Goal: Task Accomplishment & Management: Complete application form

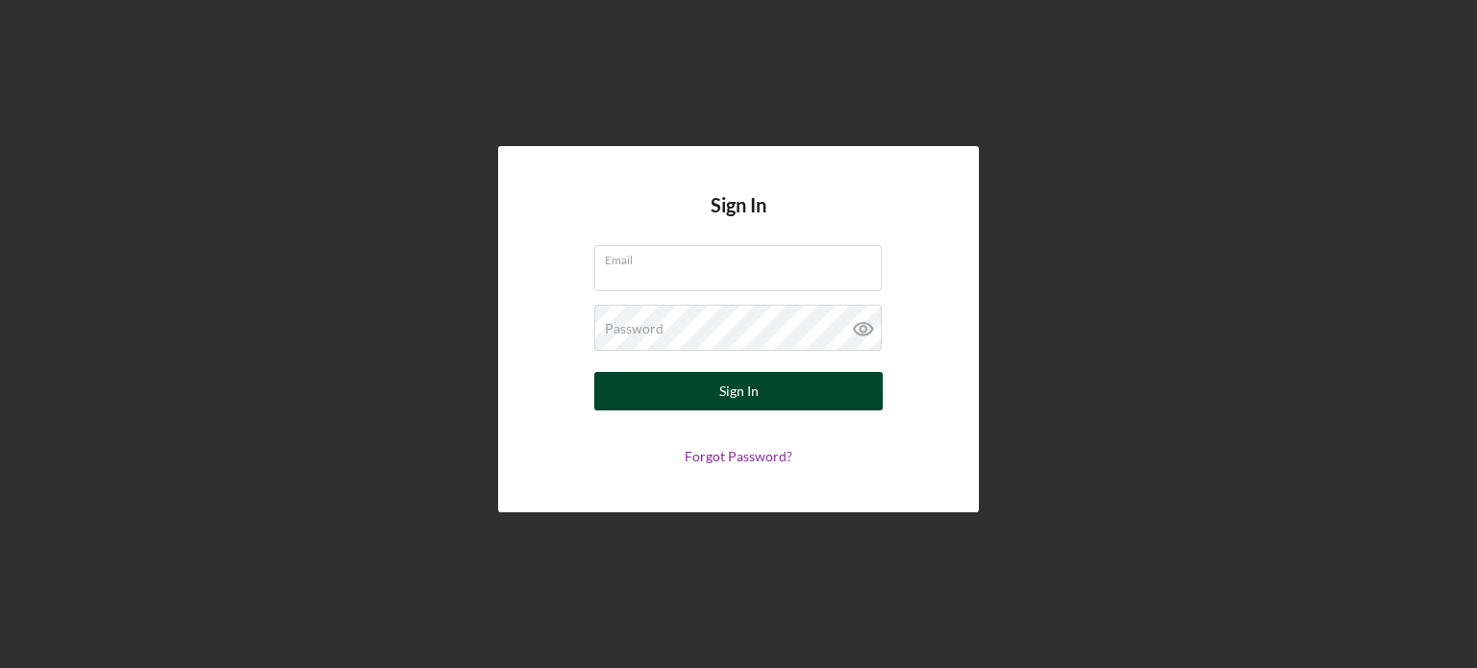
type input "[EMAIL_ADDRESS][DOMAIN_NAME]"
click at [704, 391] on button "Sign In" at bounding box center [738, 391] width 289 height 38
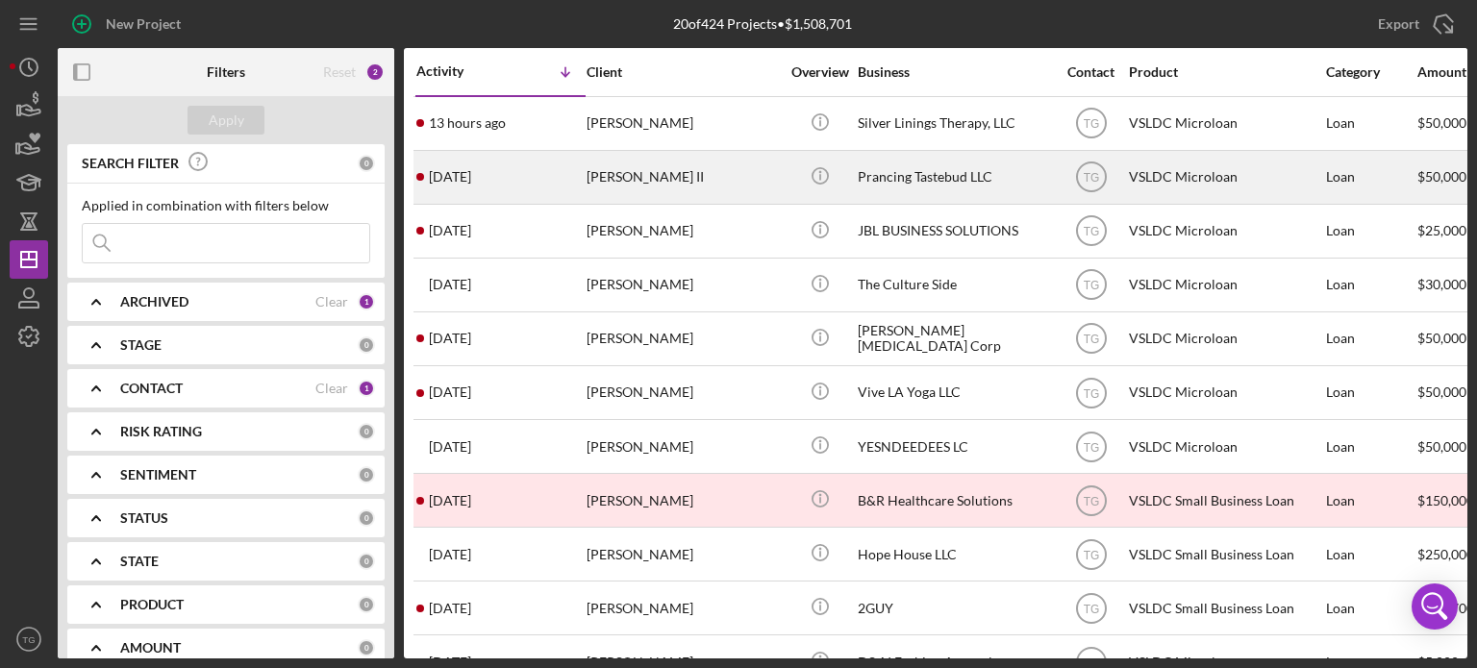
click at [652, 172] on div "[PERSON_NAME] II" at bounding box center [683, 177] width 192 height 51
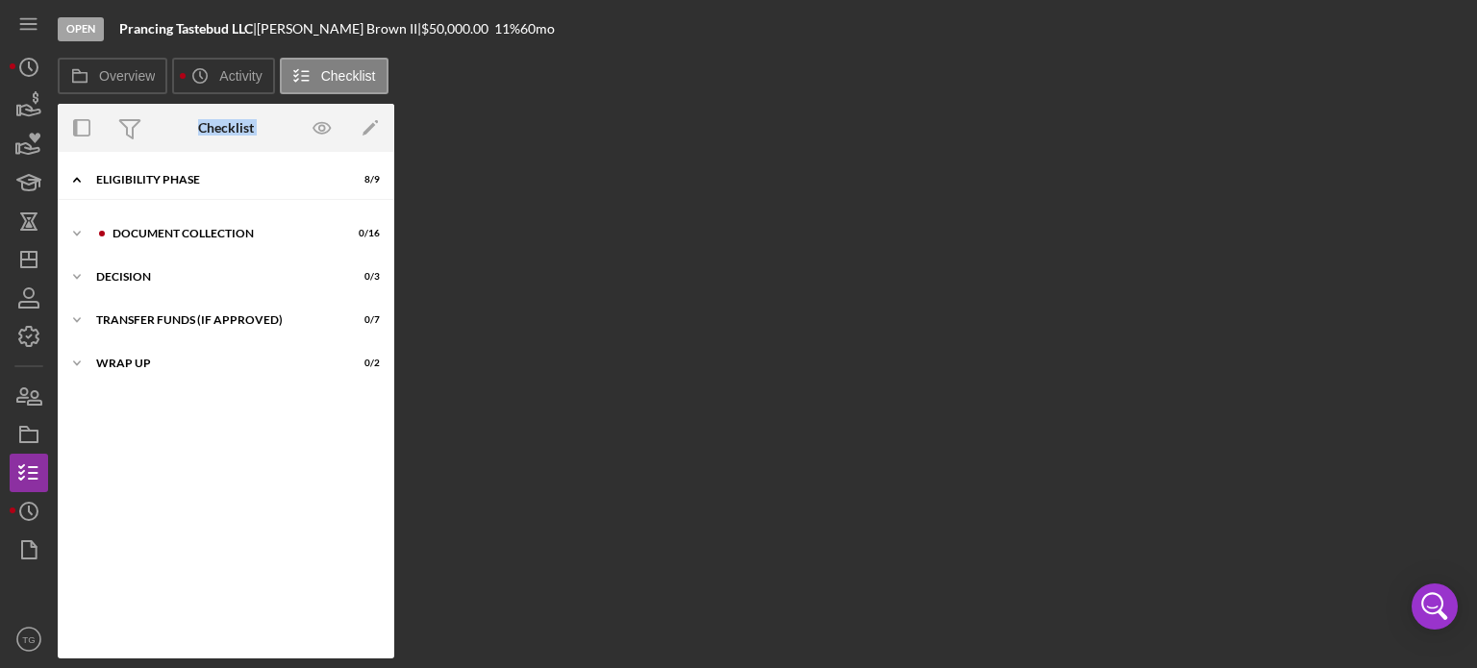
click at [581, 205] on div "Overview Internal Workflow Stage Open Icon/Dropdown Arrow Archive (can unarchiv…" at bounding box center [763, 381] width 1410 height 555
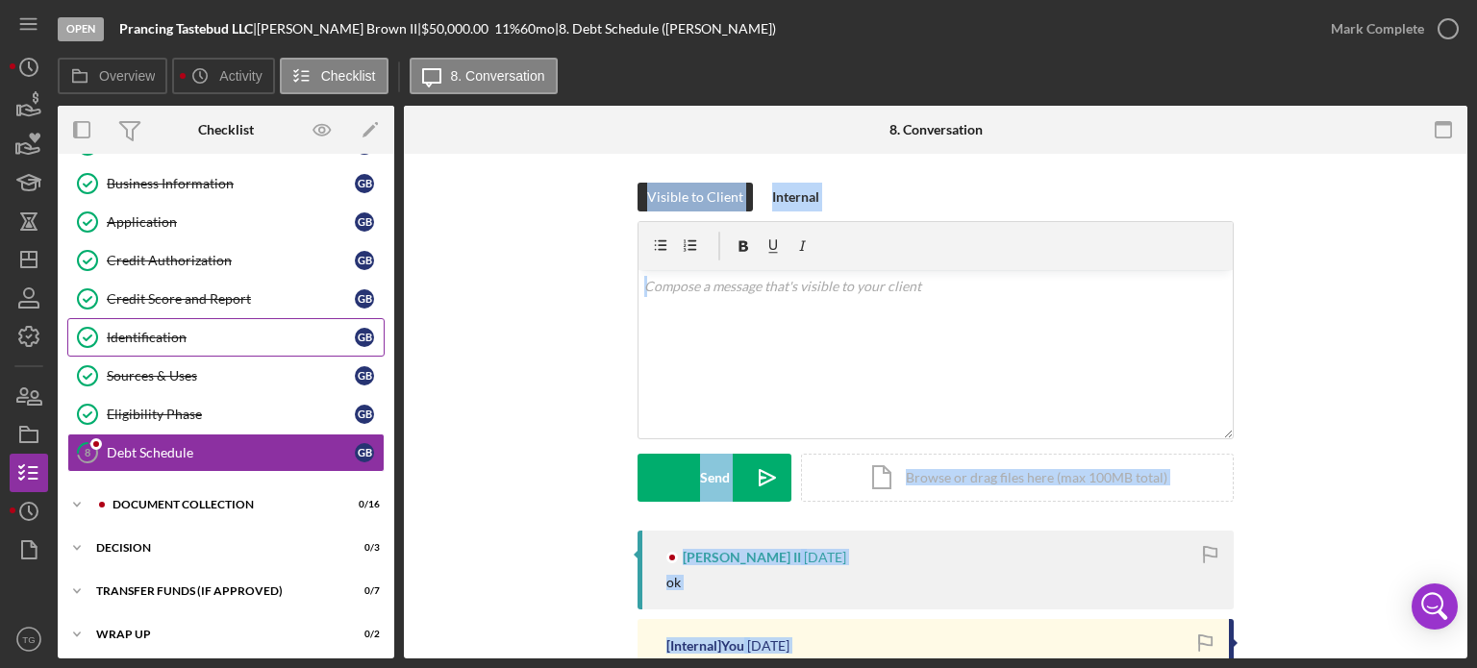
scroll to position [78, 0]
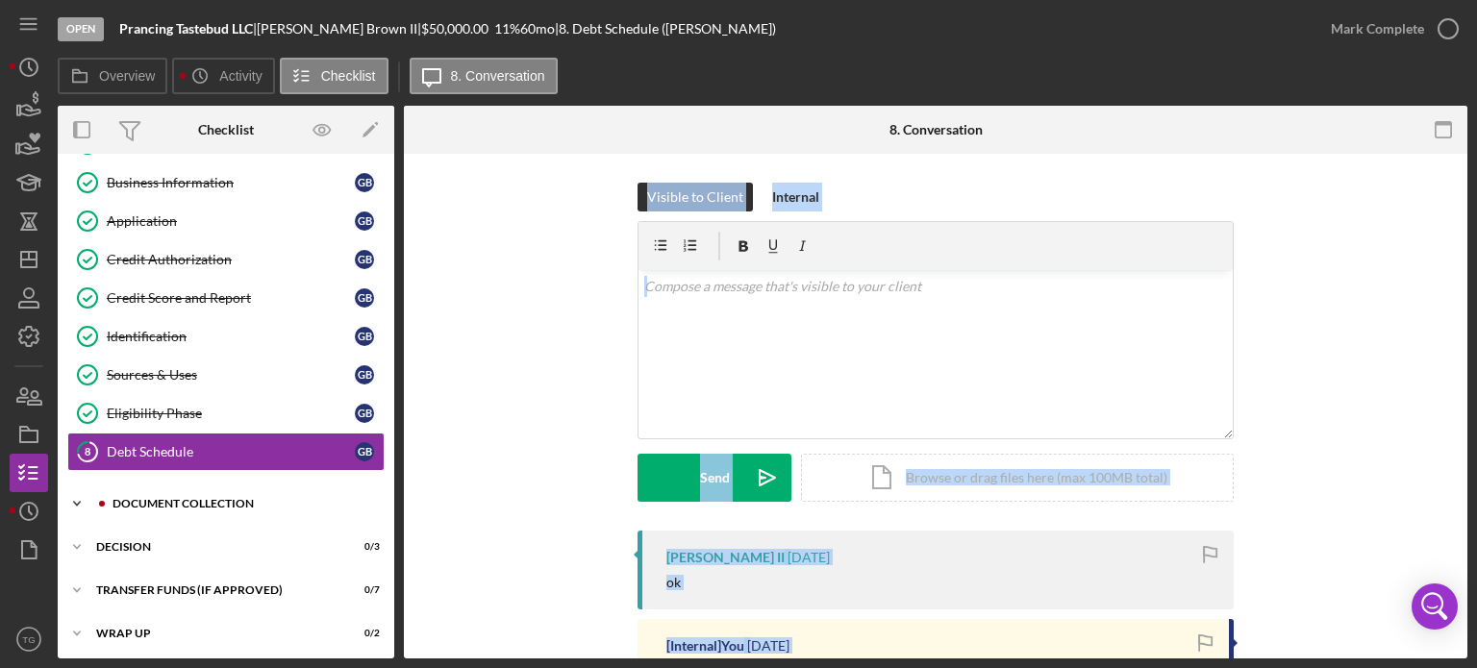
click at [178, 498] on div "Document Collection" at bounding box center [242, 504] width 258 height 12
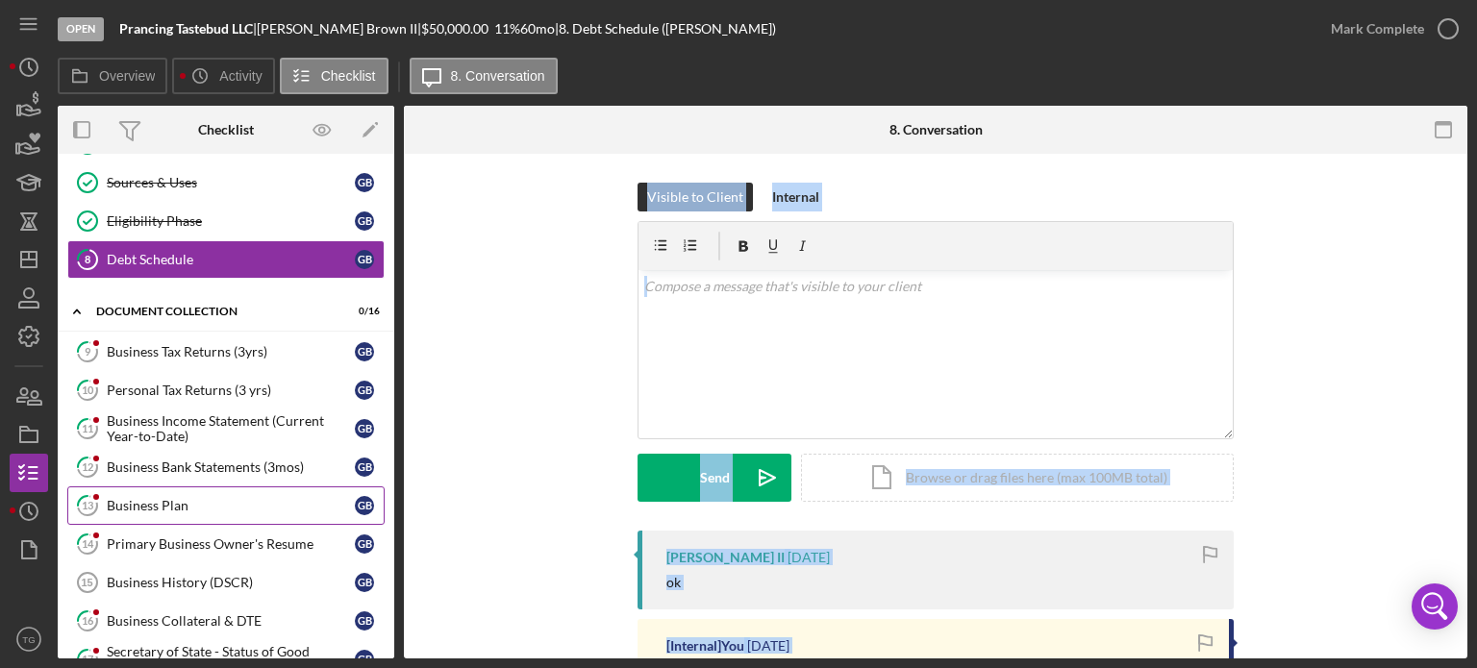
scroll to position [366, 0]
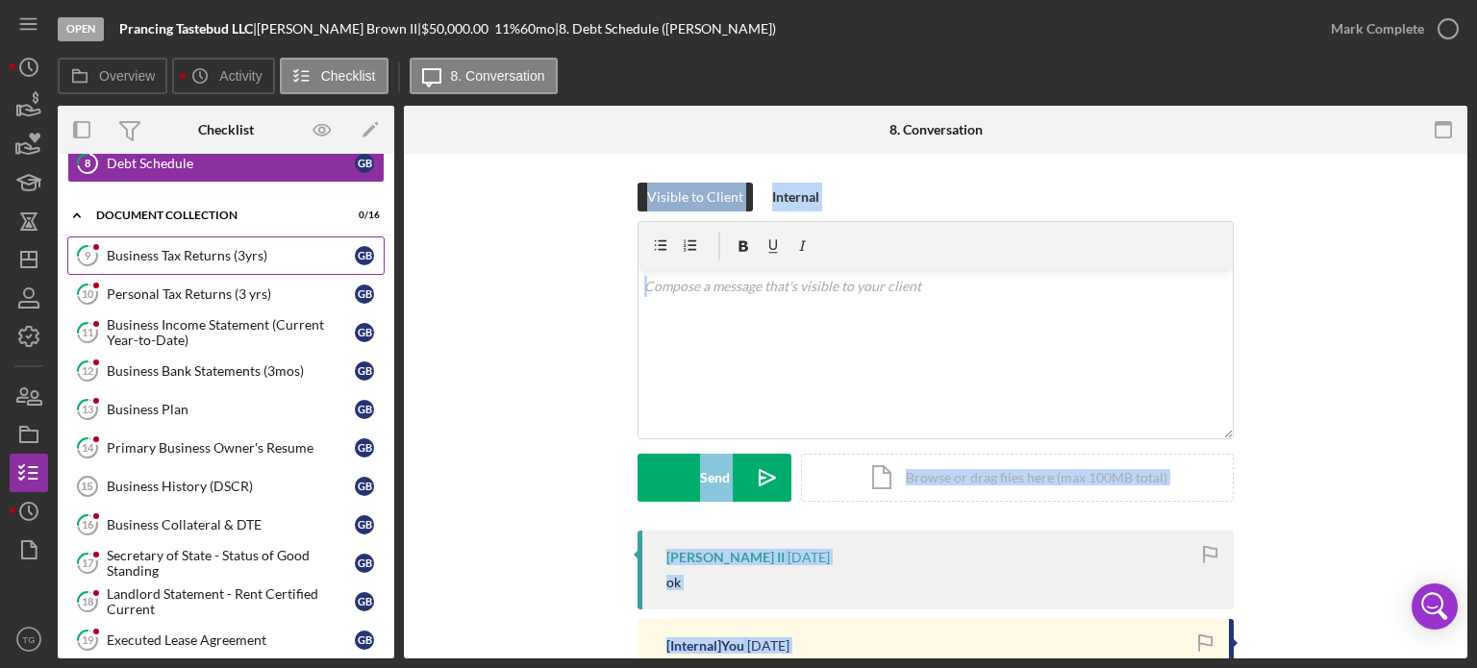
click at [179, 248] on div "Business Tax Returns (3yrs)" at bounding box center [231, 255] width 248 height 15
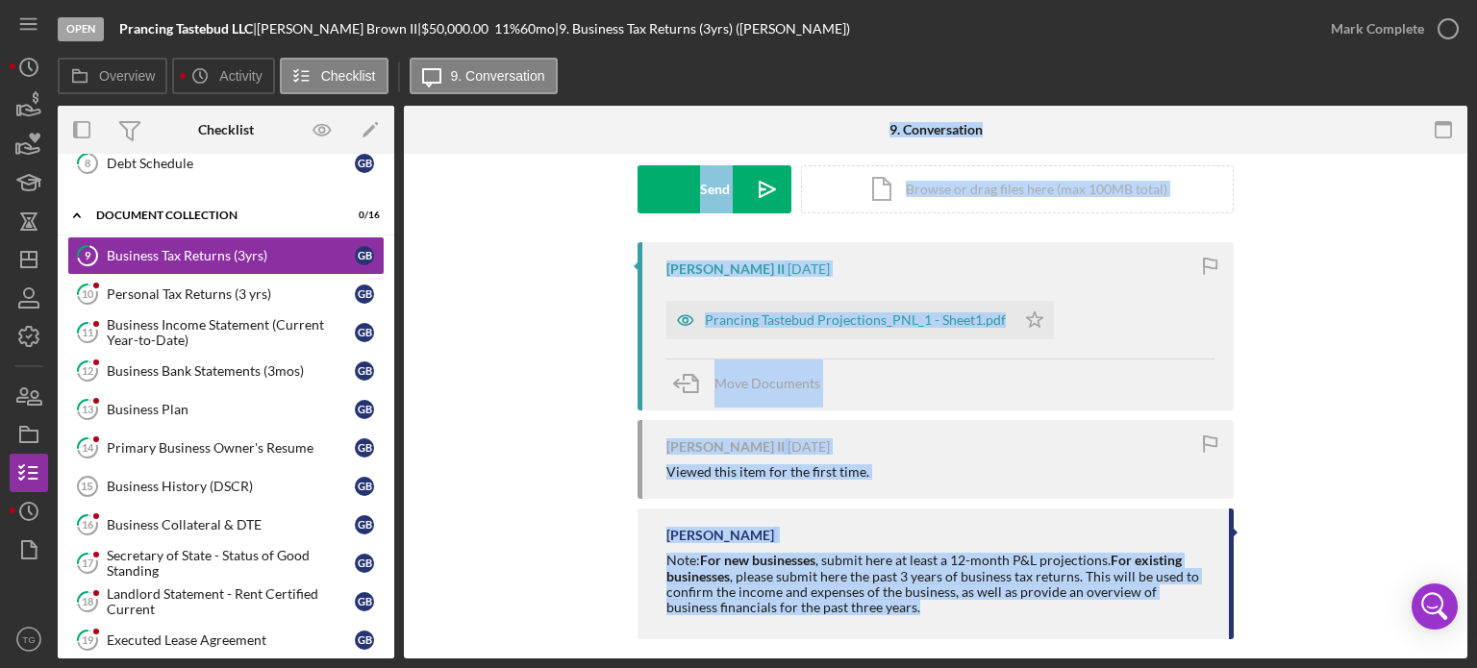
scroll to position [192, 0]
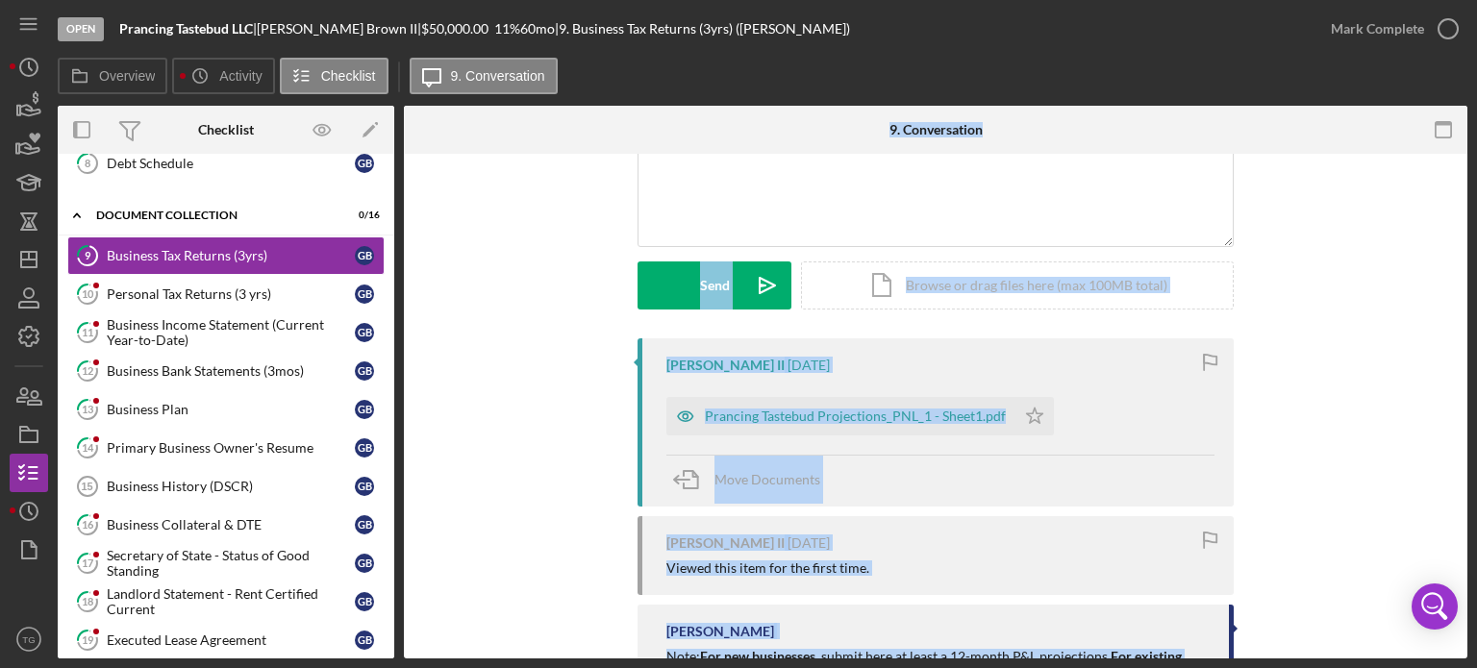
click at [946, 486] on div "Move Documents" at bounding box center [941, 481] width 548 height 52
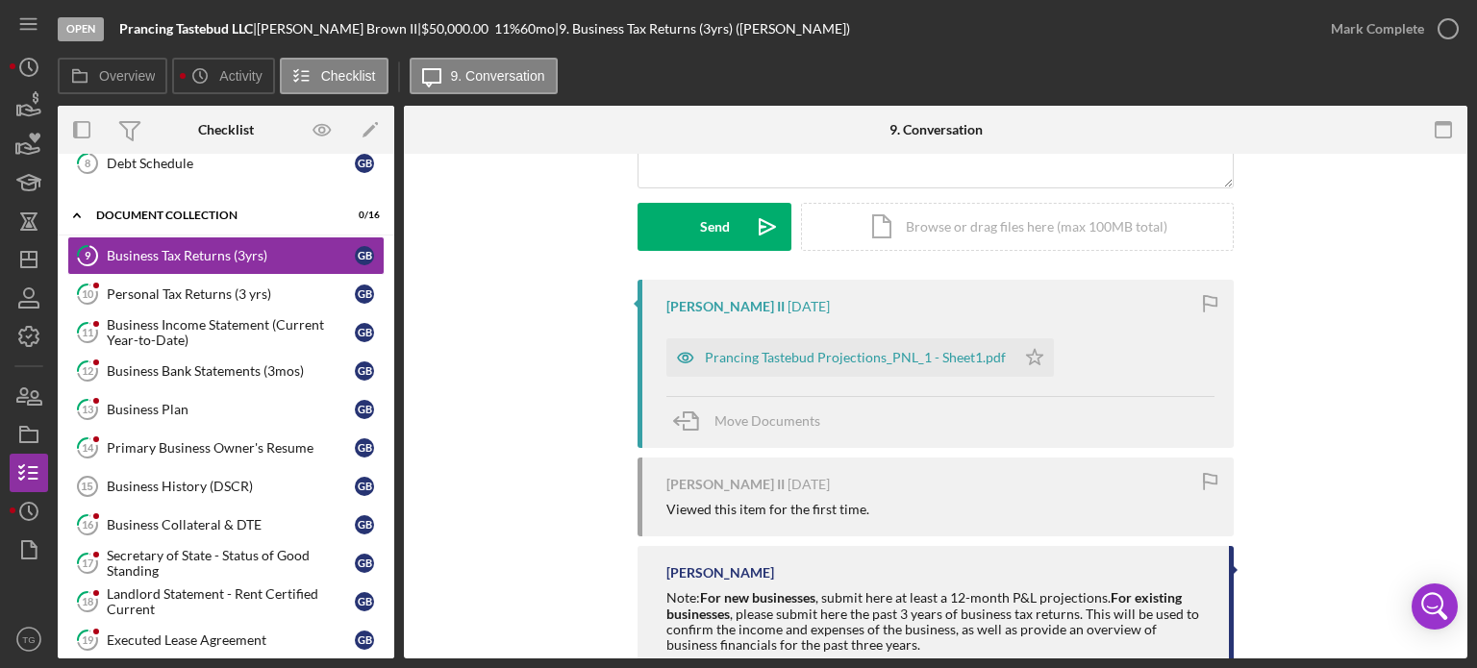
scroll to position [307, 0]
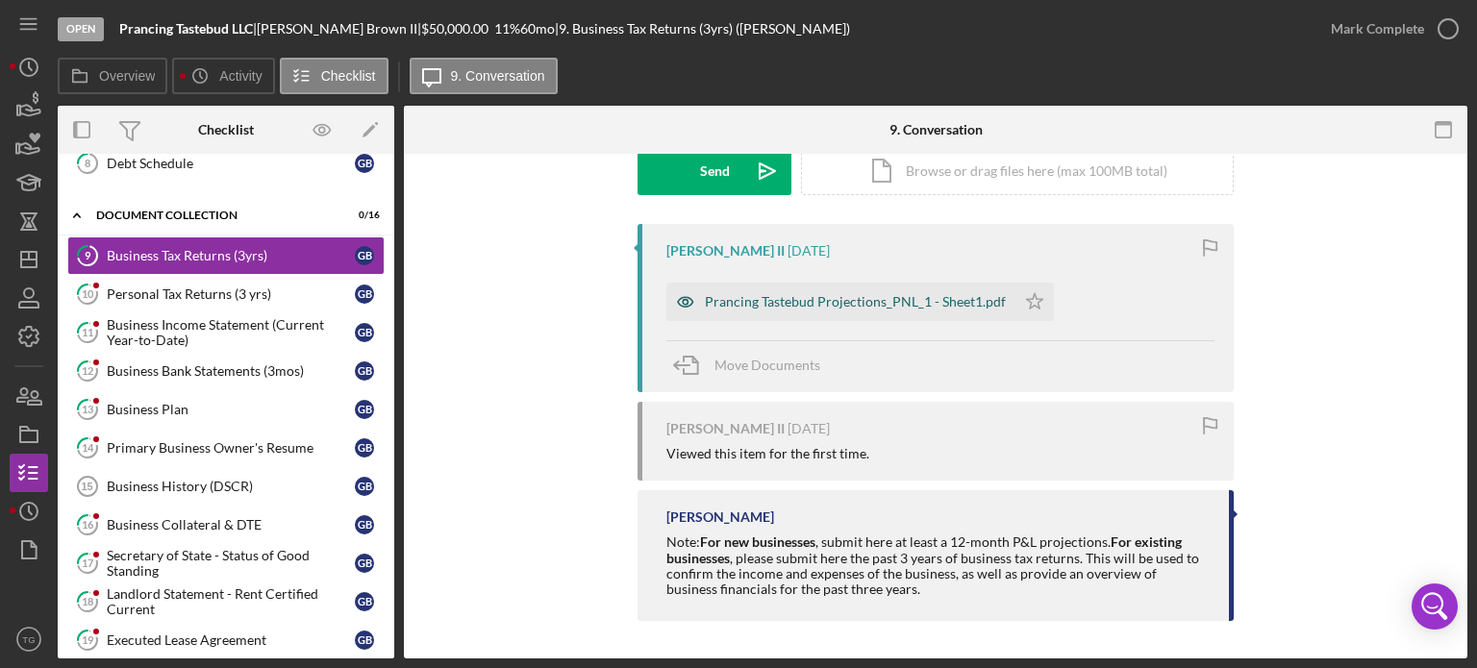
click at [815, 301] on div "Prancing Tastebud Projections_PNL_1 - Sheet1.pdf" at bounding box center [855, 301] width 301 height 15
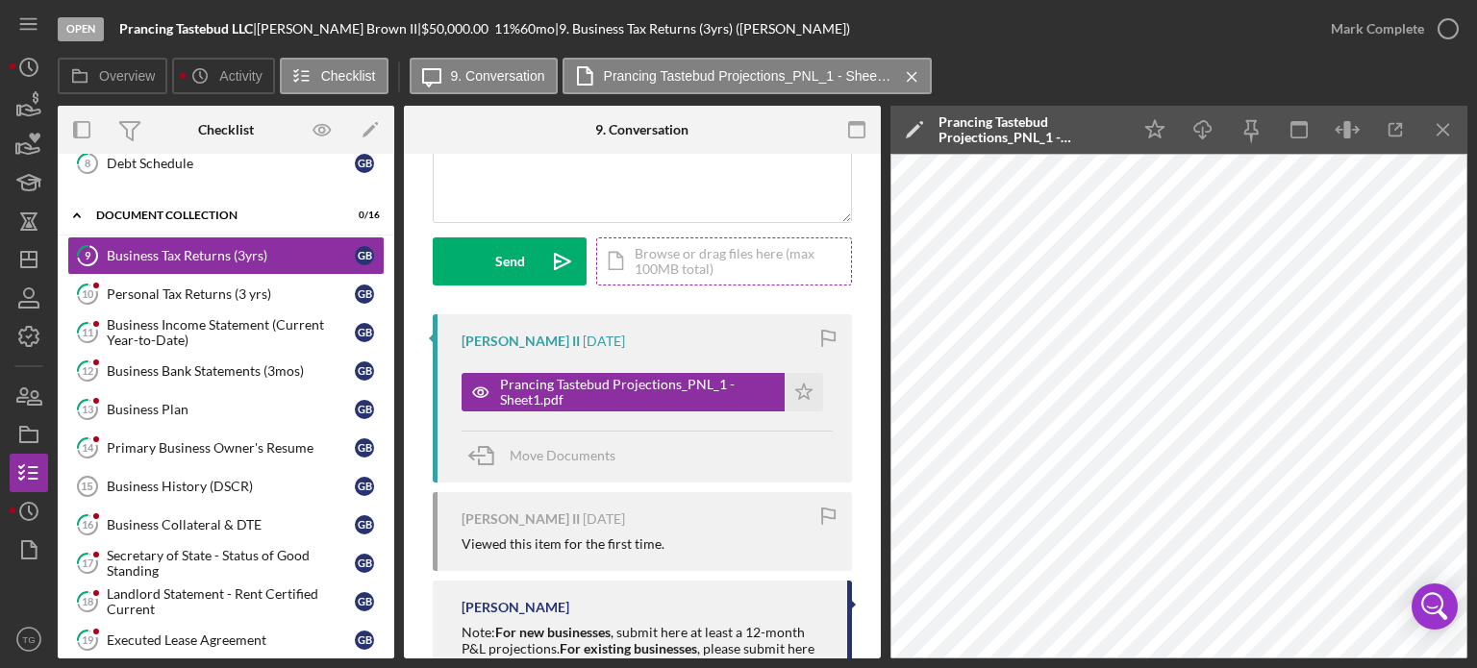
scroll to position [114, 0]
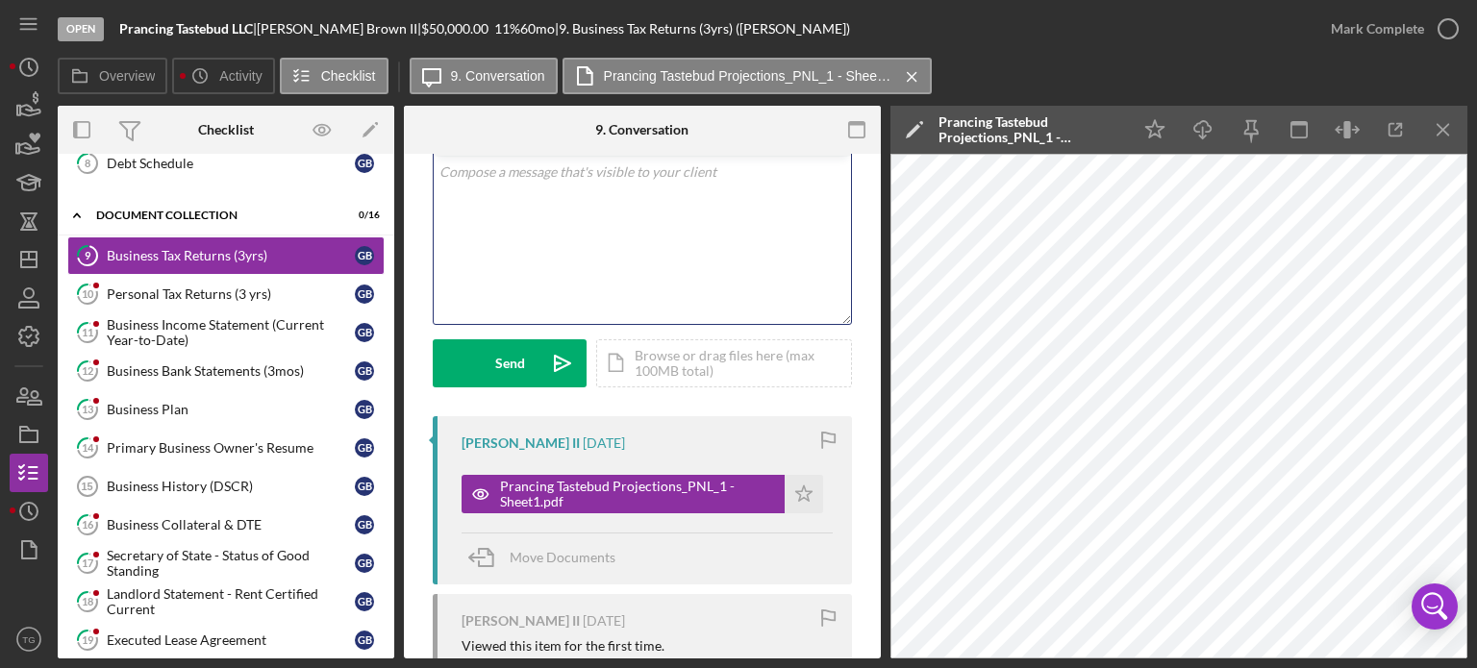
click at [504, 186] on div "v Color teal Color pink Remove color Add row above Add row below Add column bef…" at bounding box center [642, 240] width 417 height 168
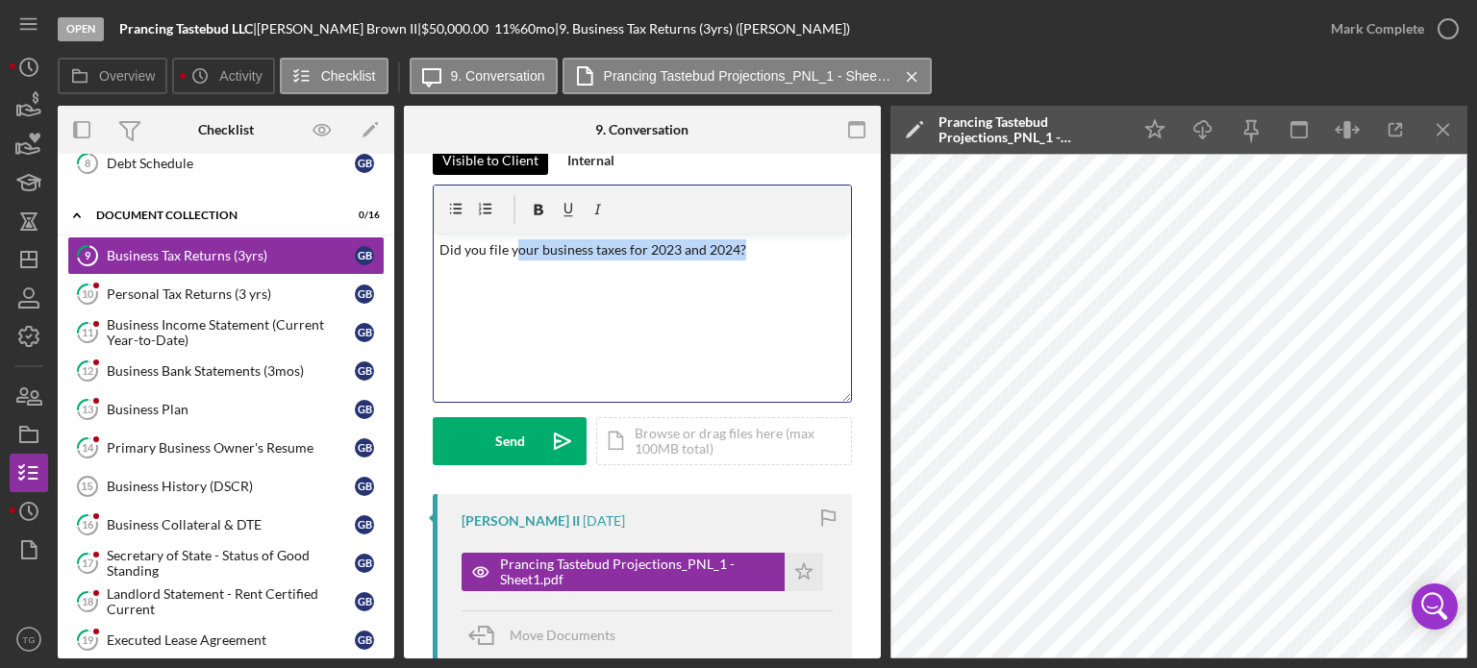
scroll to position [19, 0]
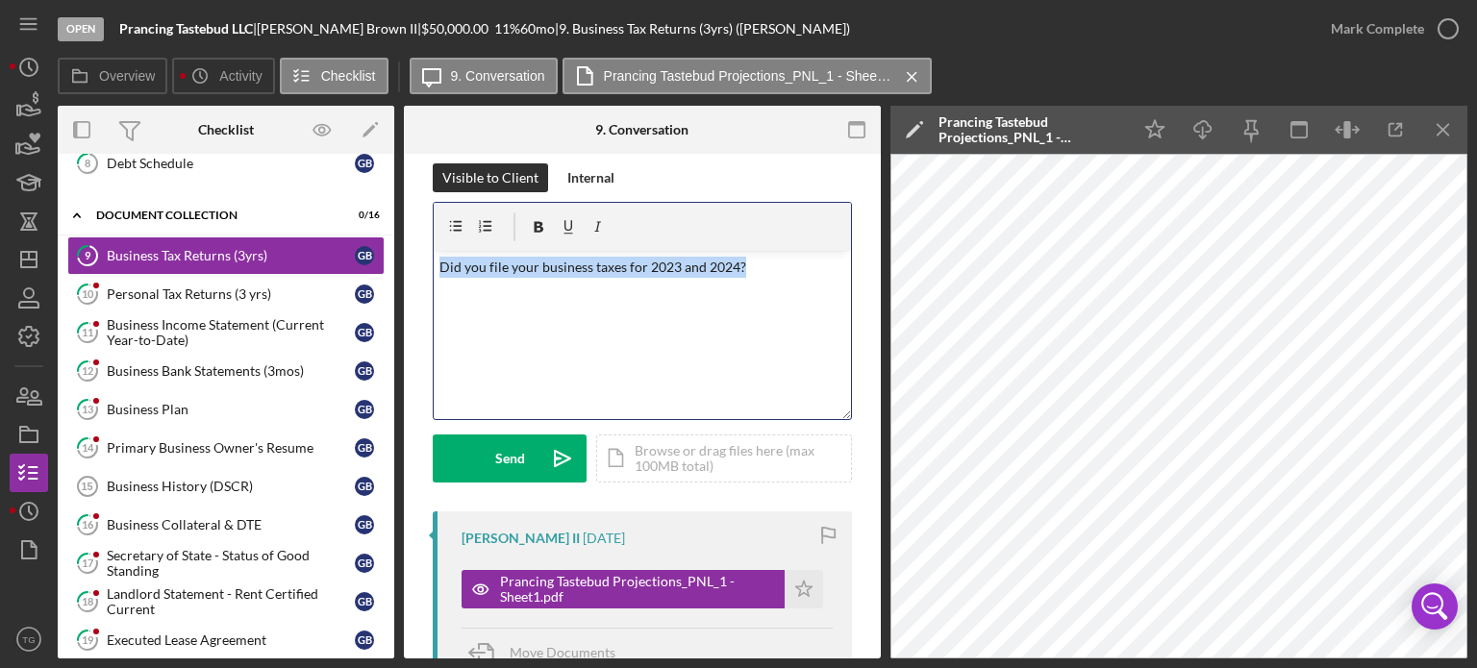
drag, startPoint x: 745, startPoint y: 170, endPoint x: 440, endPoint y: 195, distance: 306.9
click at [440, 195] on div "Visible to Client Internal v Color teal Color pink Remove color Add row above A…" at bounding box center [642, 338] width 419 height 348
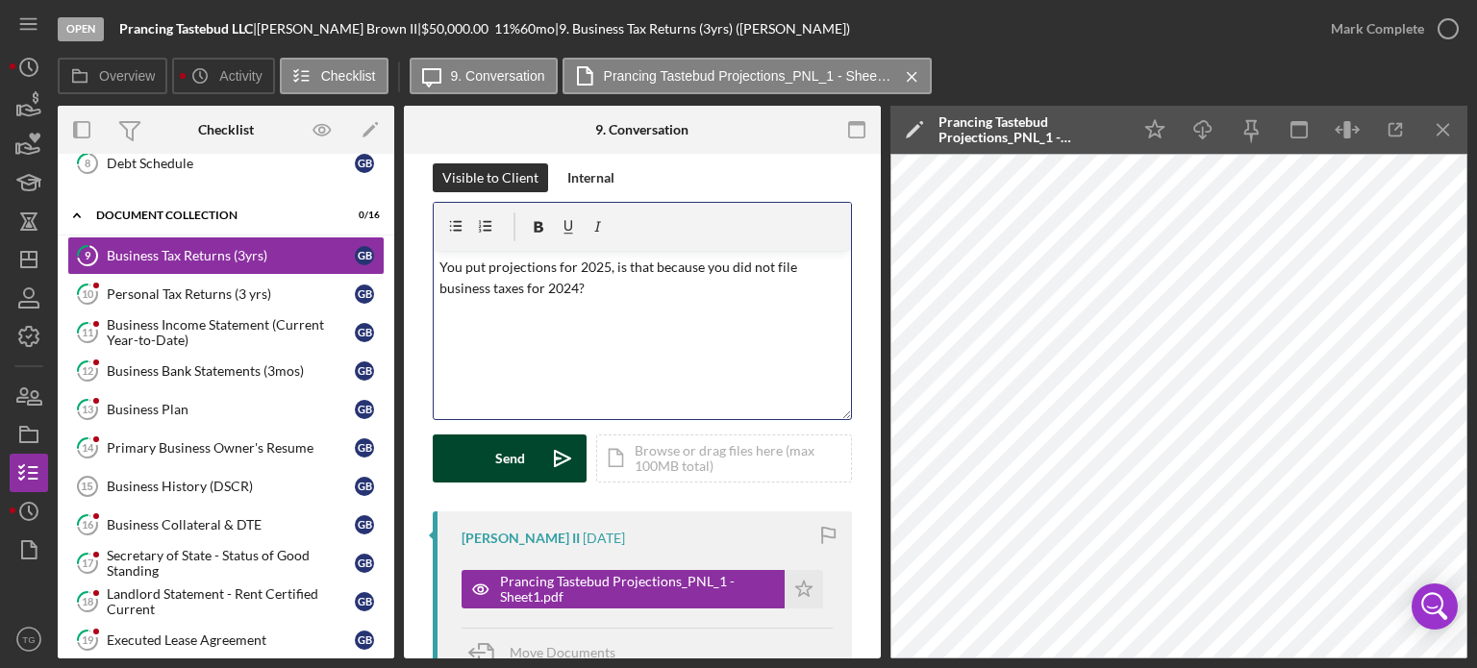
click at [505, 447] on div "Send" at bounding box center [510, 459] width 30 height 48
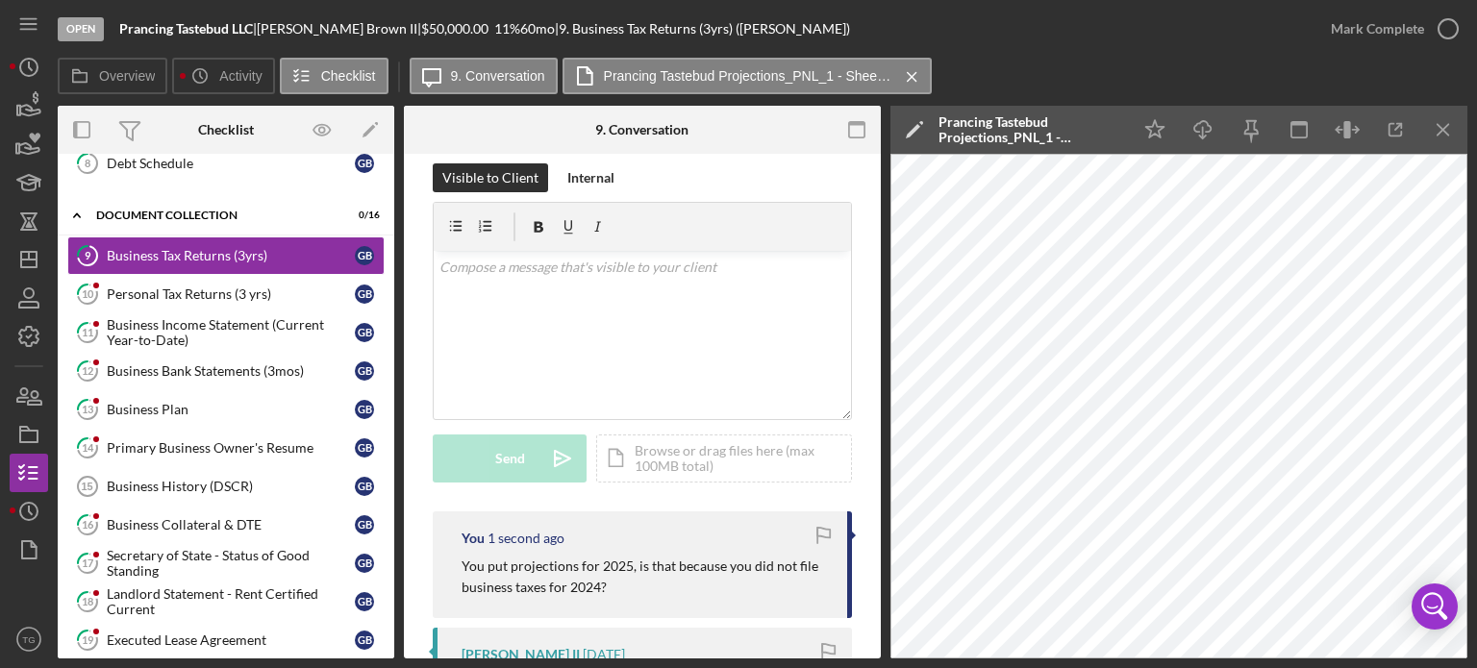
scroll to position [212, 0]
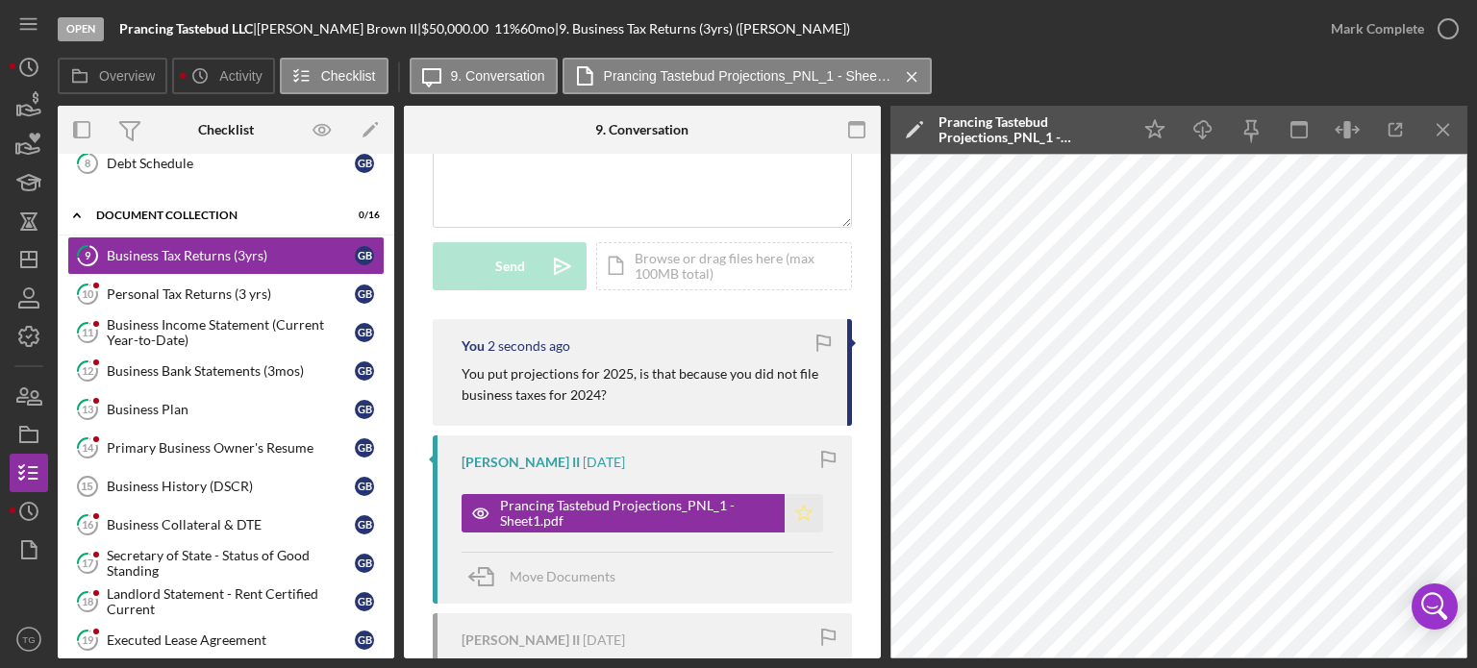
click at [798, 516] on polygon "button" at bounding box center [804, 512] width 16 height 15
click at [239, 278] on link "10 Personal Tax Returns (3 yrs) G B" at bounding box center [225, 294] width 317 height 38
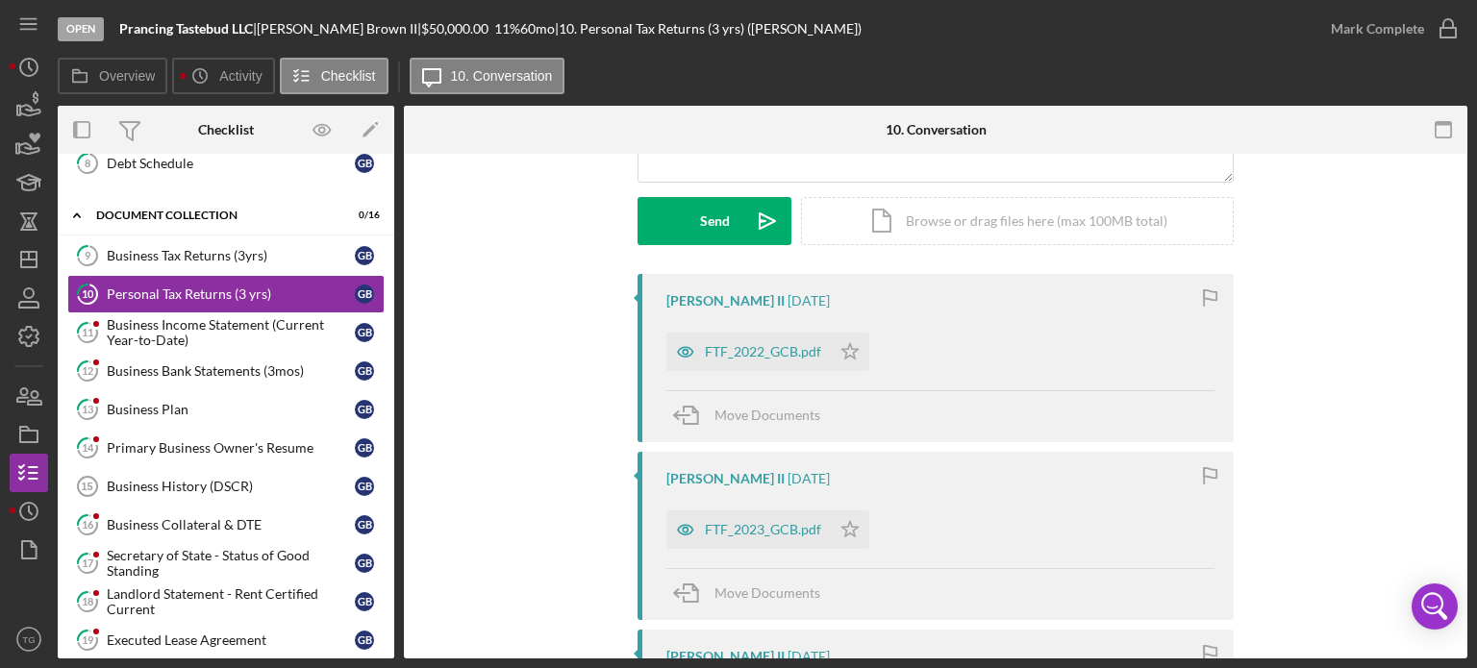
scroll to position [289, 0]
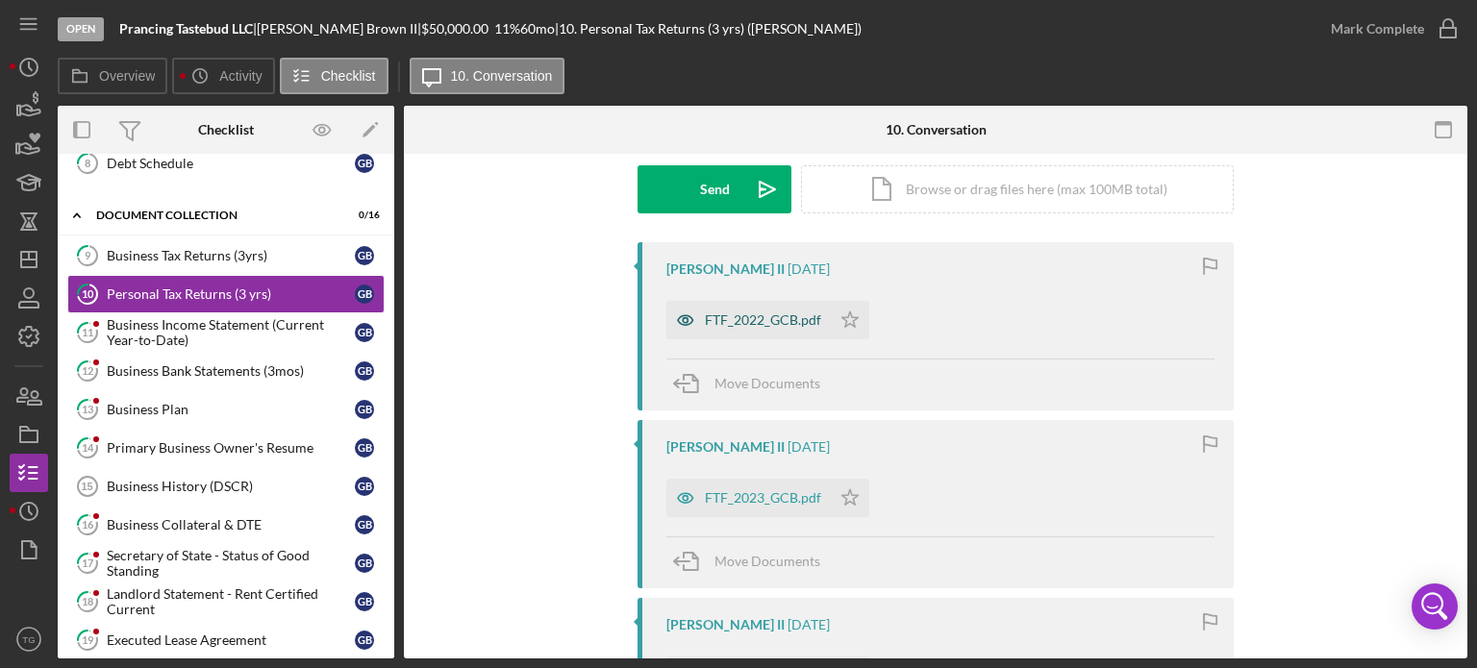
click at [772, 320] on div "FTF_2022_GCB.pdf" at bounding box center [763, 320] width 116 height 15
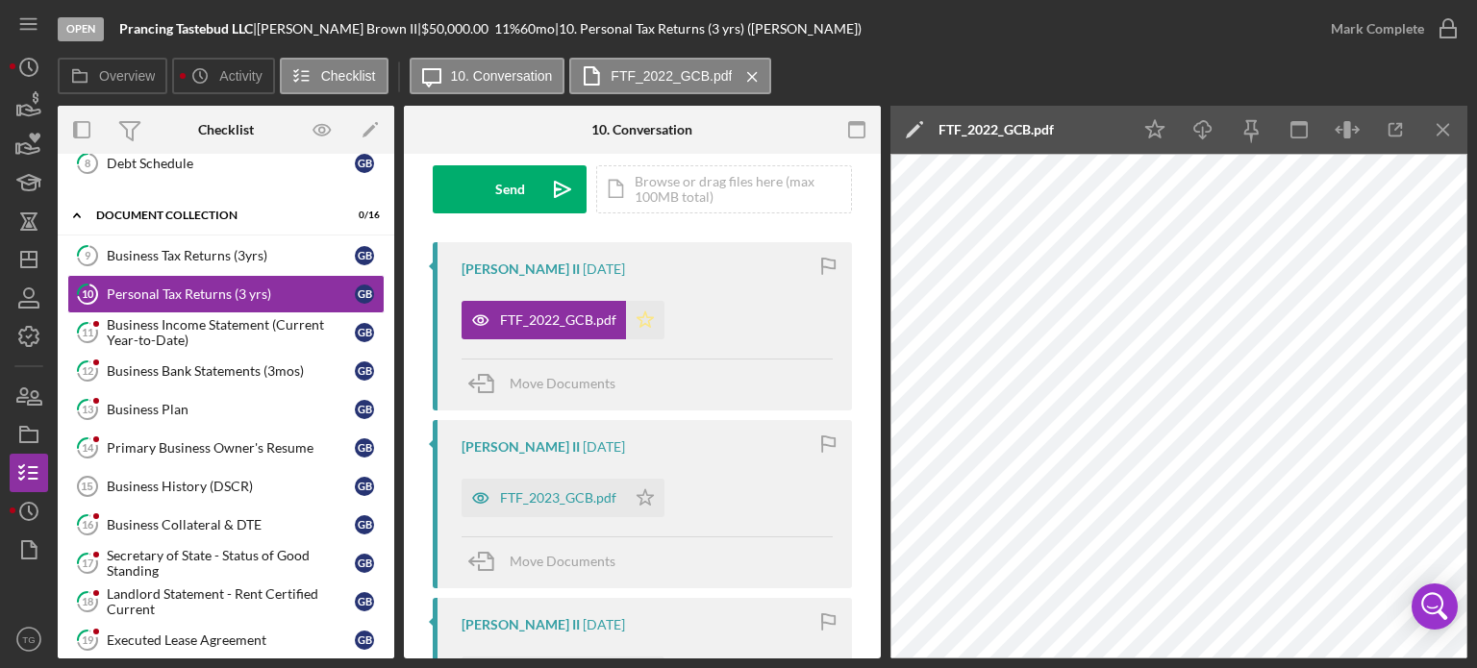
click at [639, 323] on polygon "button" at bounding box center [646, 319] width 16 height 15
click at [599, 498] on div "FTF_2023_GCB.pdf" at bounding box center [558, 498] width 116 height 15
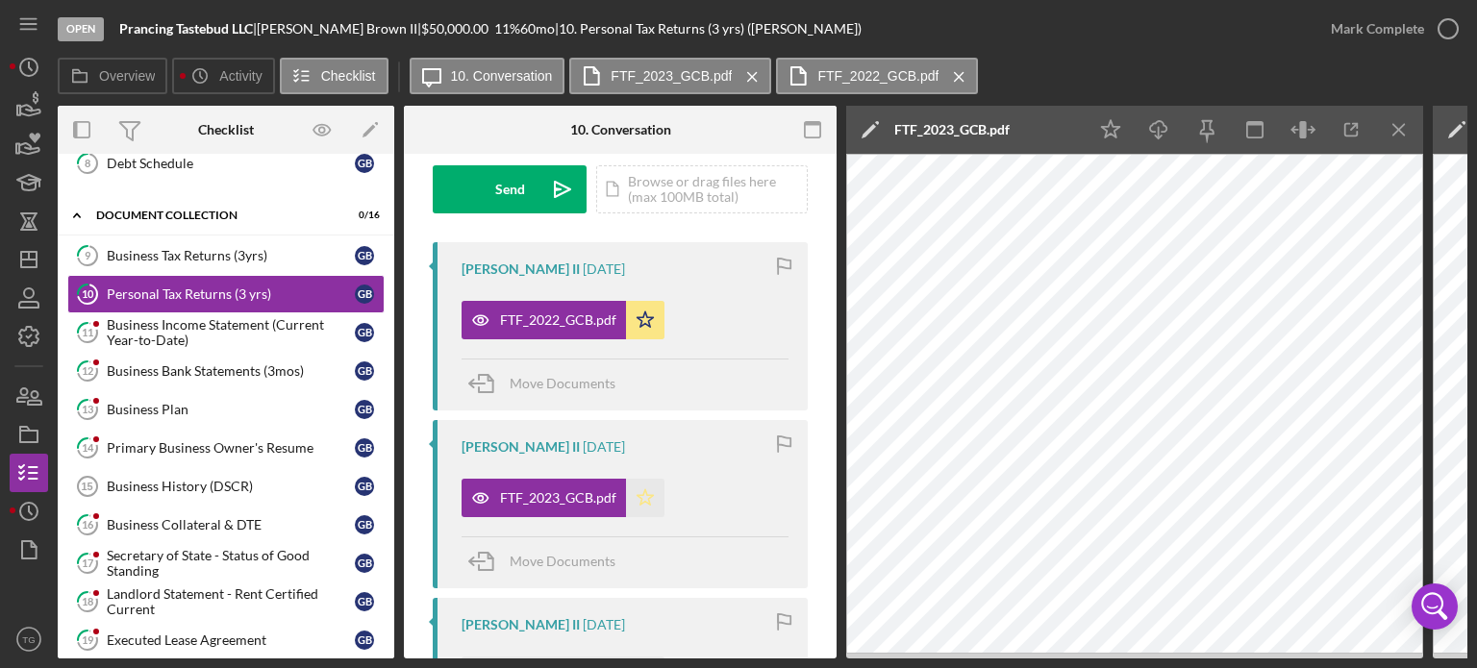
click at [649, 499] on icon "Icon/Star" at bounding box center [645, 498] width 38 height 38
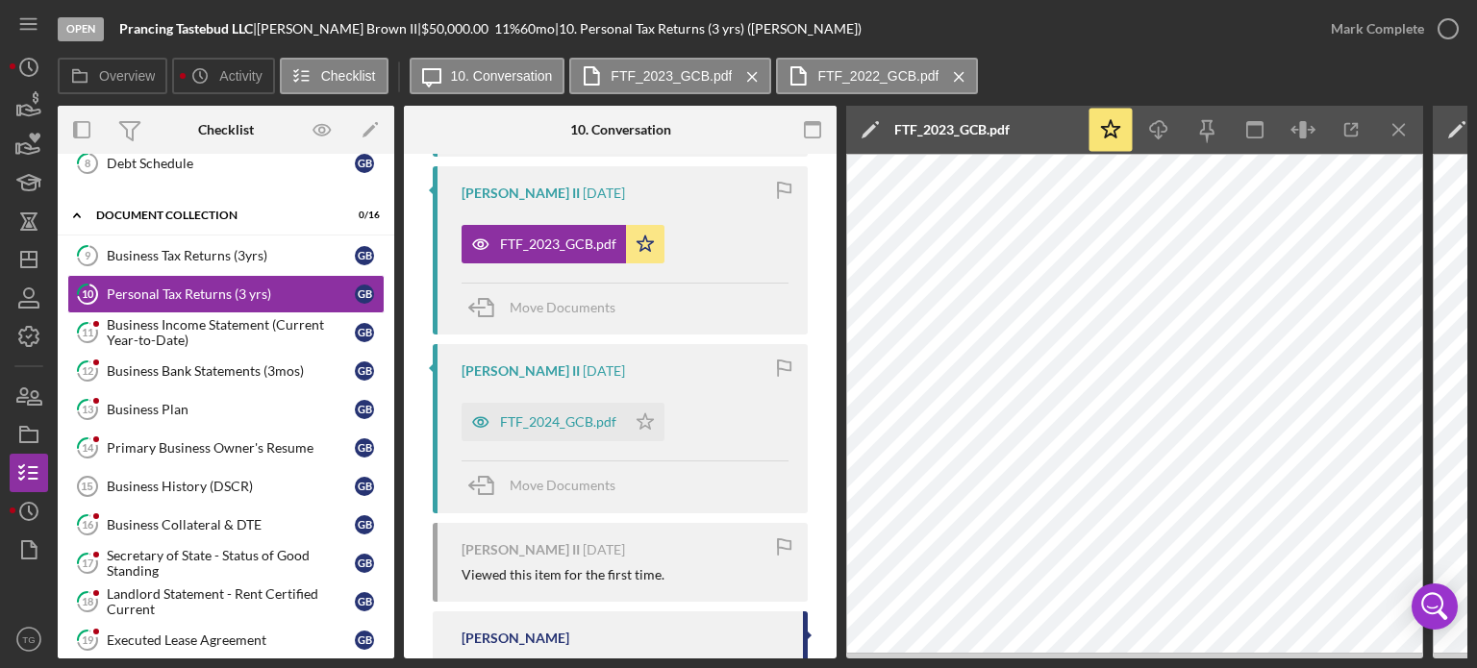
scroll to position [577, 0]
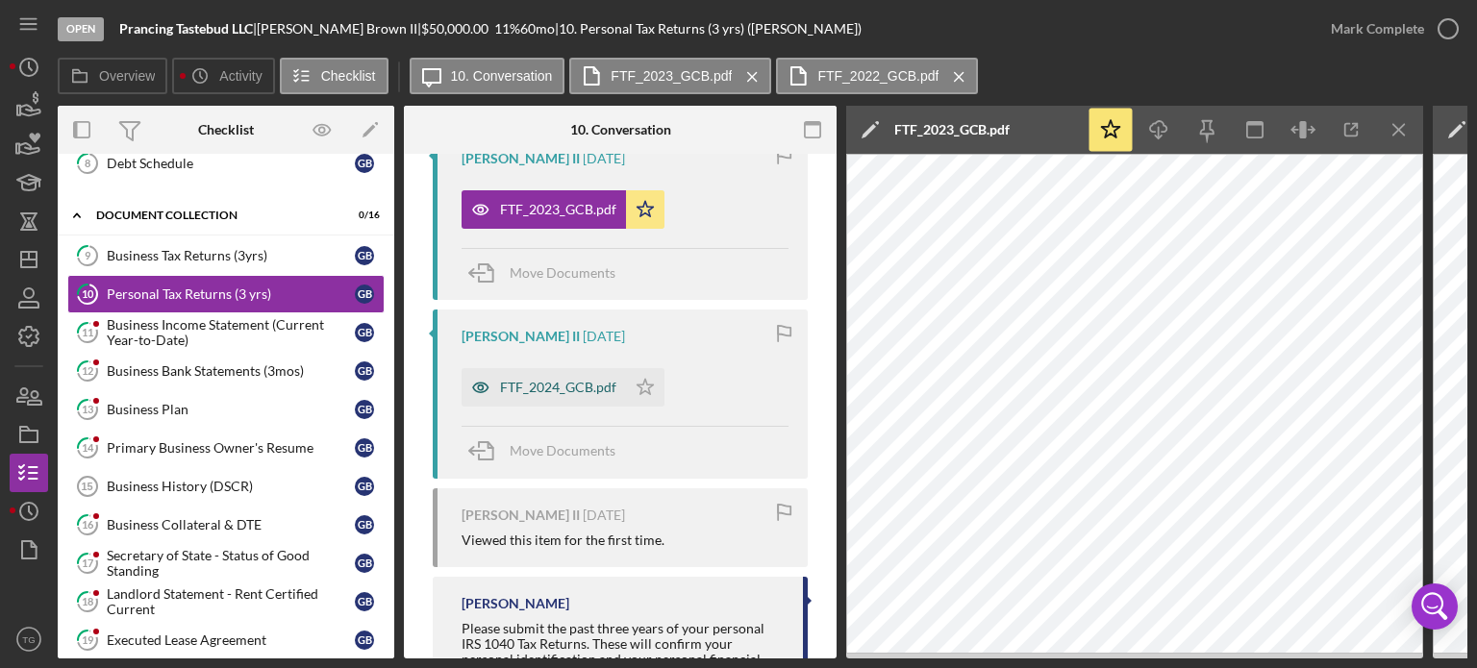
click at [611, 389] on div "FTF_2024_GCB.pdf" at bounding box center [558, 387] width 116 height 15
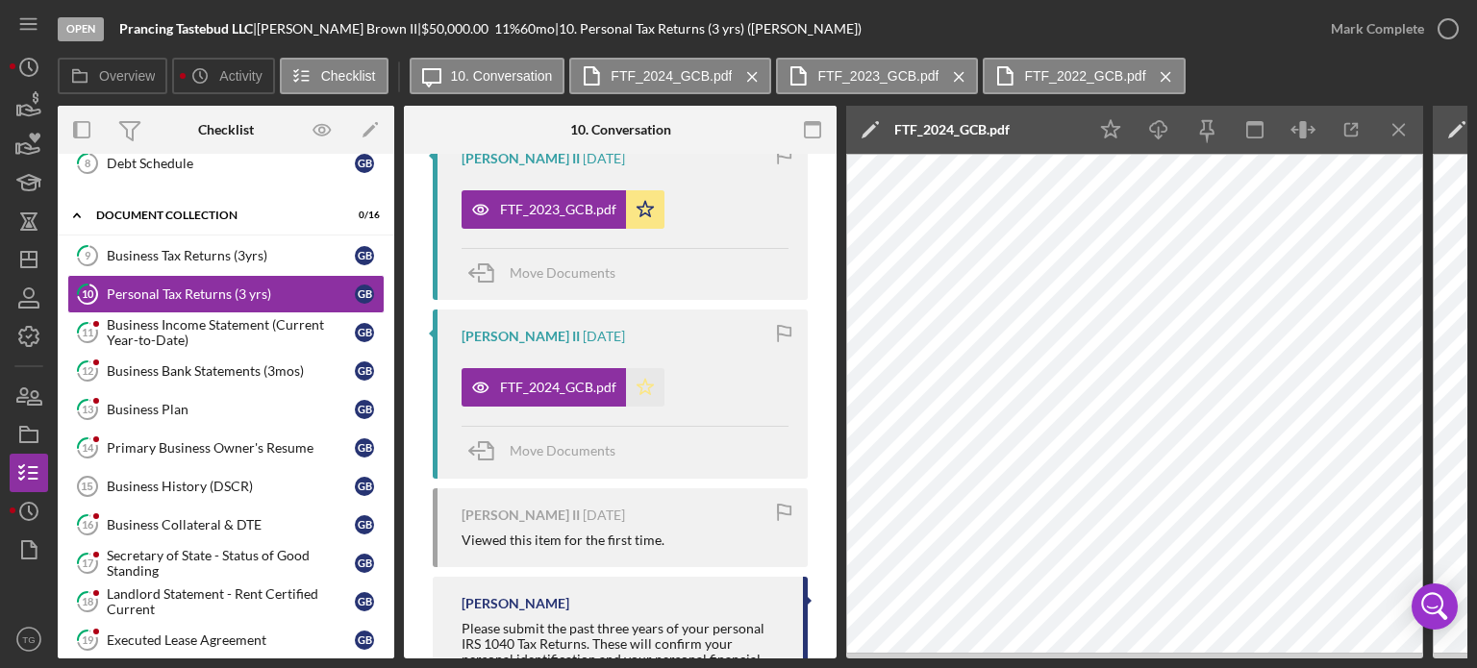
click at [642, 390] on icon "Icon/Star" at bounding box center [645, 387] width 38 height 38
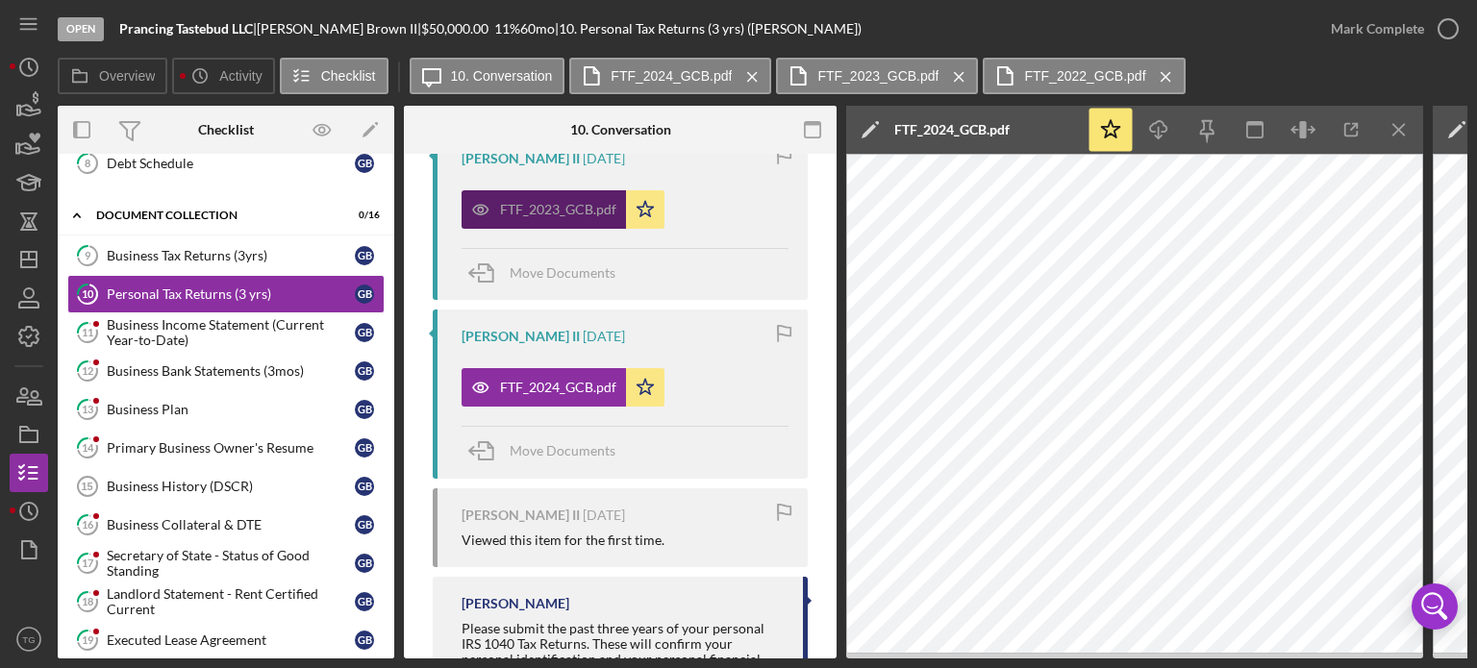
click at [560, 207] on div "FTF_2023_GCB.pdf" at bounding box center [558, 209] width 116 height 15
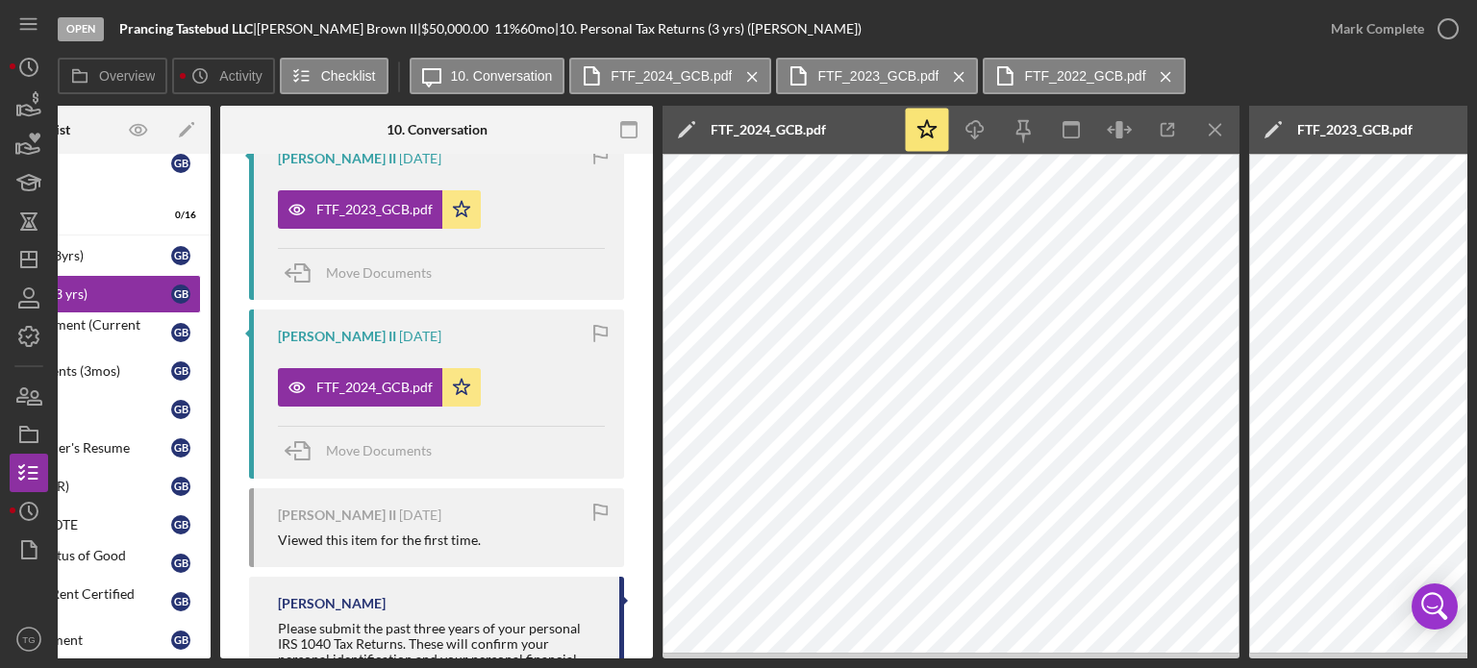
scroll to position [0, 0]
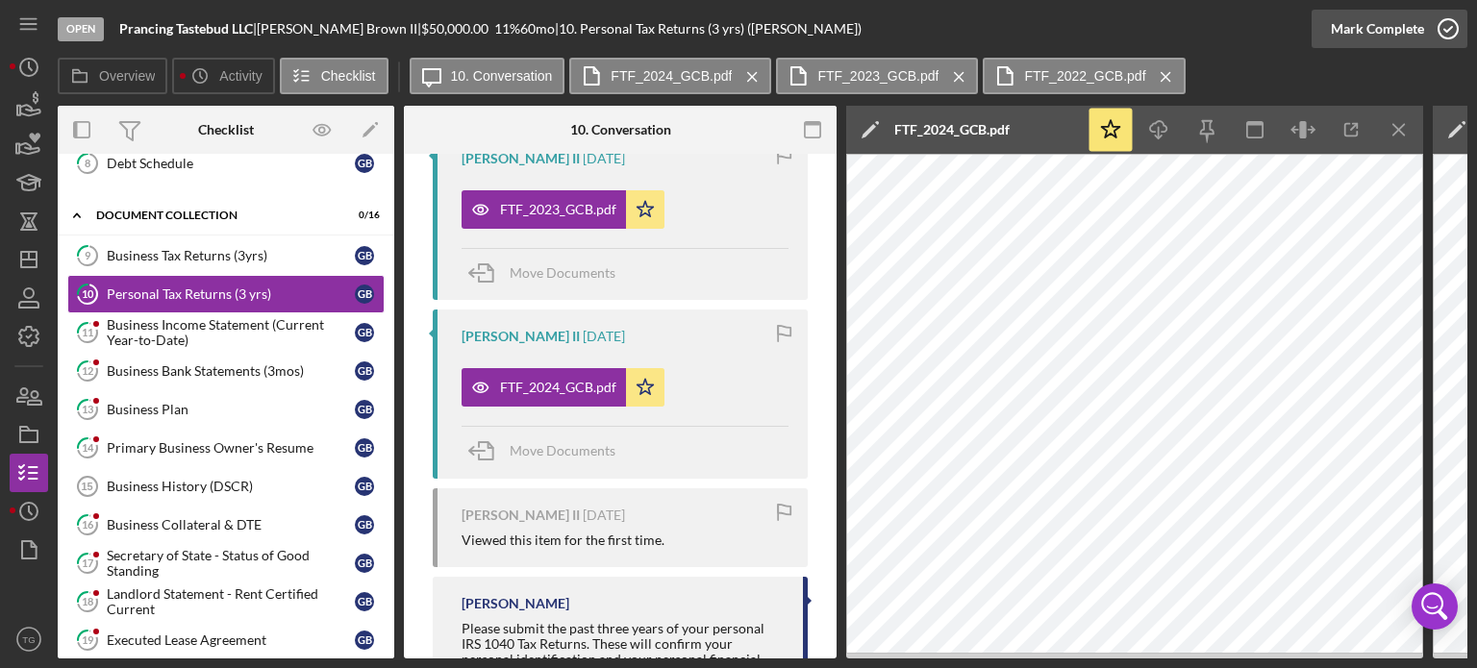
click at [1452, 30] on icon "button" at bounding box center [1448, 29] width 48 height 48
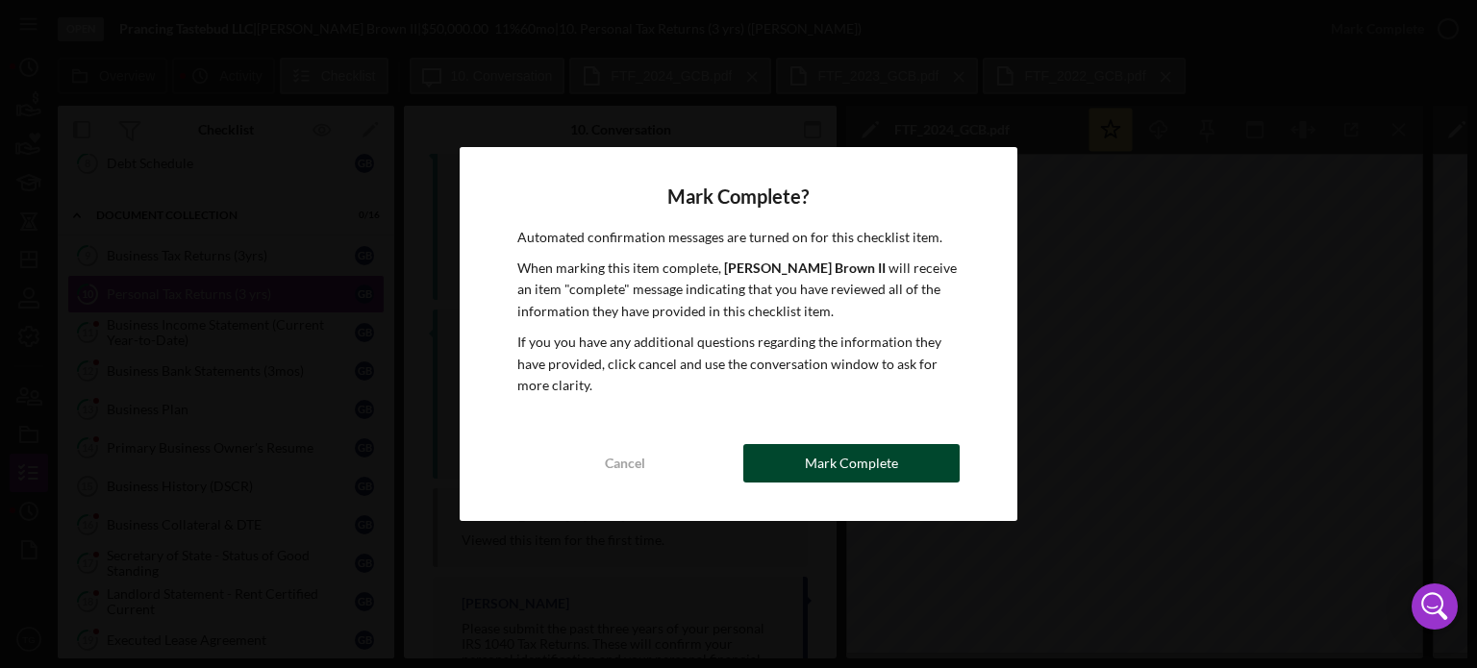
click at [902, 466] on button "Mark Complete" at bounding box center [851, 463] width 216 height 38
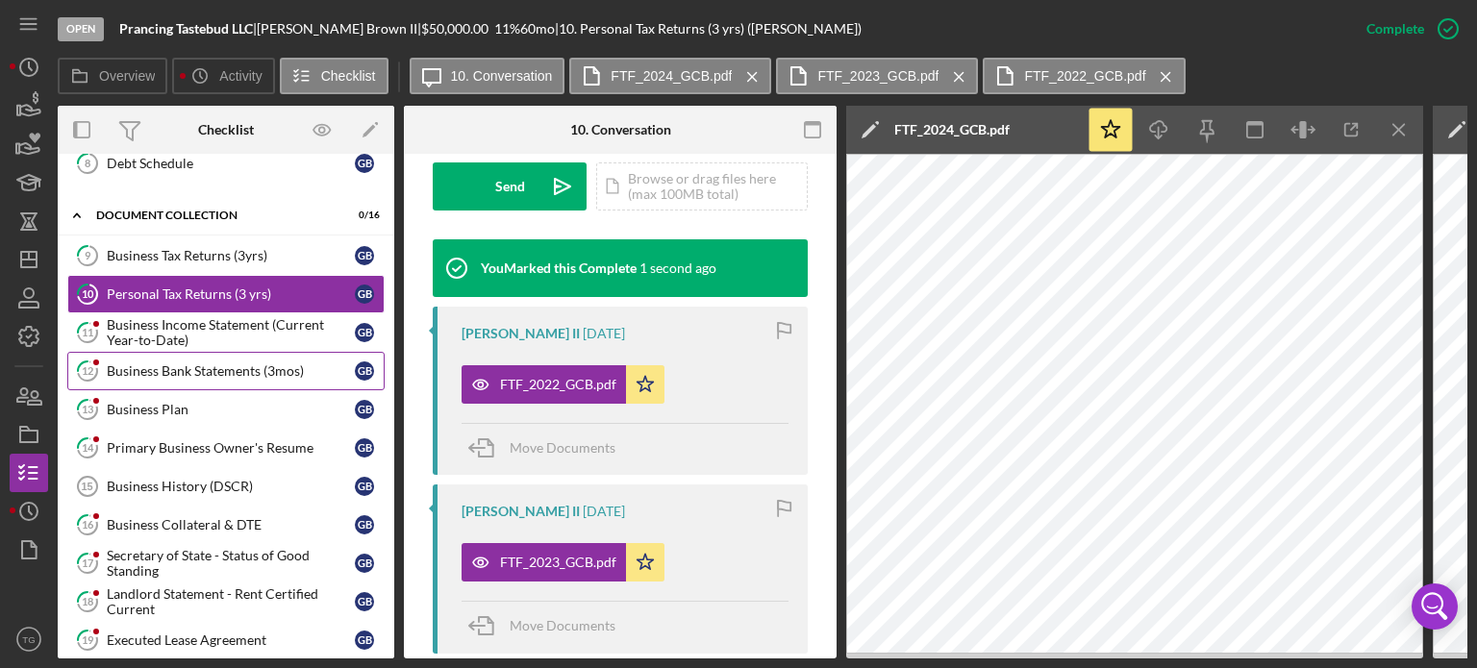
scroll to position [930, 0]
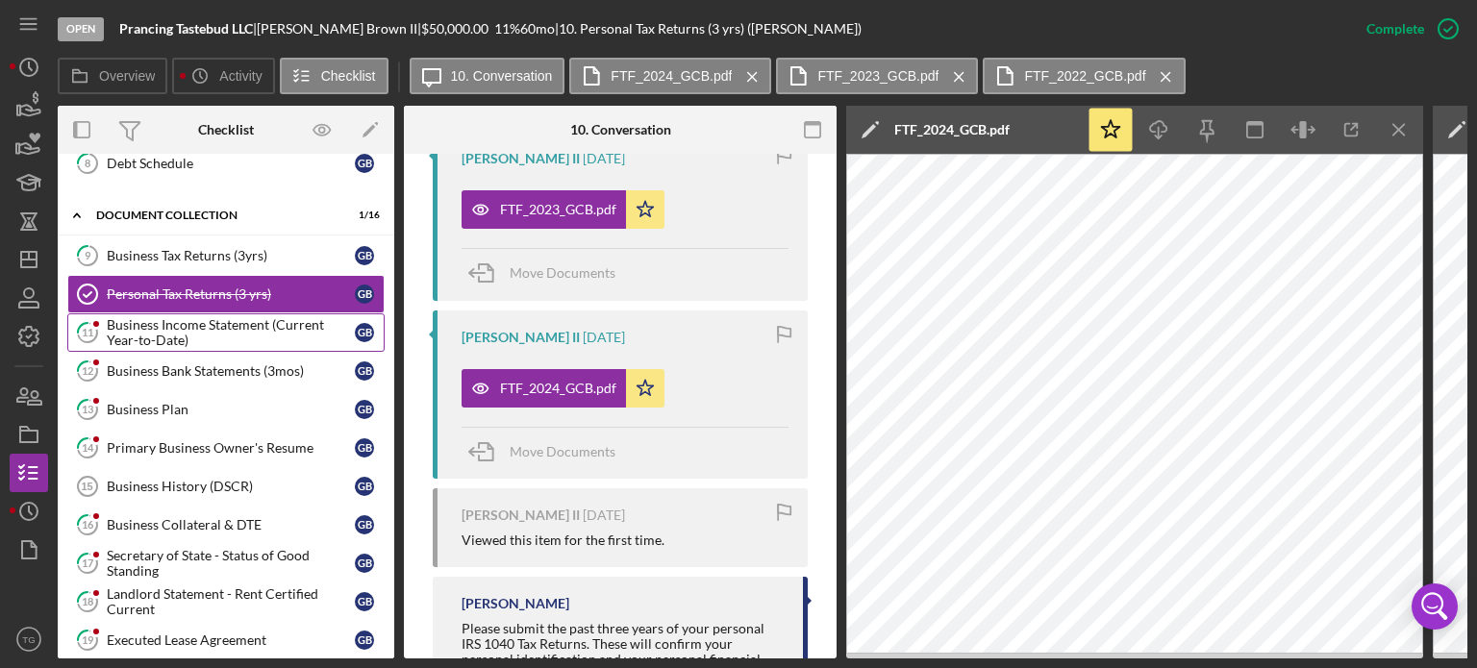
click at [225, 329] on div "Business Income Statement (Current Year-to-Date)" at bounding box center [231, 332] width 248 height 31
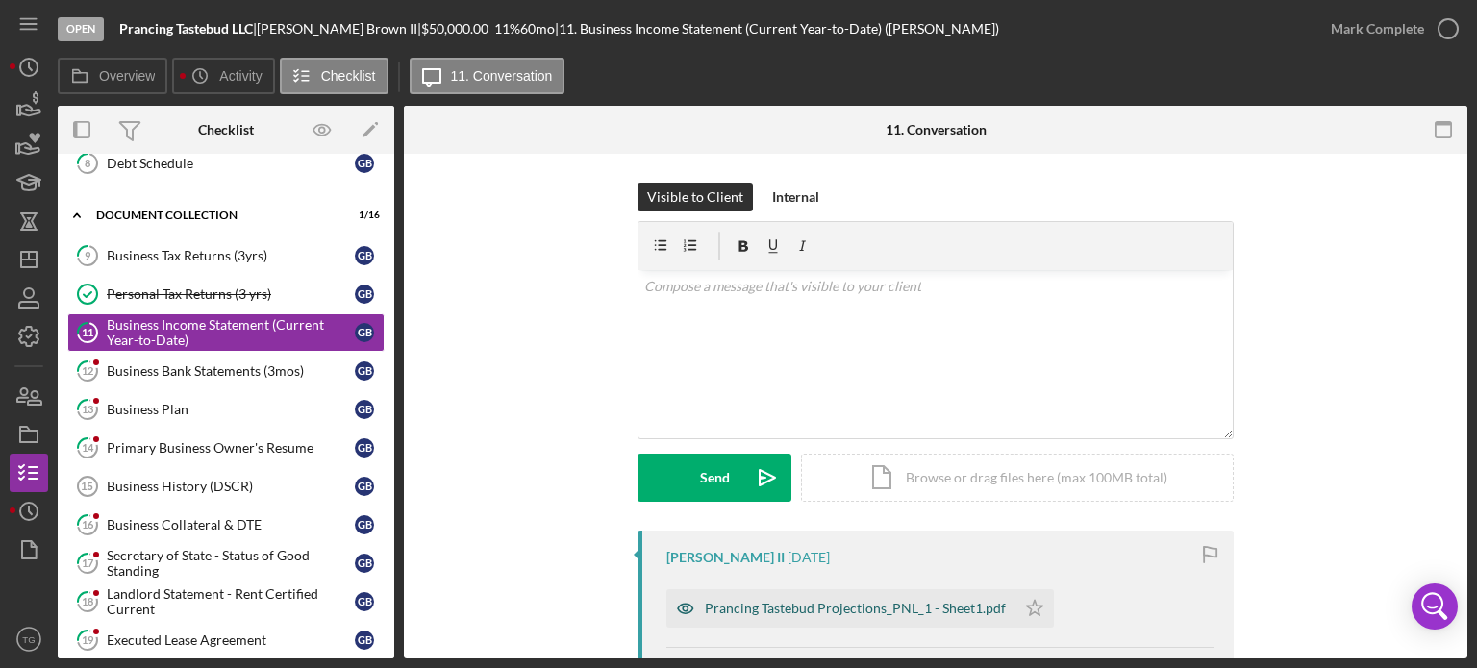
click at [954, 603] on div "Prancing Tastebud Projections_PNL_1 - Sheet1.pdf" at bounding box center [855, 608] width 301 height 15
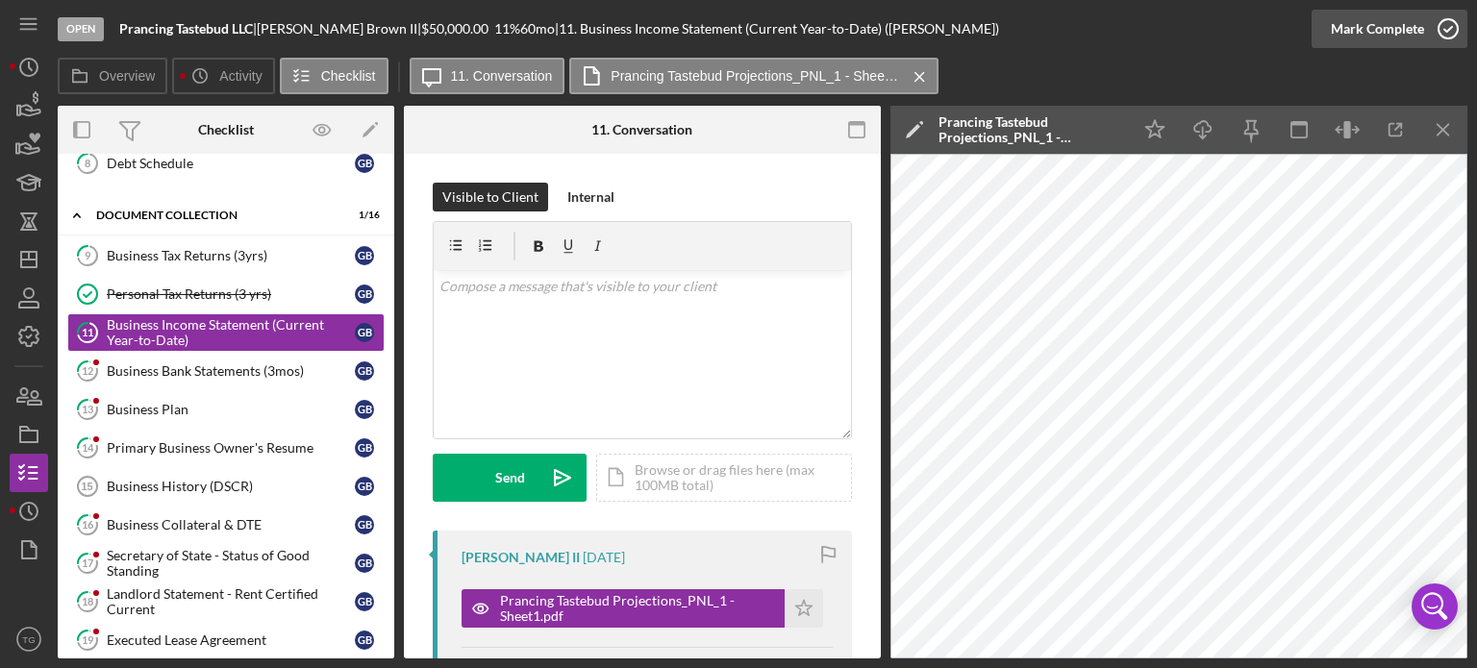
click at [1446, 30] on icon "button" at bounding box center [1448, 29] width 48 height 48
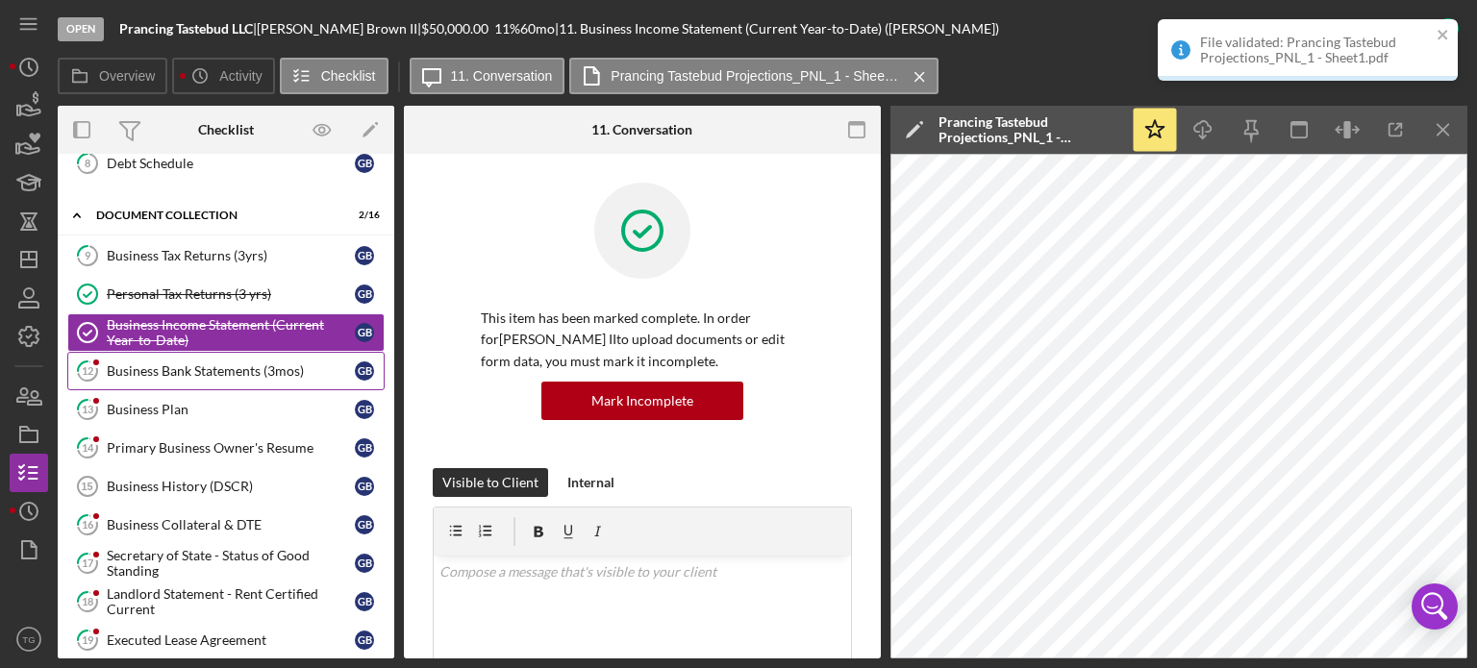
click at [217, 352] on link "12 Business Bank Statements (3mos) G B" at bounding box center [225, 371] width 317 height 38
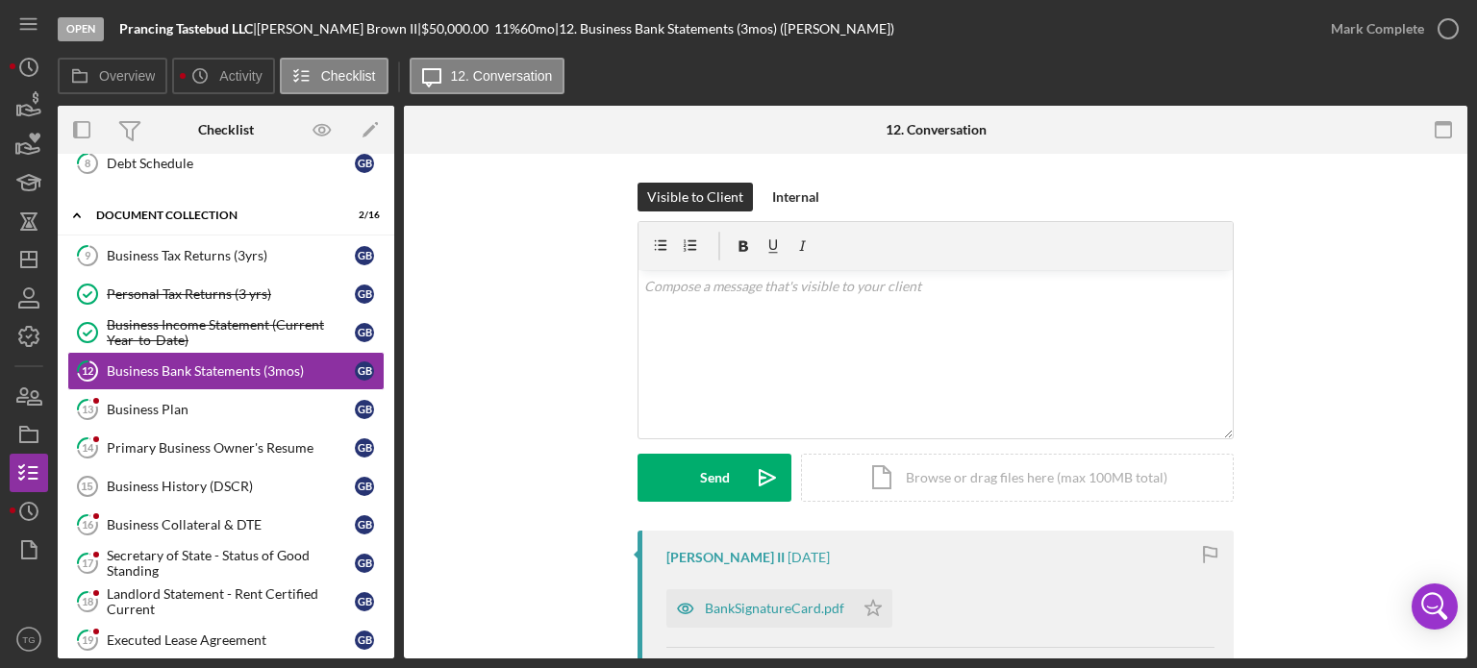
scroll to position [96, 0]
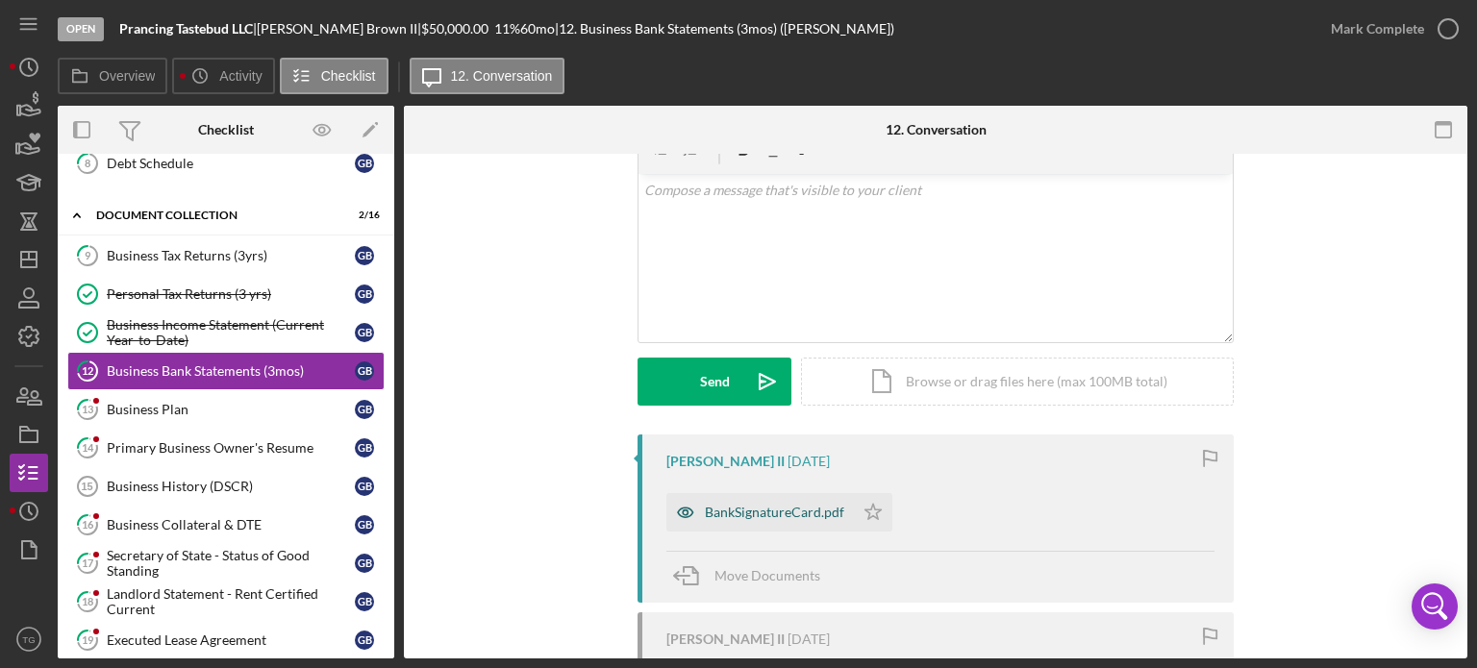
click at [772, 516] on div "BankSignatureCard.pdf" at bounding box center [774, 512] width 139 height 15
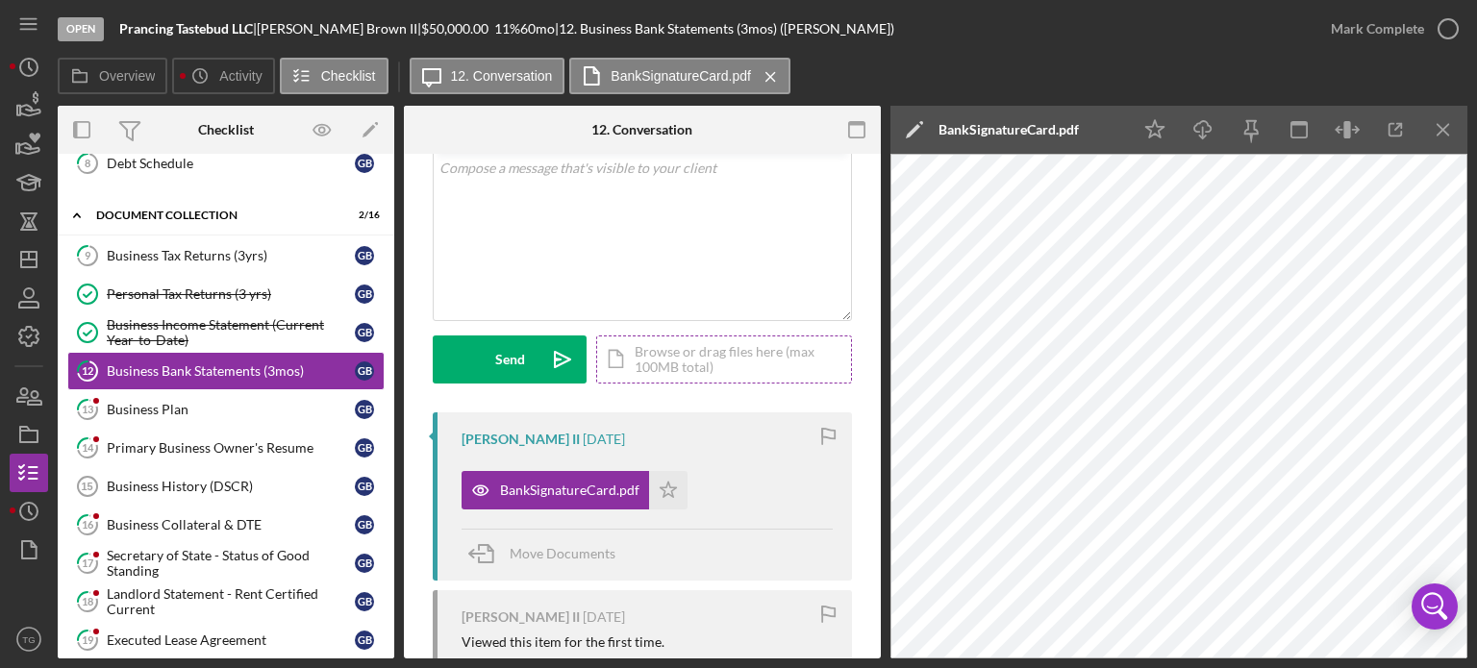
scroll to position [0, 0]
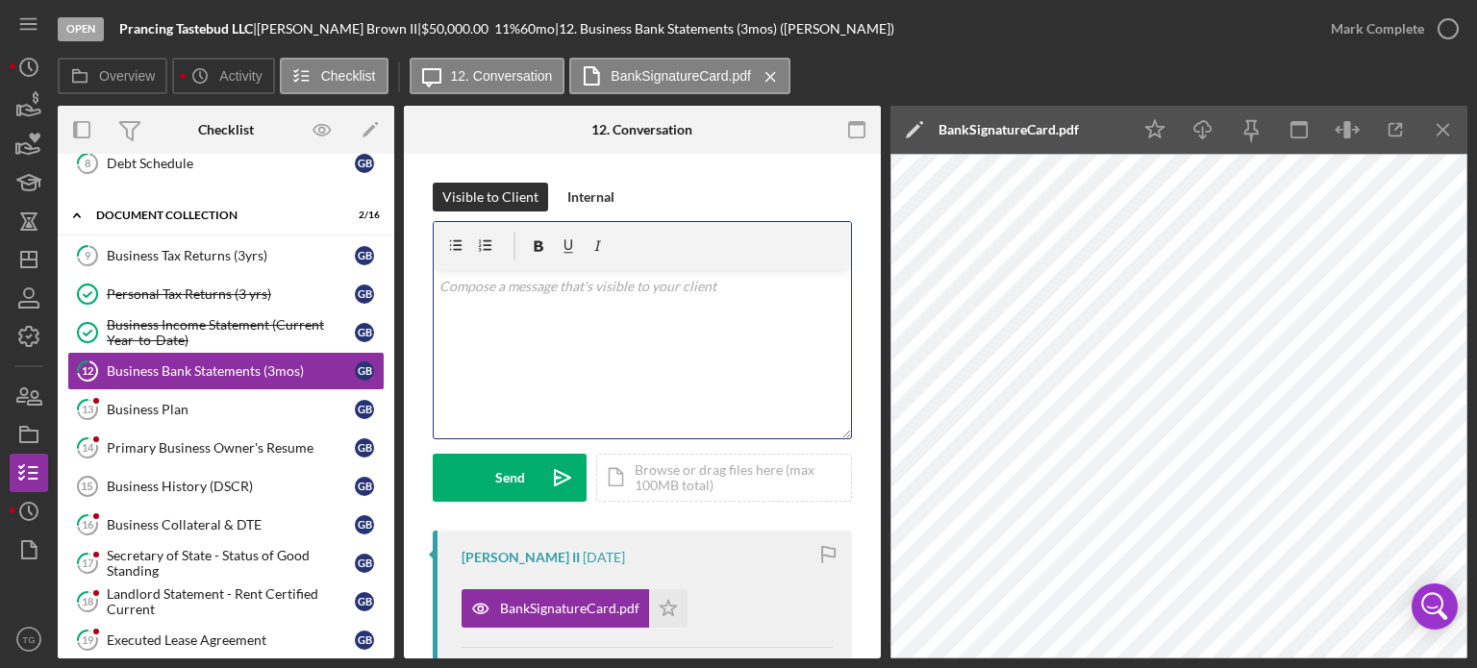
click at [545, 300] on div "v Color teal Color pink Remove color Add row above Add row below Add column bef…" at bounding box center [642, 354] width 417 height 168
click at [623, 296] on div "v Color teal Color pink Remove color Add row above Add row below Add column bef…" at bounding box center [642, 354] width 417 height 168
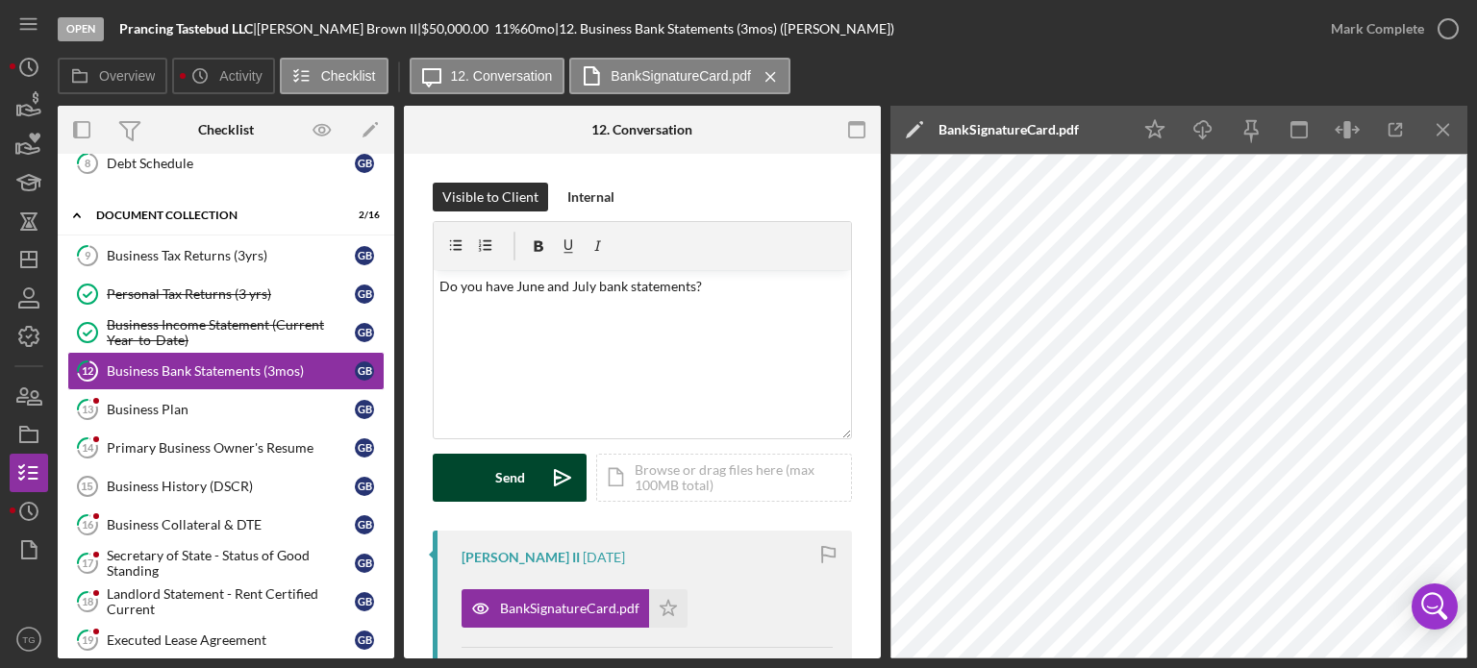
click at [511, 480] on div "Send" at bounding box center [510, 478] width 30 height 48
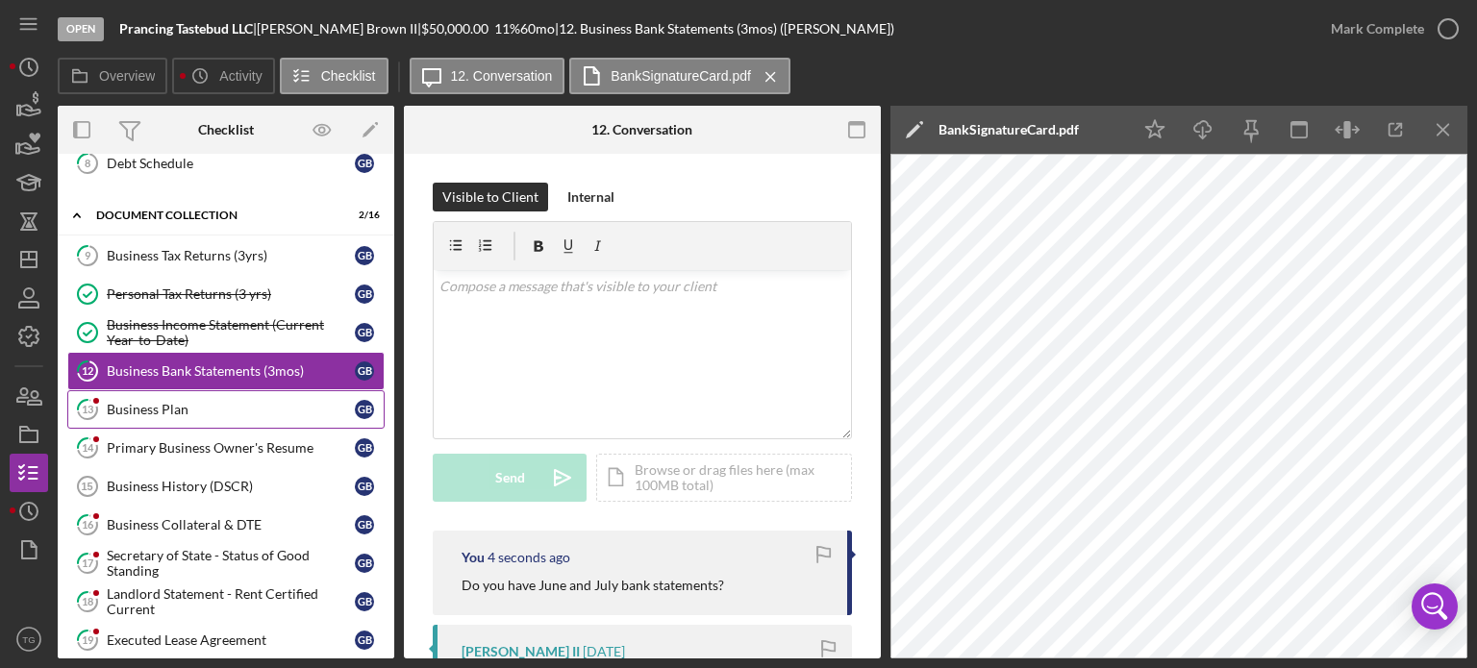
click at [172, 404] on div "Business Plan" at bounding box center [231, 409] width 248 height 15
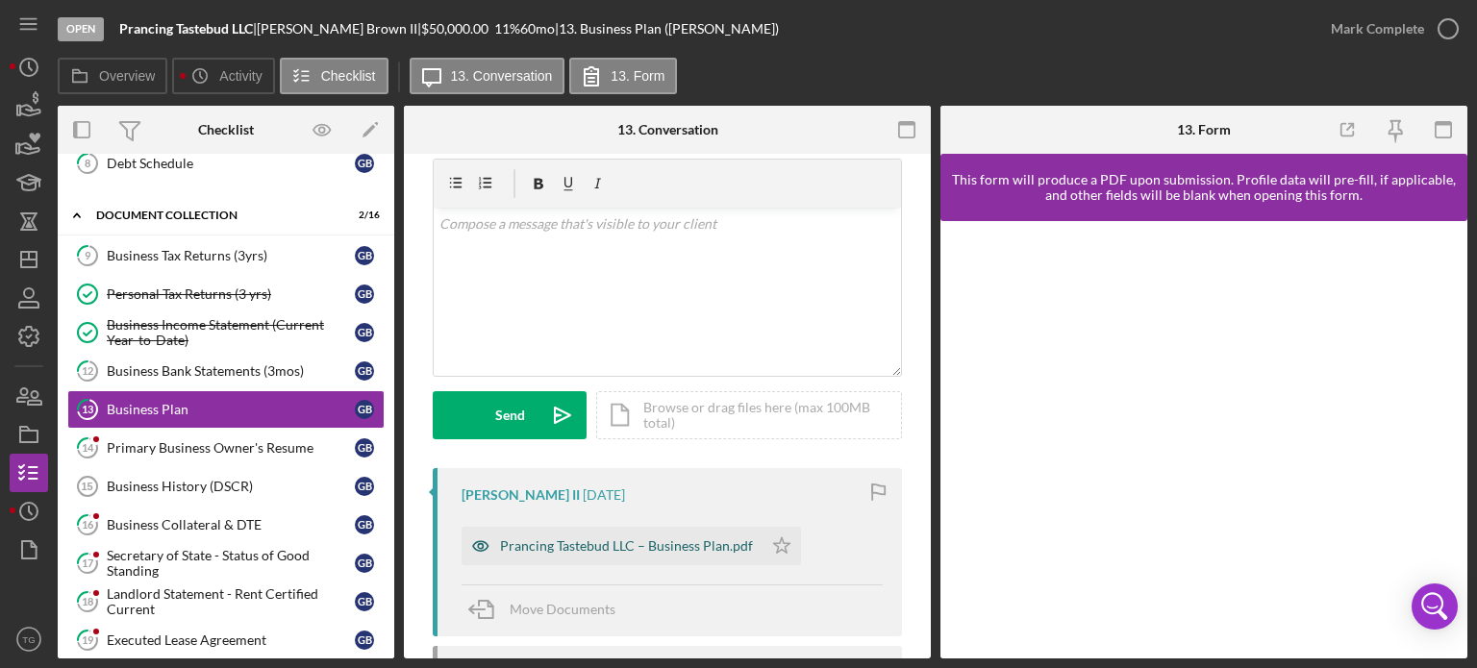
scroll to position [96, 0]
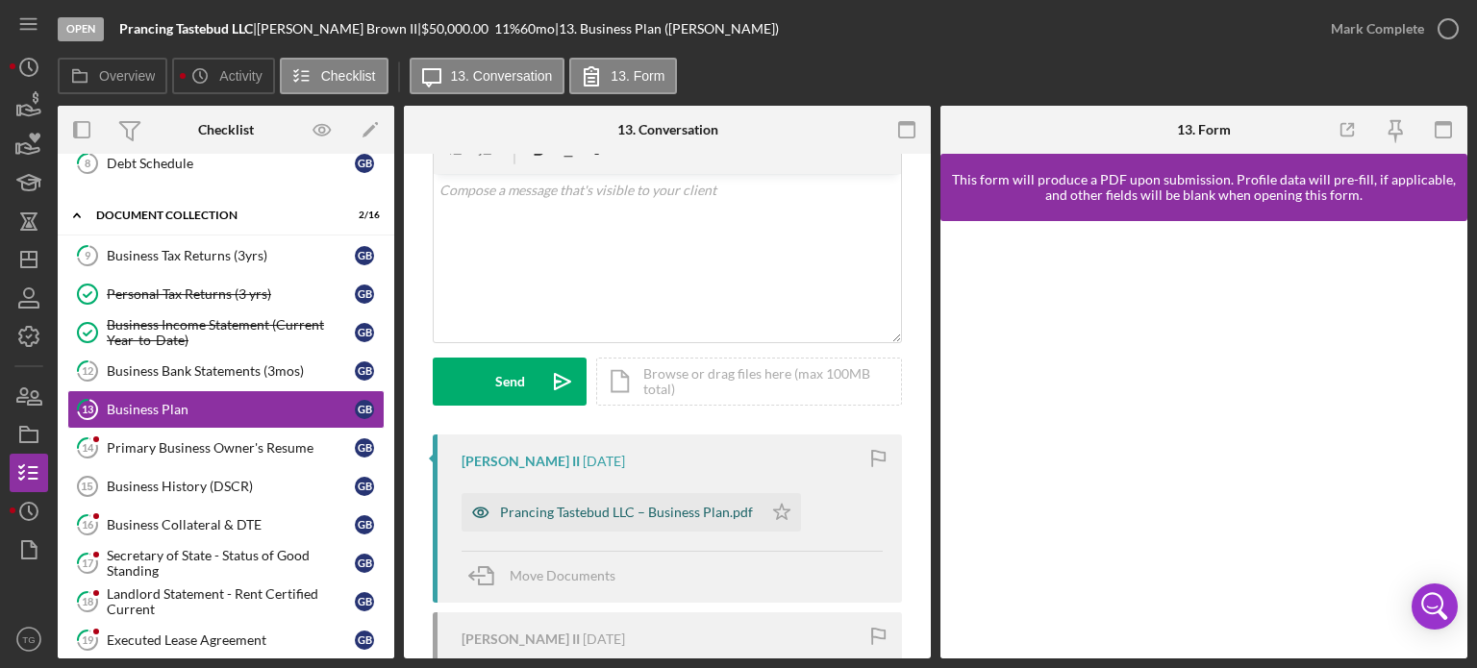
click at [680, 516] on div "Prancing Tastebud LLC – Business Plan.pdf" at bounding box center [626, 512] width 253 height 15
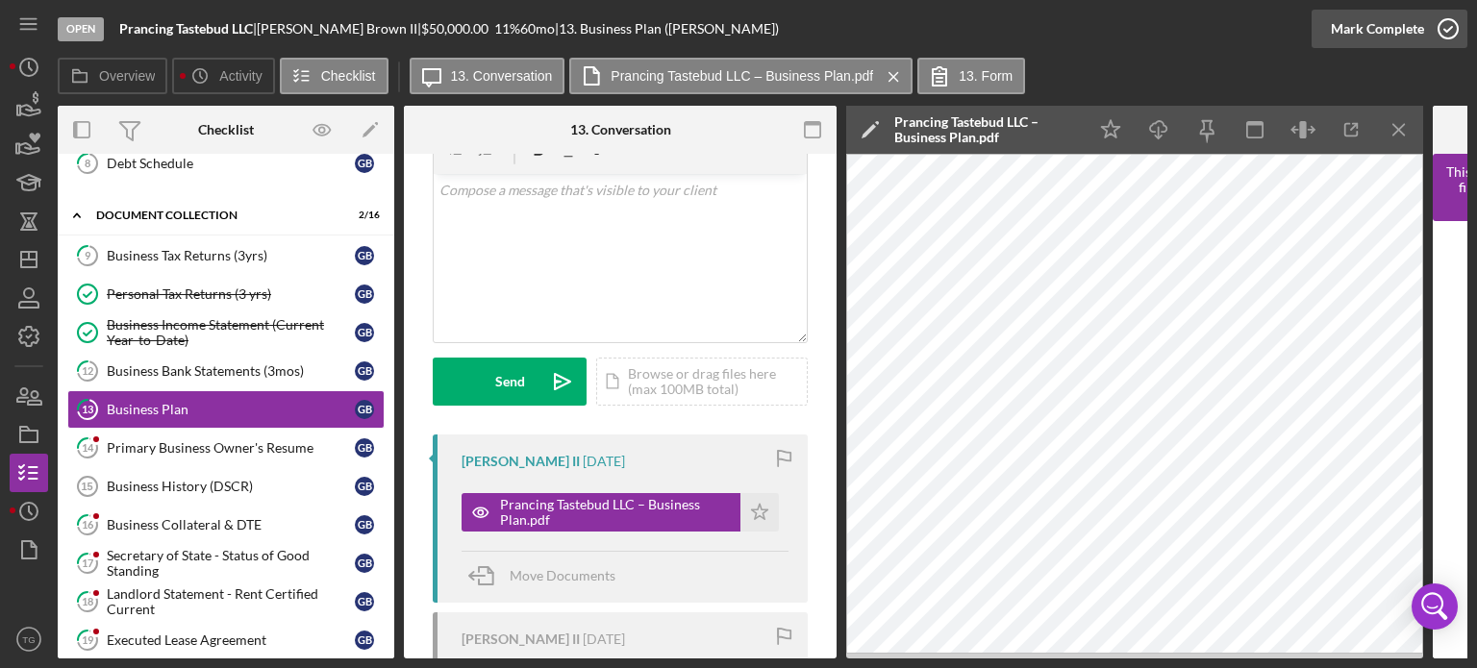
click at [1446, 26] on icon "button" at bounding box center [1448, 29] width 48 height 48
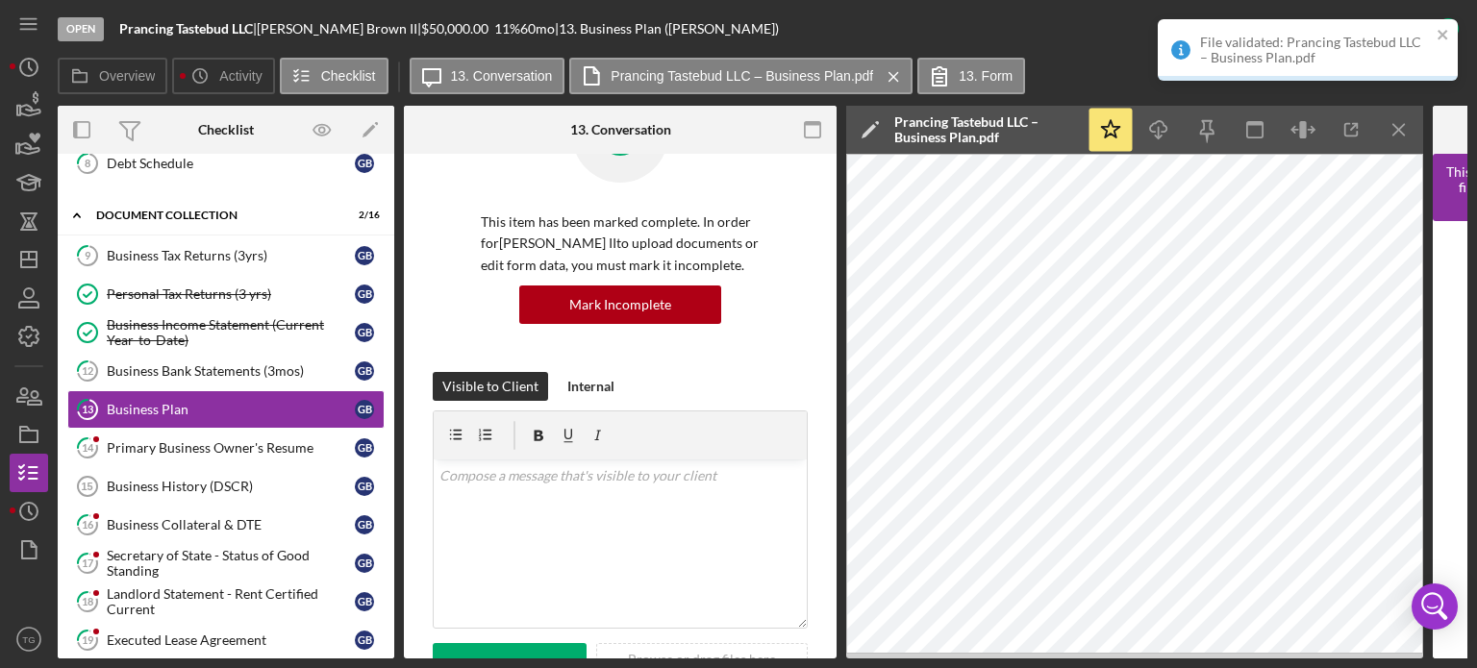
scroll to position [381, 0]
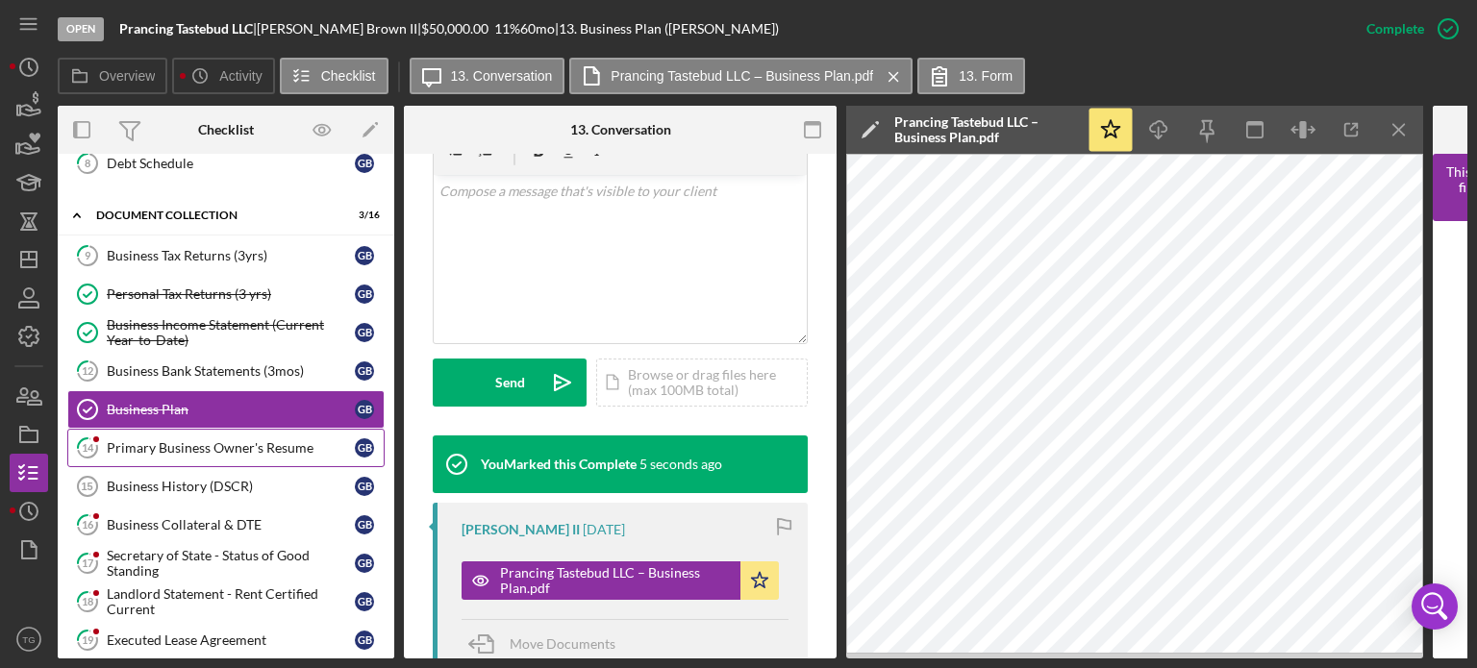
click at [149, 450] on link "14 Primary Business Owner's Resume G B" at bounding box center [225, 448] width 317 height 38
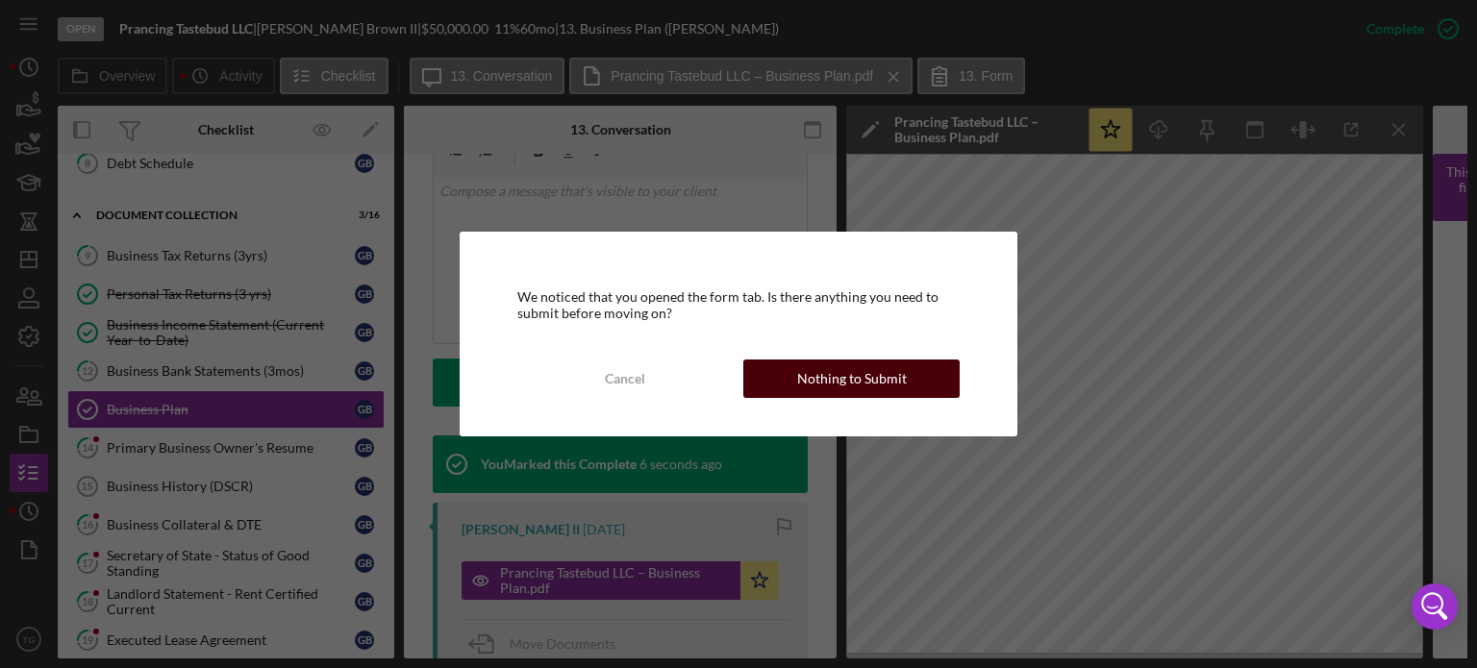
click at [848, 375] on div "Nothing to Submit" at bounding box center [852, 379] width 110 height 38
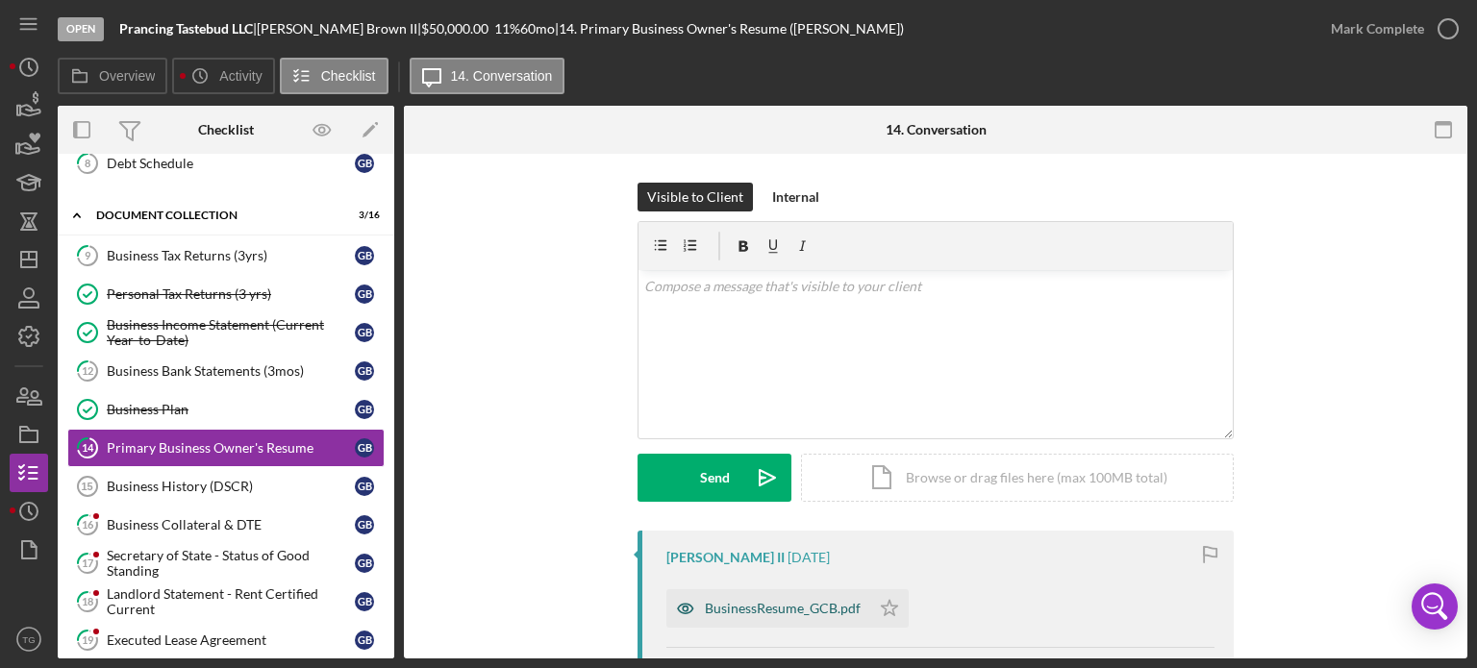
click at [773, 618] on div "BusinessResume_GCB.pdf" at bounding box center [769, 609] width 204 height 38
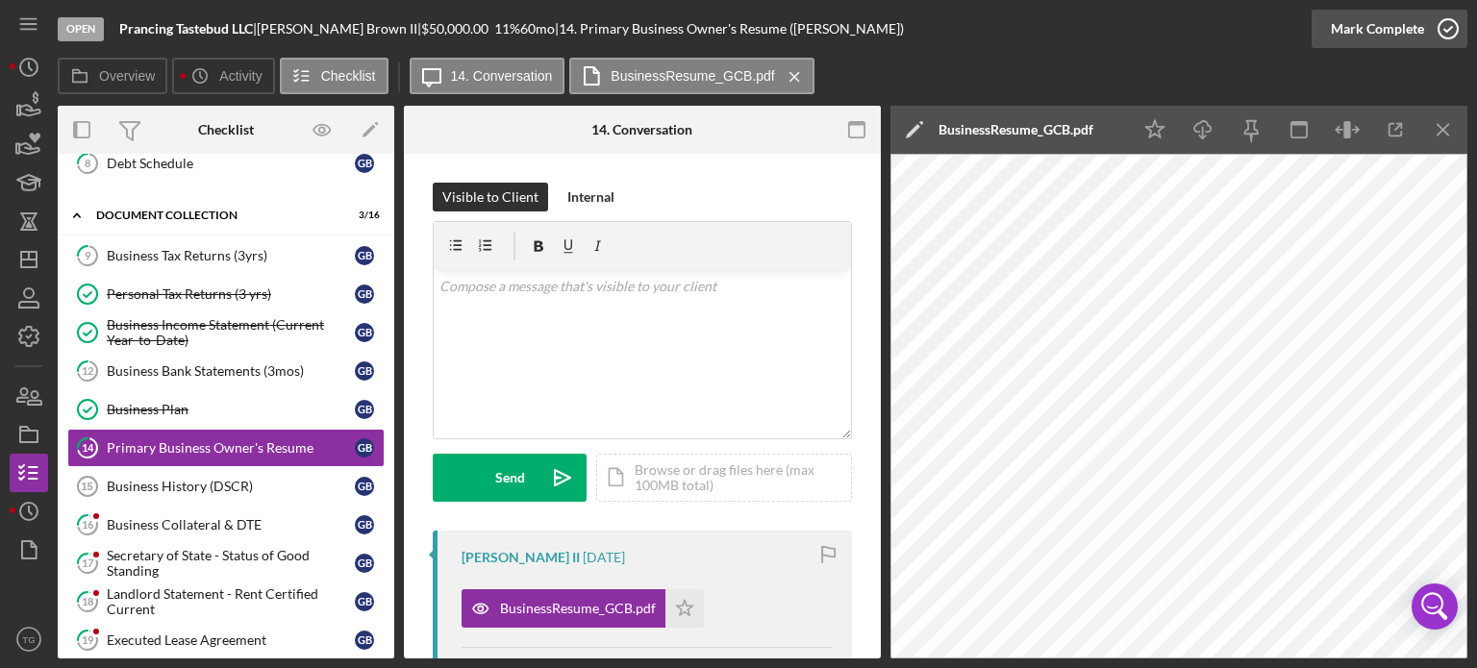
click at [1450, 23] on icon "button" at bounding box center [1448, 29] width 48 height 48
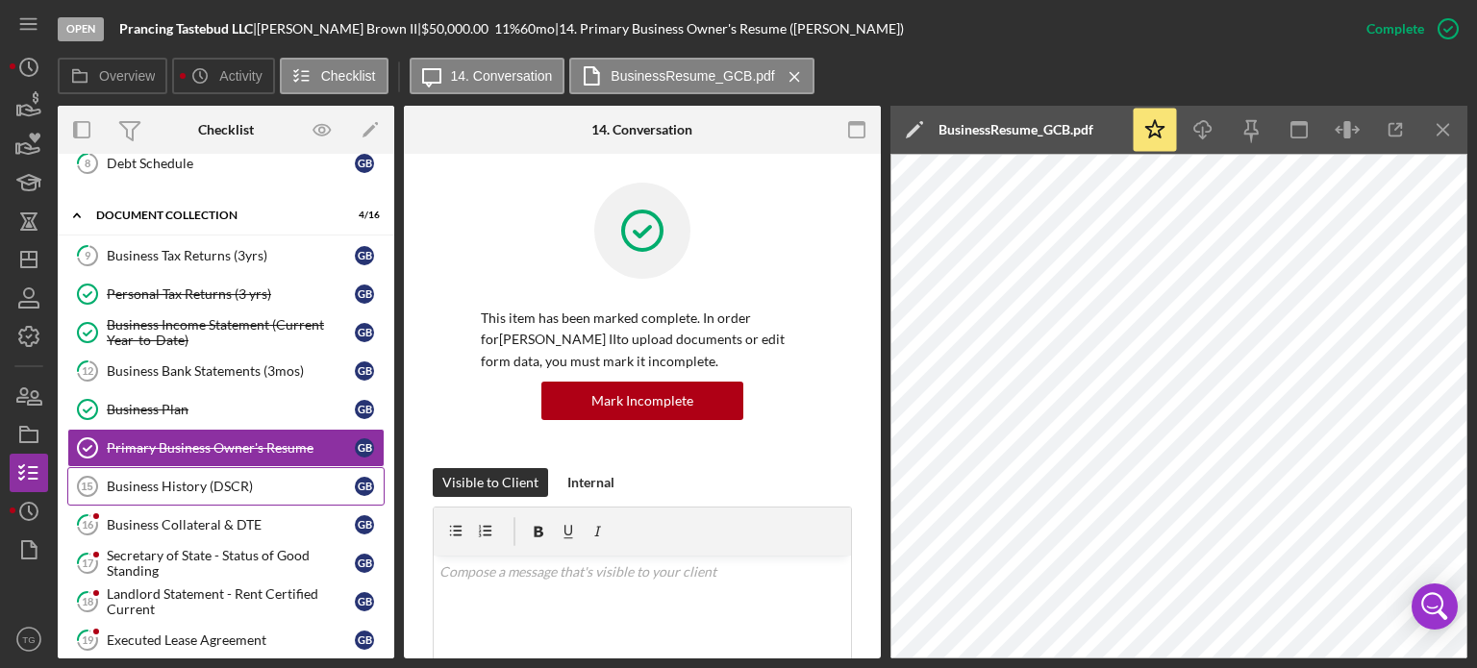
click at [188, 479] on div "Business History (DSCR)" at bounding box center [231, 486] width 248 height 15
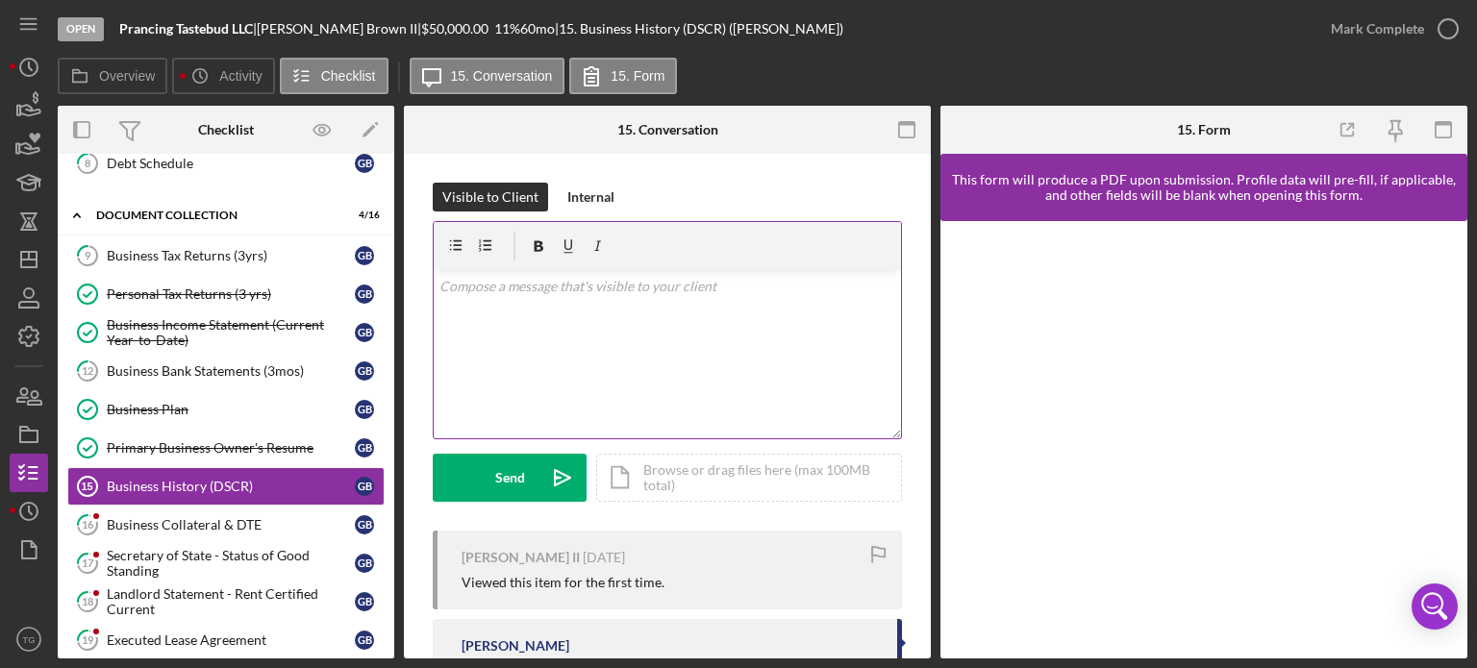
click at [477, 293] on p at bounding box center [668, 286] width 457 height 21
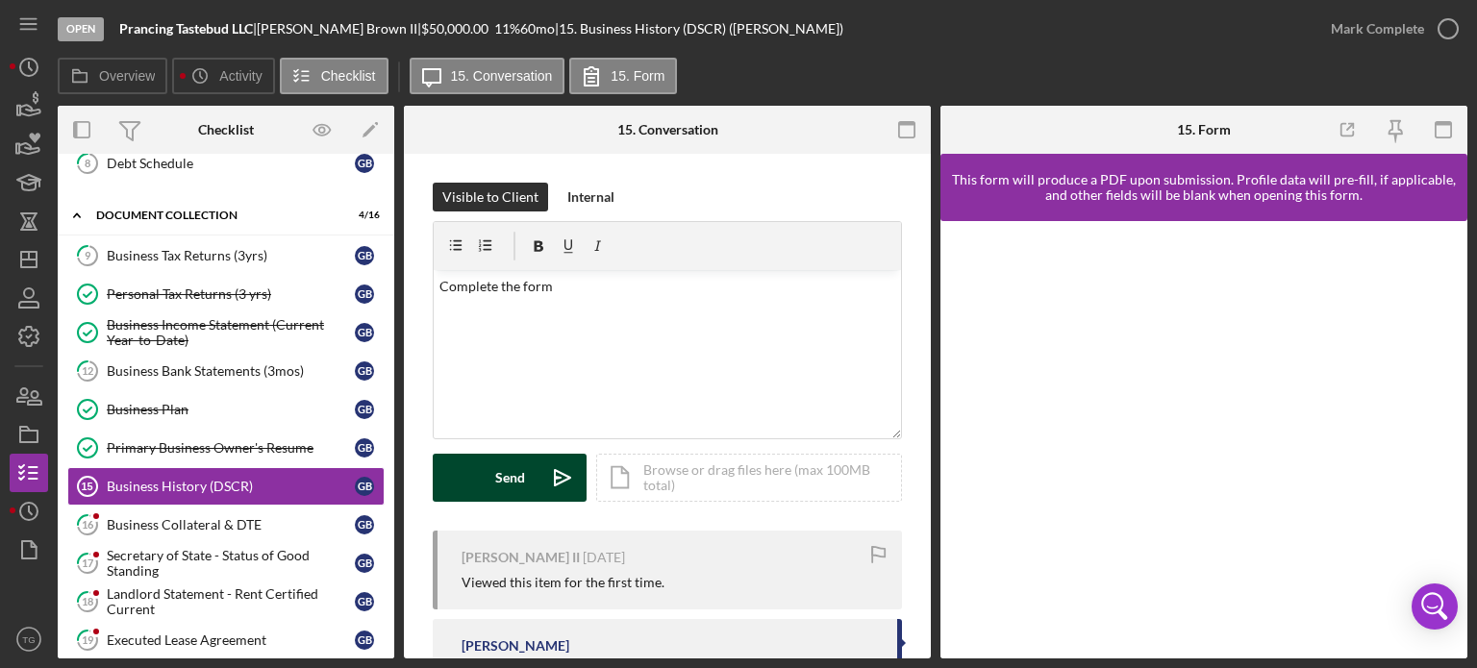
click at [516, 481] on div "Send" at bounding box center [510, 478] width 30 height 48
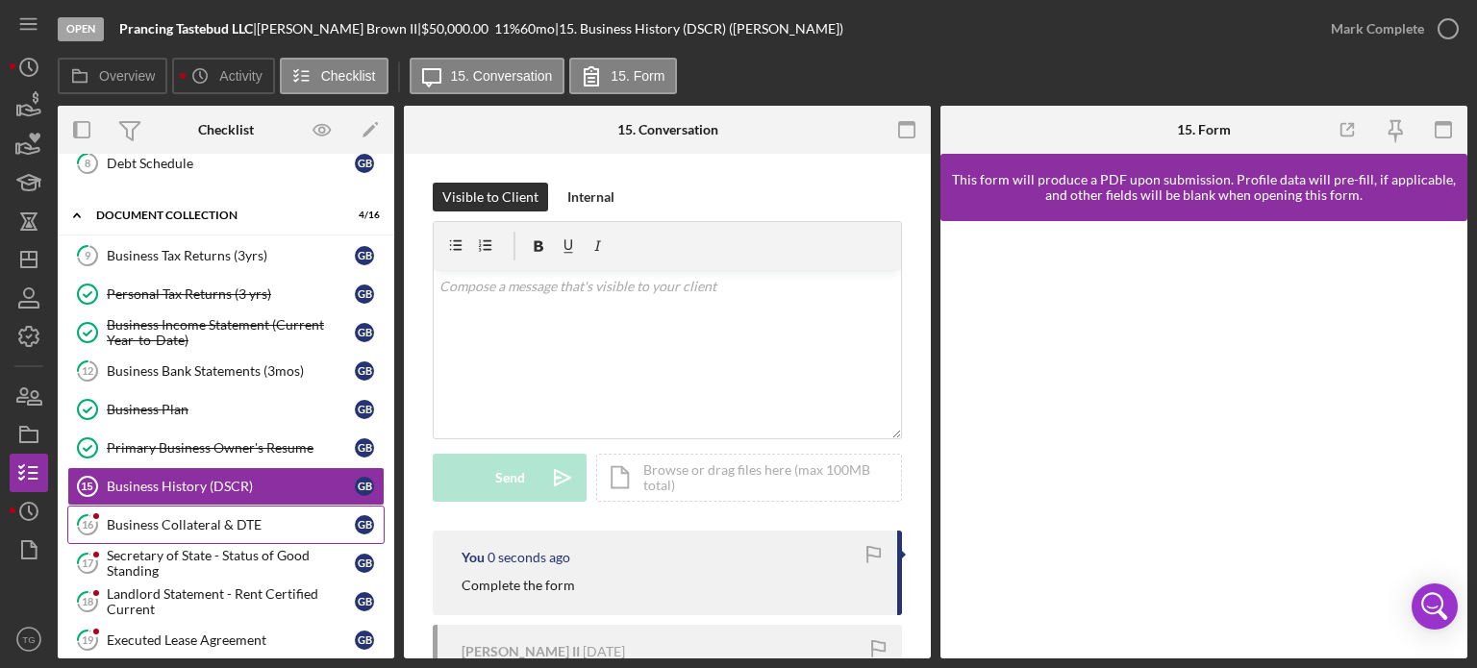
click at [165, 517] on div "Business Collateral & DTE" at bounding box center [231, 524] width 248 height 15
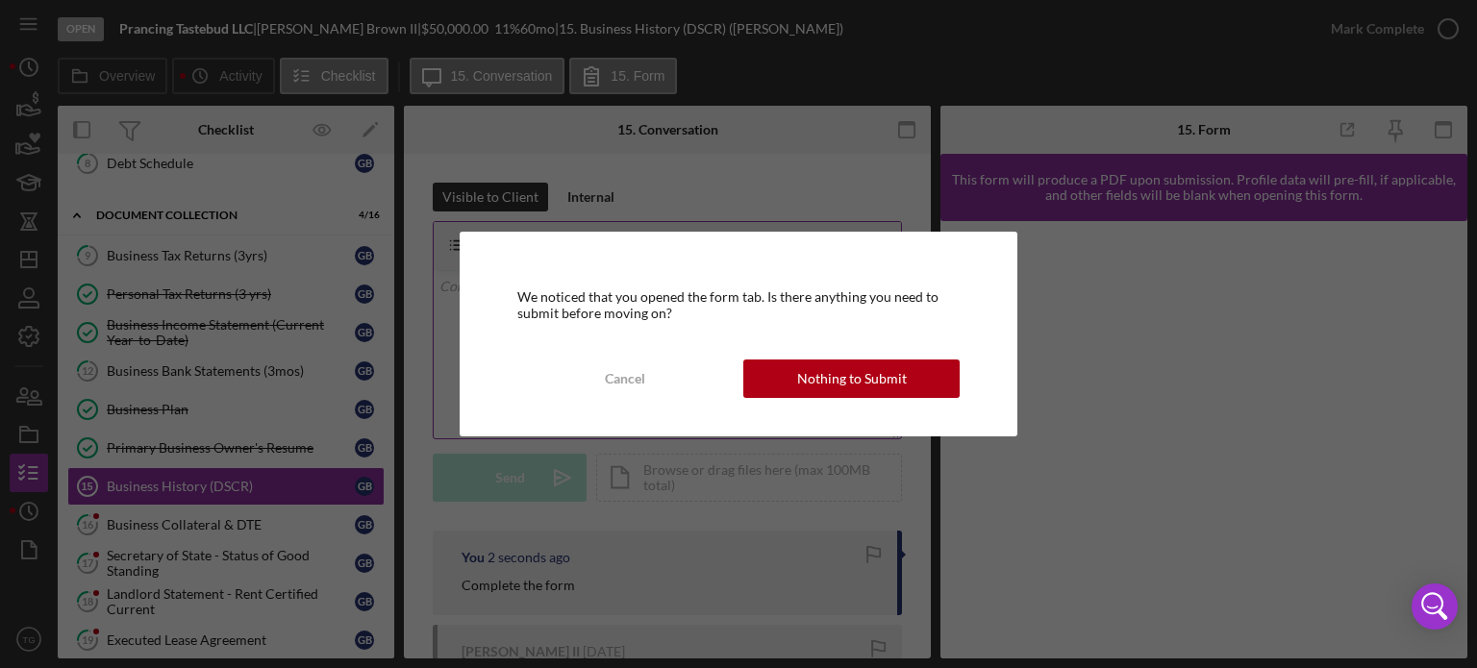
click at [881, 384] on div "Nothing to Submit" at bounding box center [852, 379] width 110 height 38
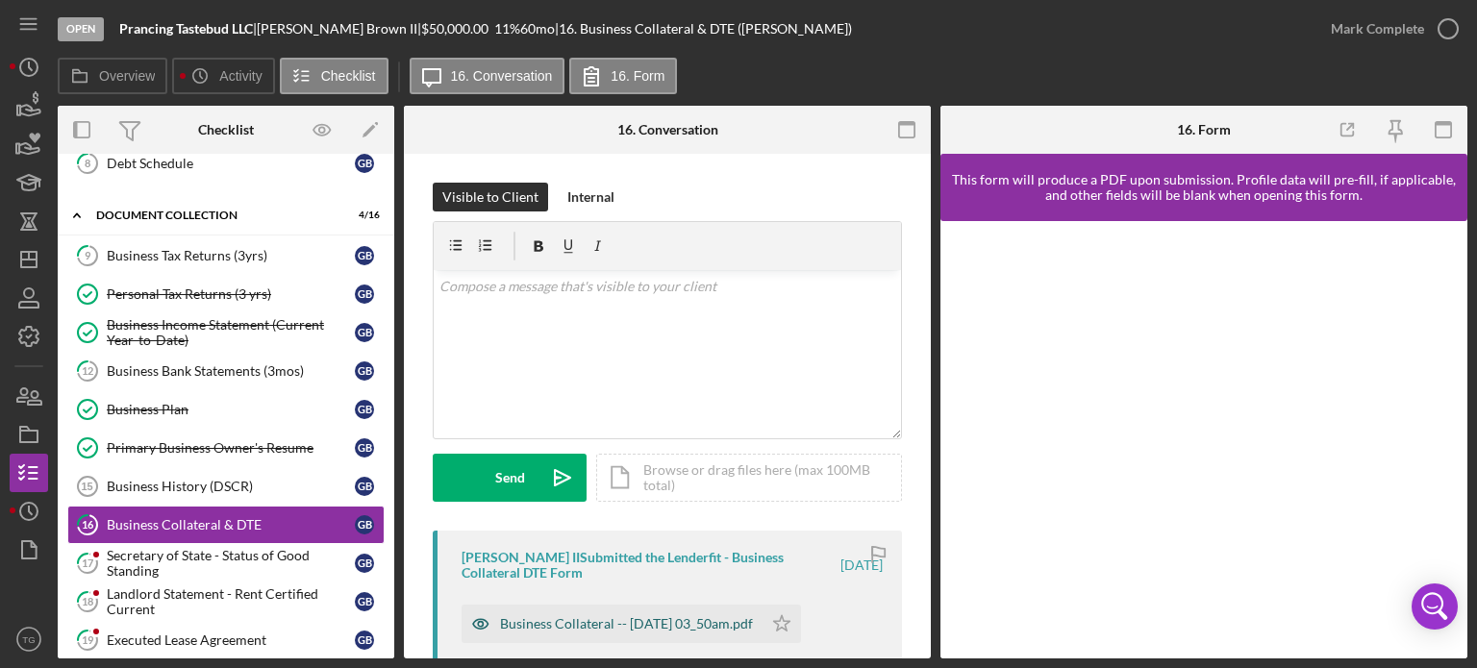
click at [603, 620] on div "Business Collateral -- [DATE] 03_50am.pdf" at bounding box center [626, 623] width 253 height 15
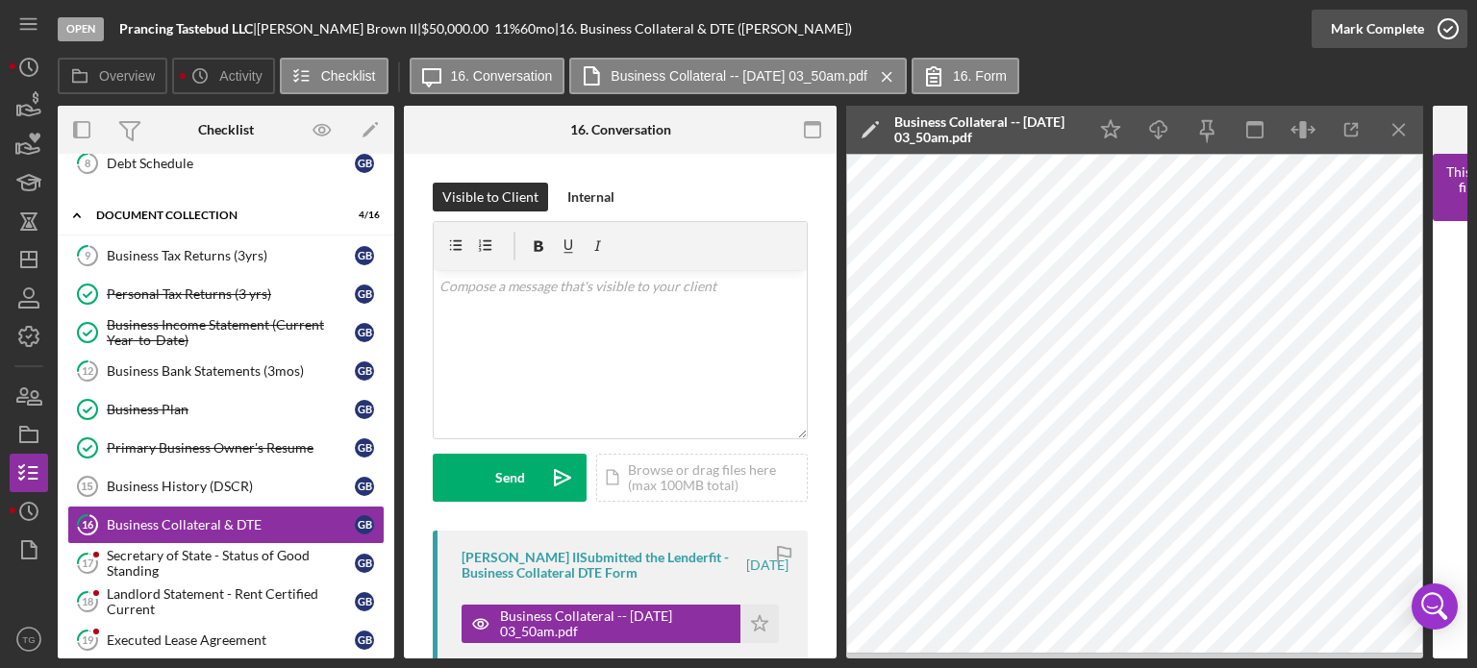
click at [1446, 30] on icon "button" at bounding box center [1448, 29] width 48 height 48
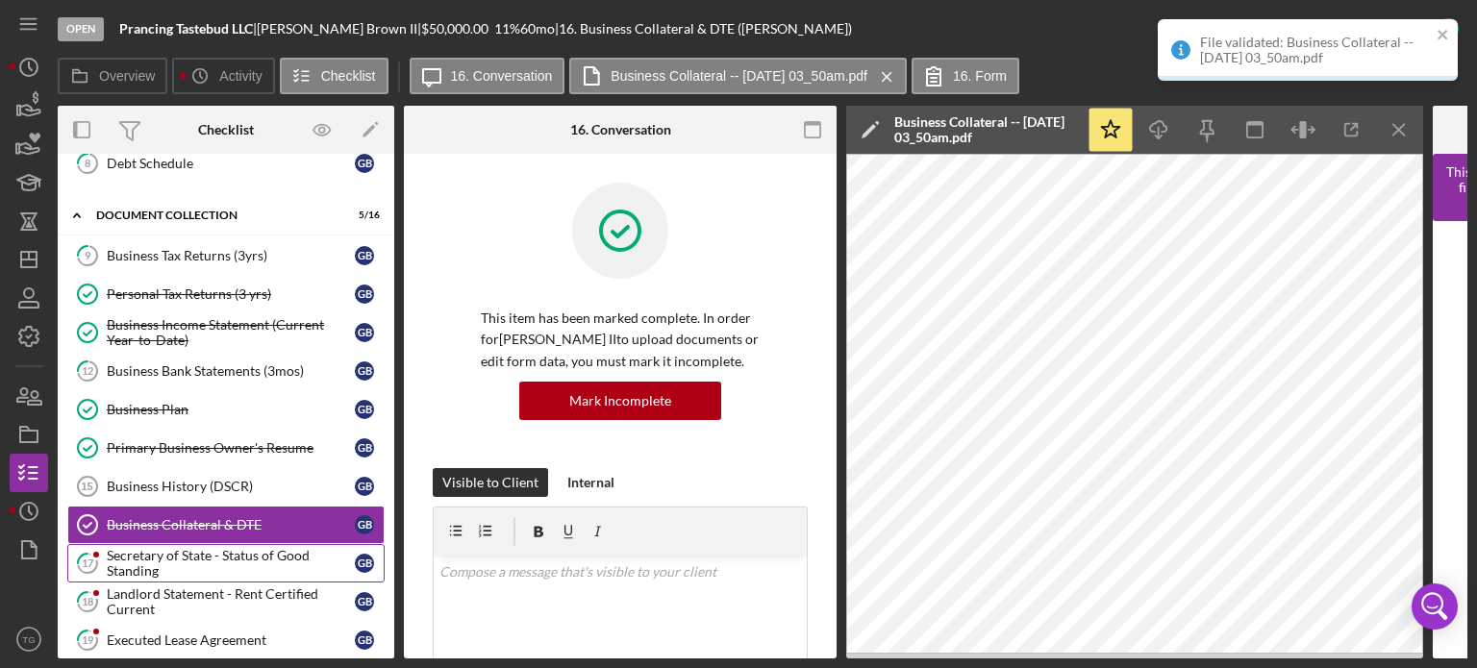
click at [201, 551] on div "Secretary of State - Status of Good Standing" at bounding box center [231, 563] width 248 height 31
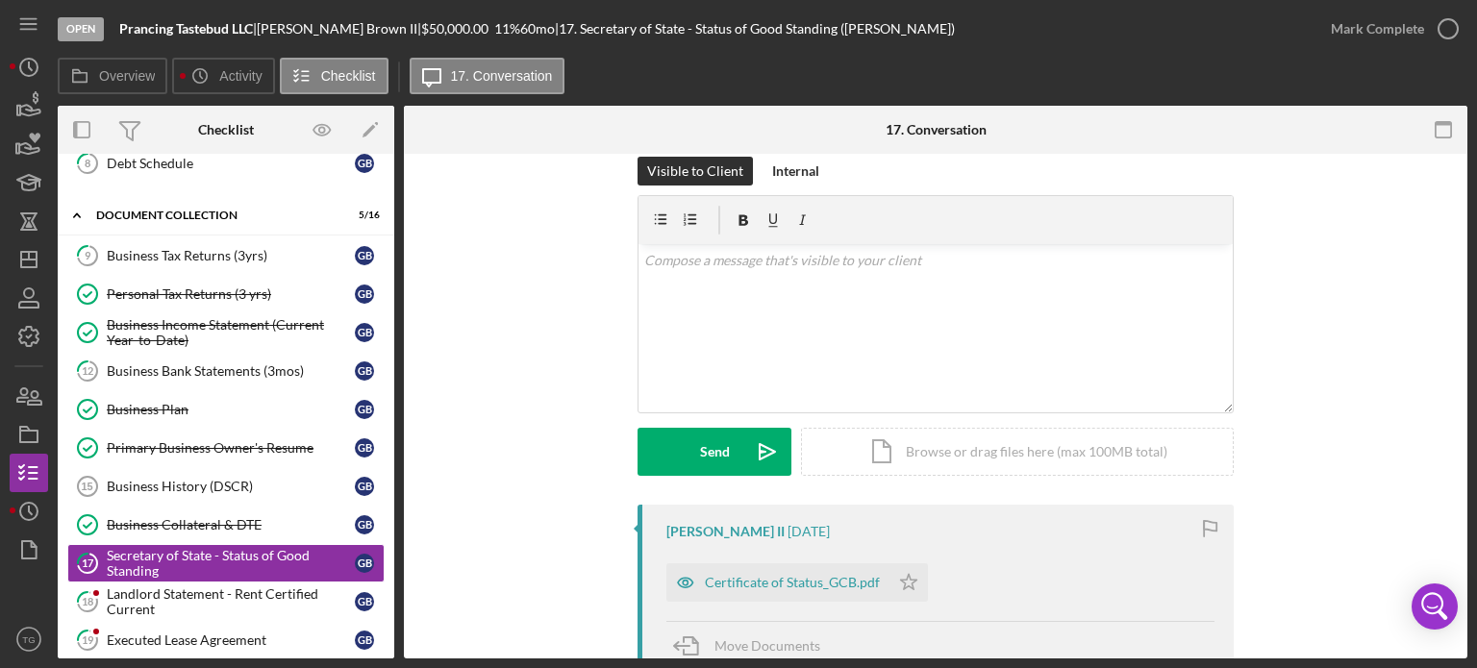
scroll to position [96, 0]
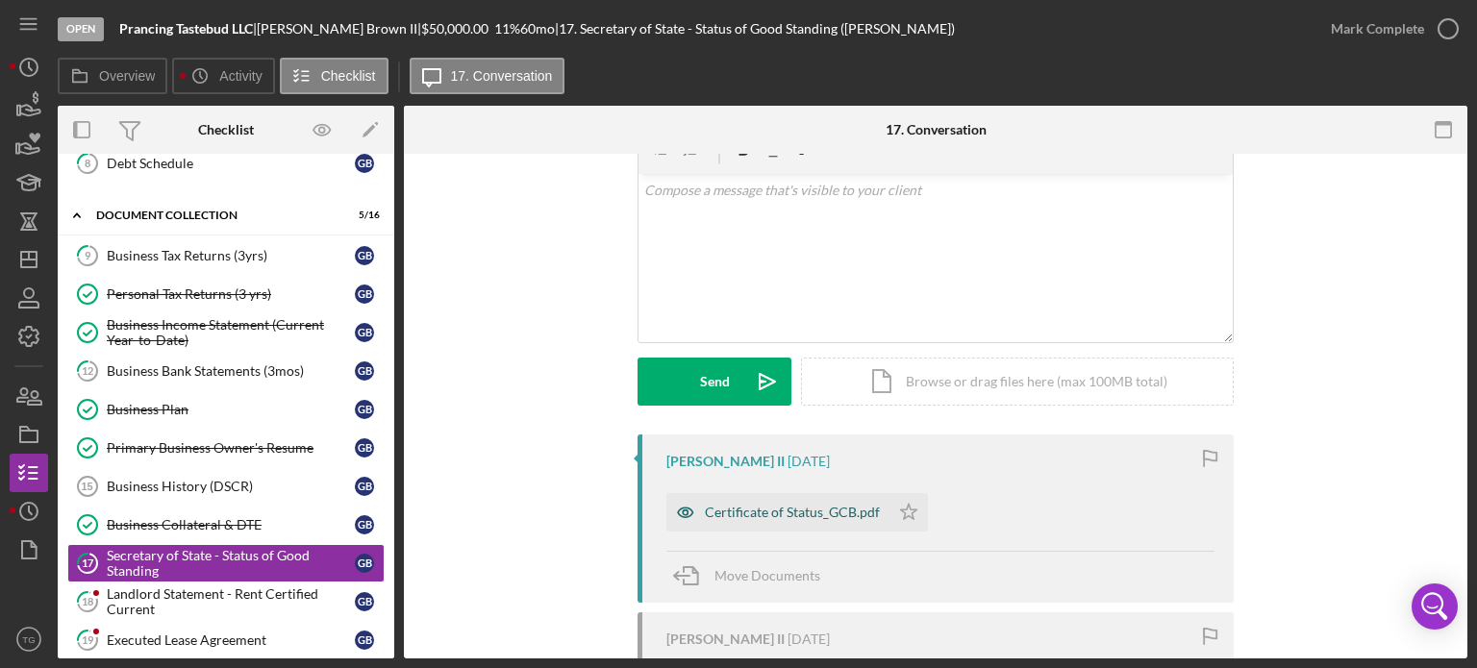
click at [768, 515] on div "Certificate of Status_GCB.pdf" at bounding box center [792, 512] width 175 height 15
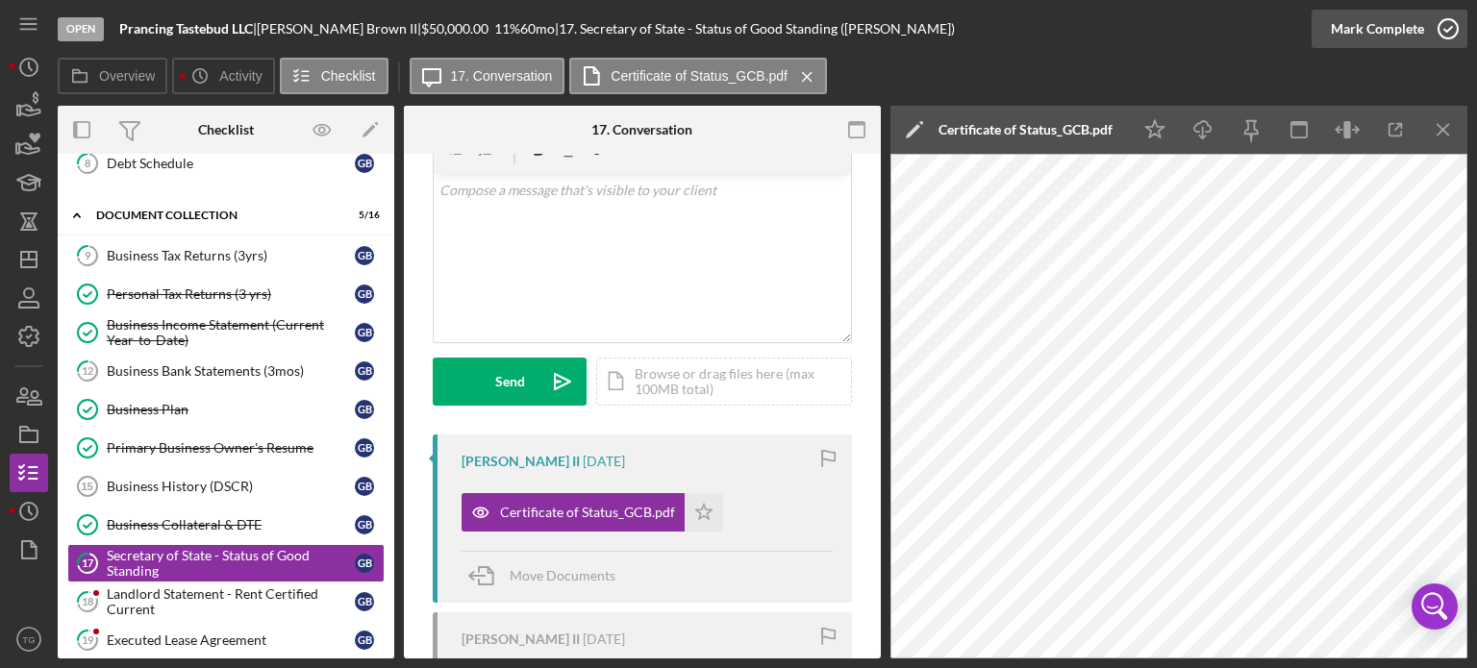
click at [1443, 26] on icon "button" at bounding box center [1448, 29] width 48 height 48
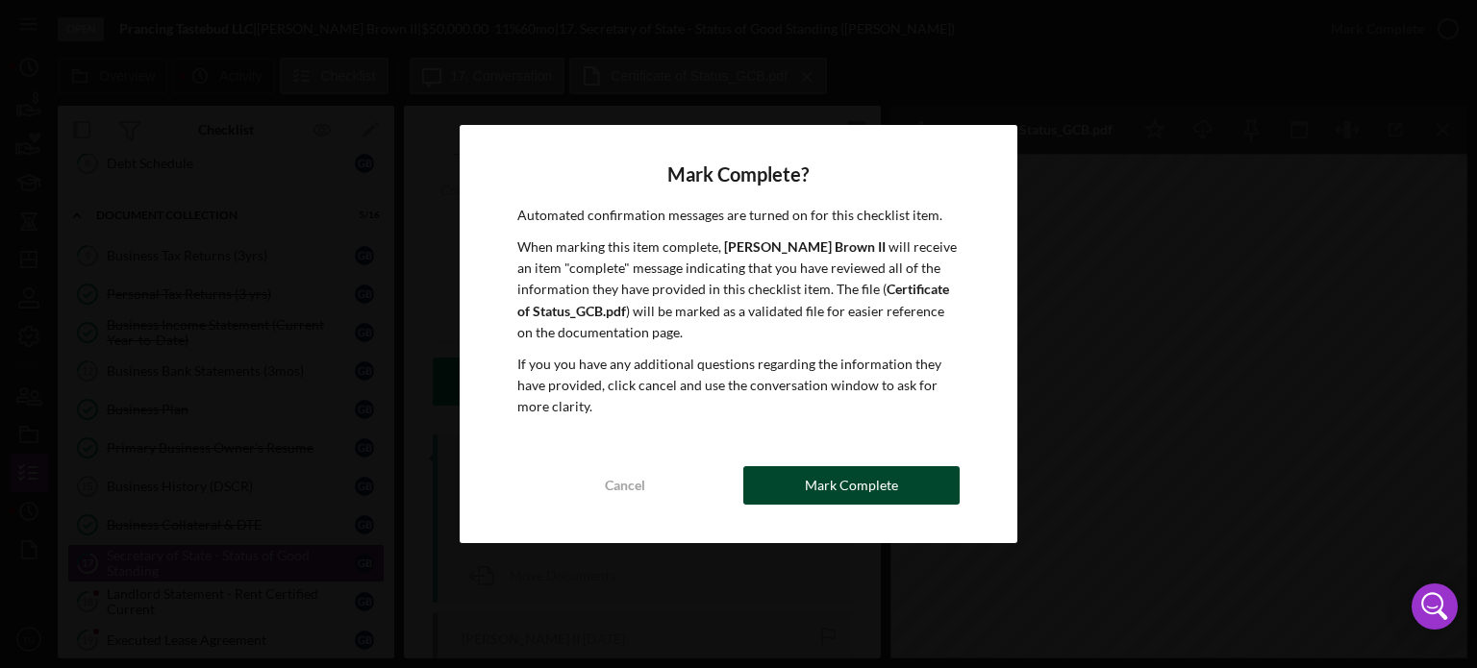
click at [844, 486] on div "Mark Complete" at bounding box center [851, 485] width 93 height 38
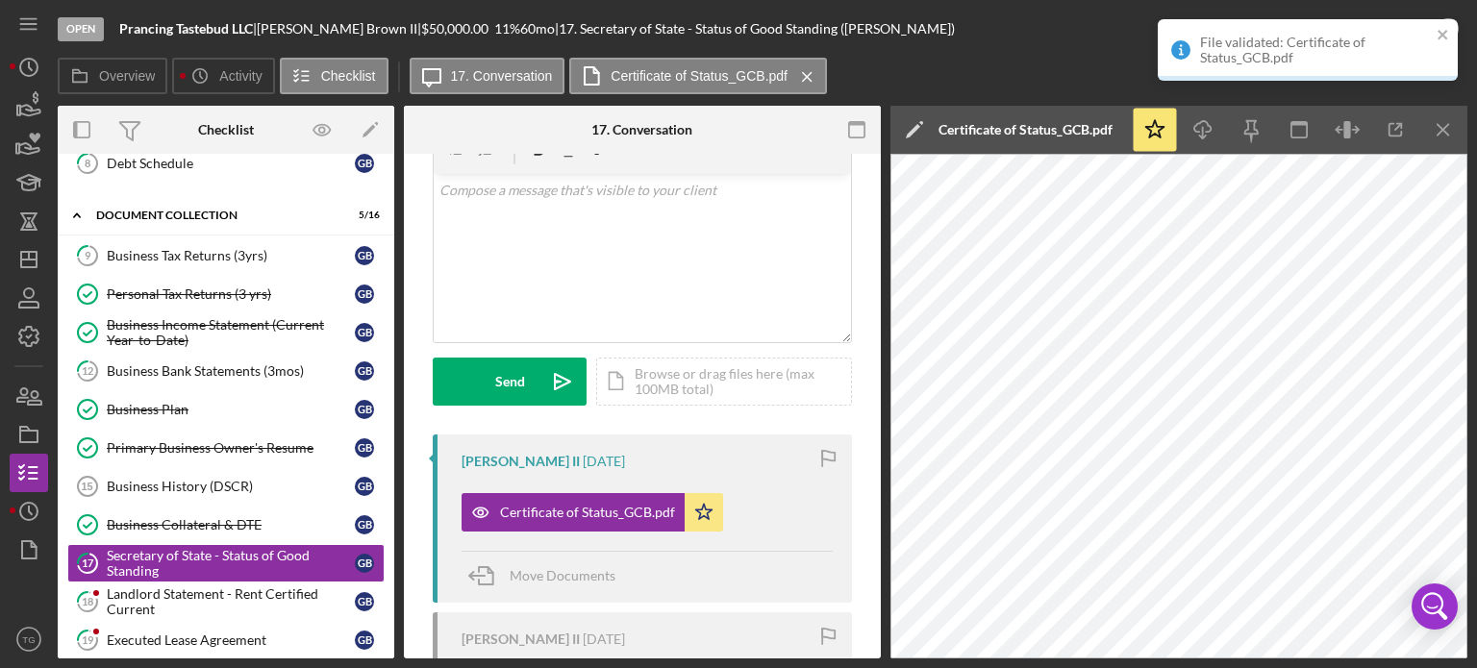
scroll to position [381, 0]
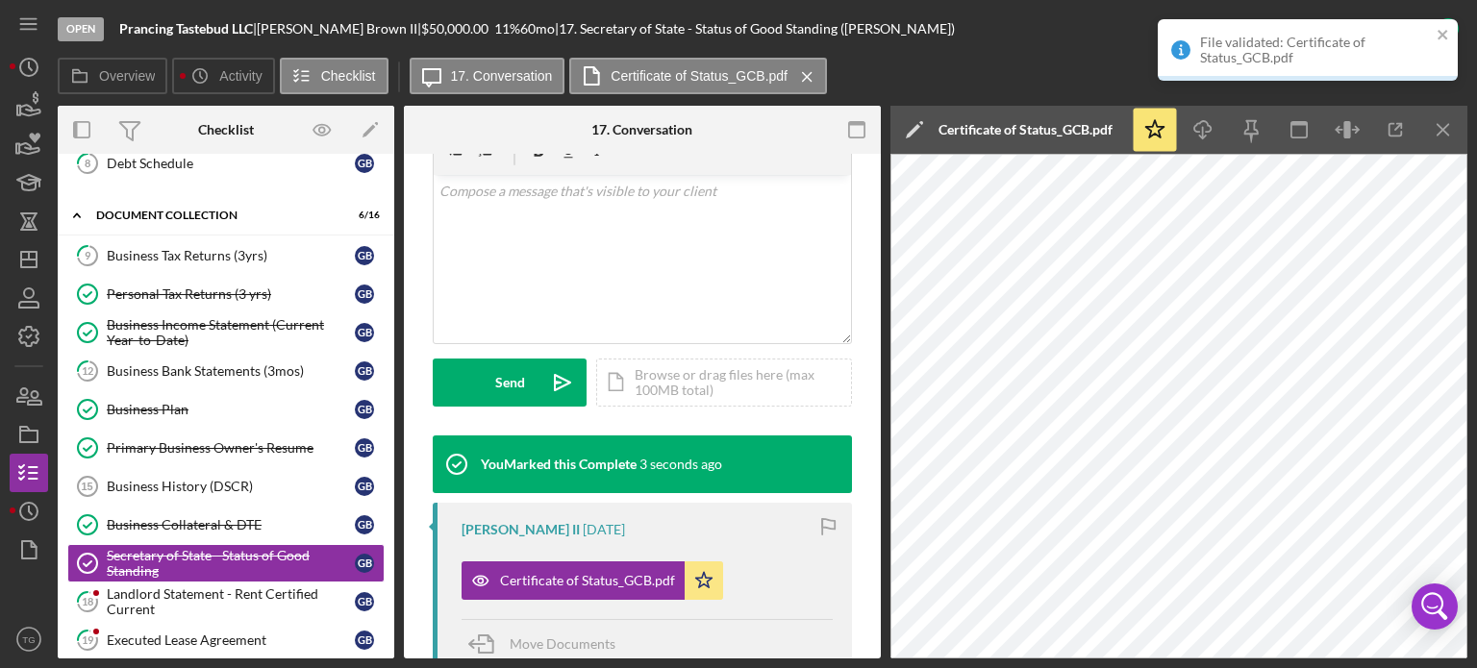
click at [1084, 60] on div "Overview Icon/History Activity Checklist Icon/Message 17. Conversation Certific…" at bounding box center [763, 77] width 1410 height 38
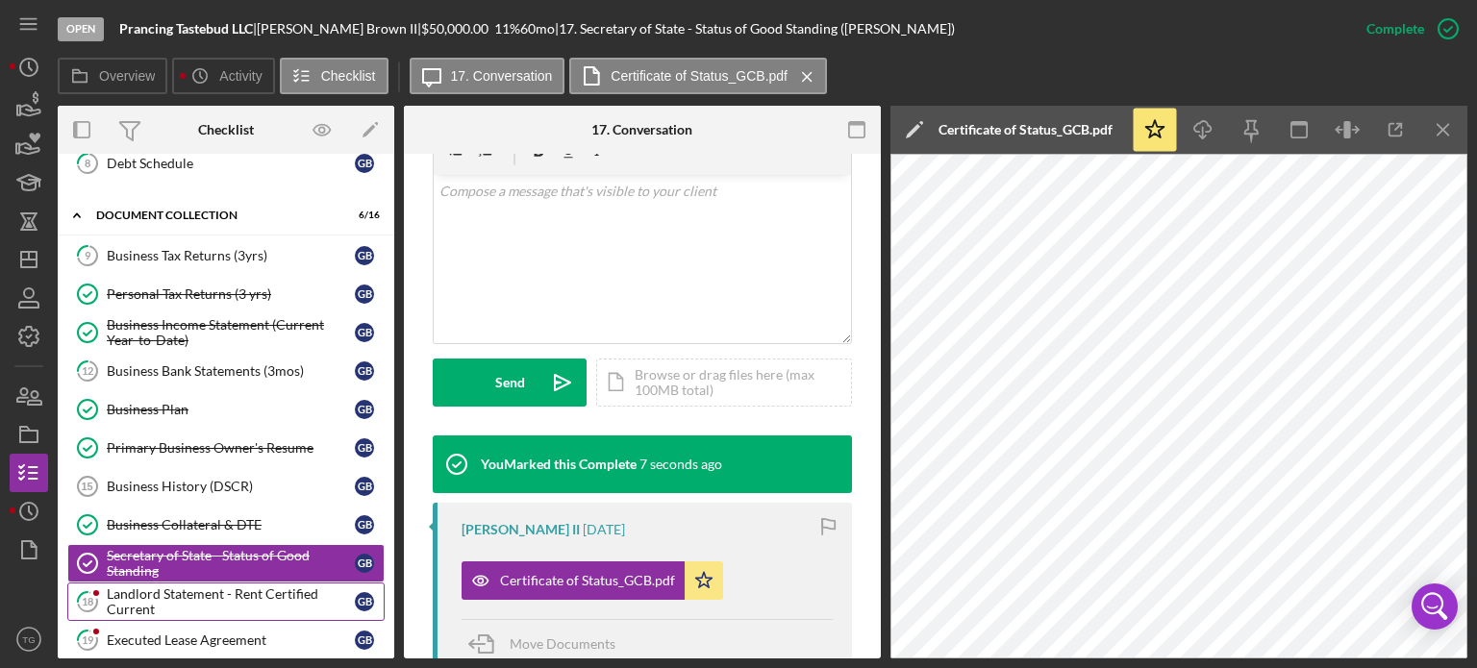
click at [205, 588] on div "Landlord Statement - Rent Certified Current" at bounding box center [231, 602] width 248 height 31
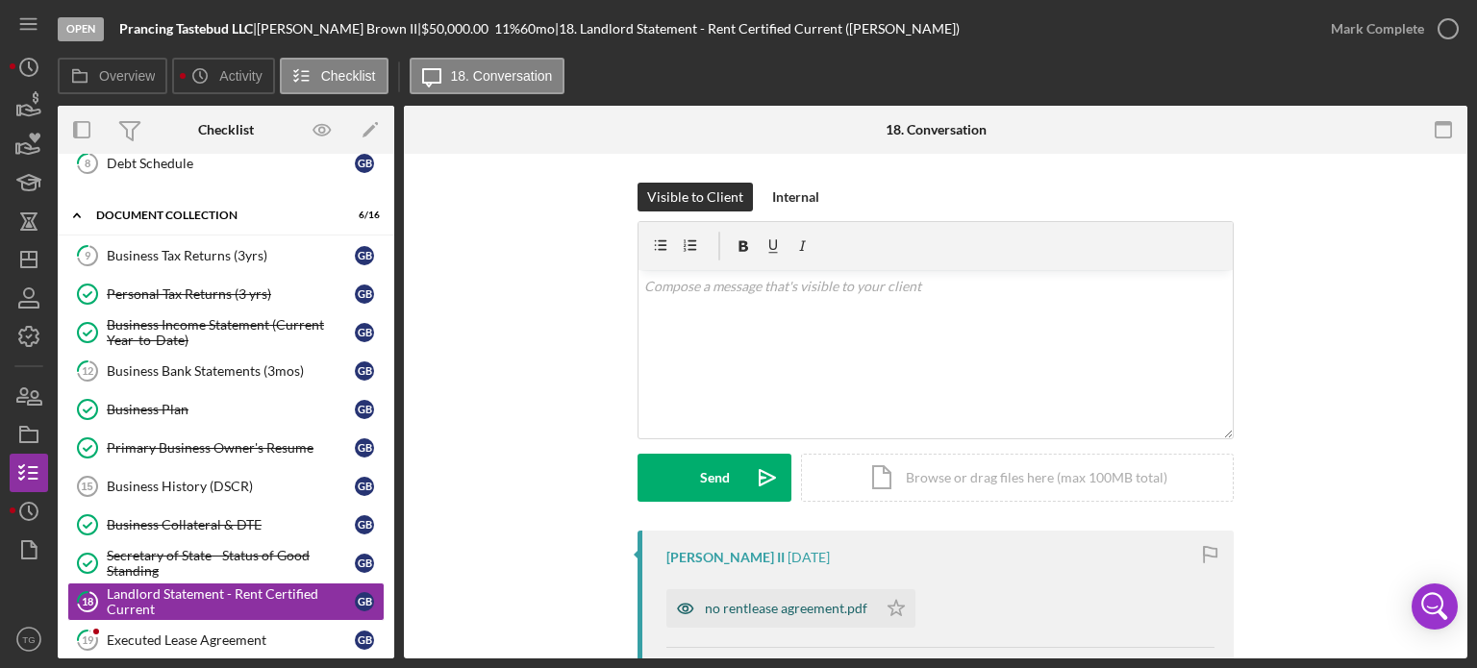
scroll to position [96, 0]
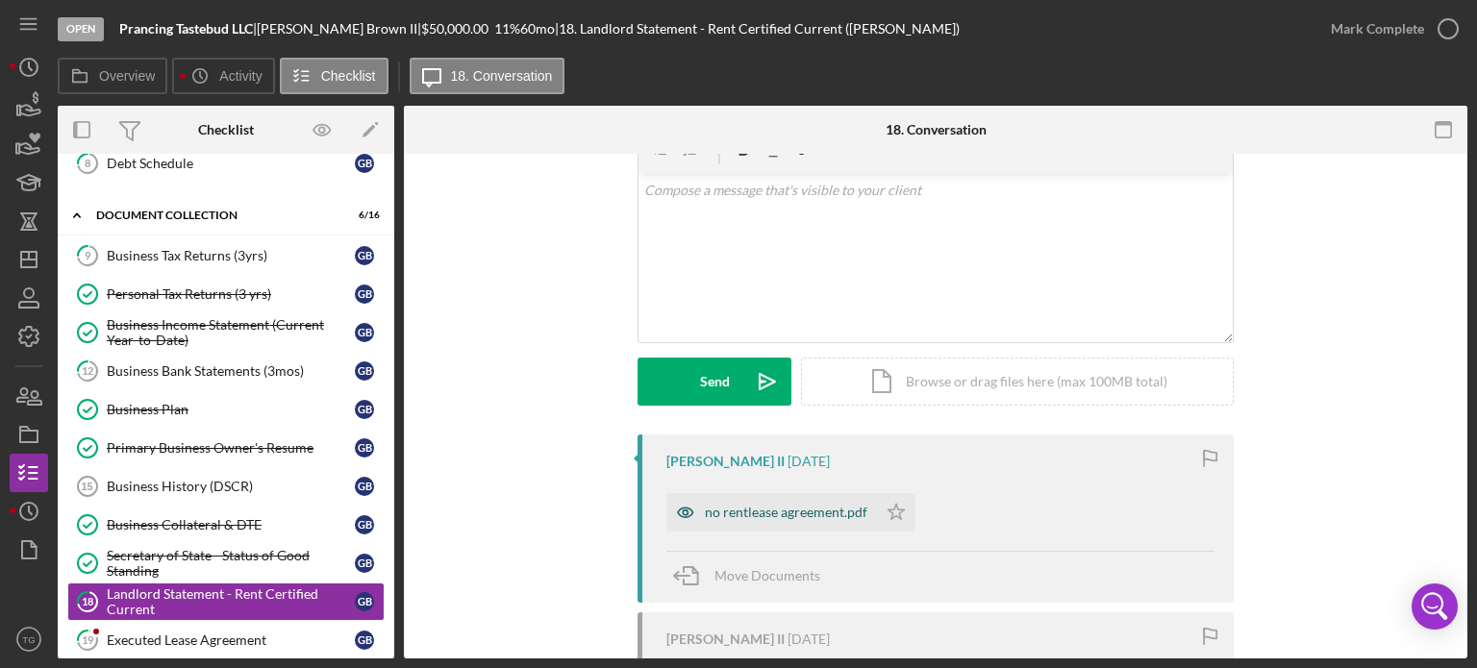
click at [785, 505] on div "no rentlease agreement.pdf" at bounding box center [786, 512] width 163 height 15
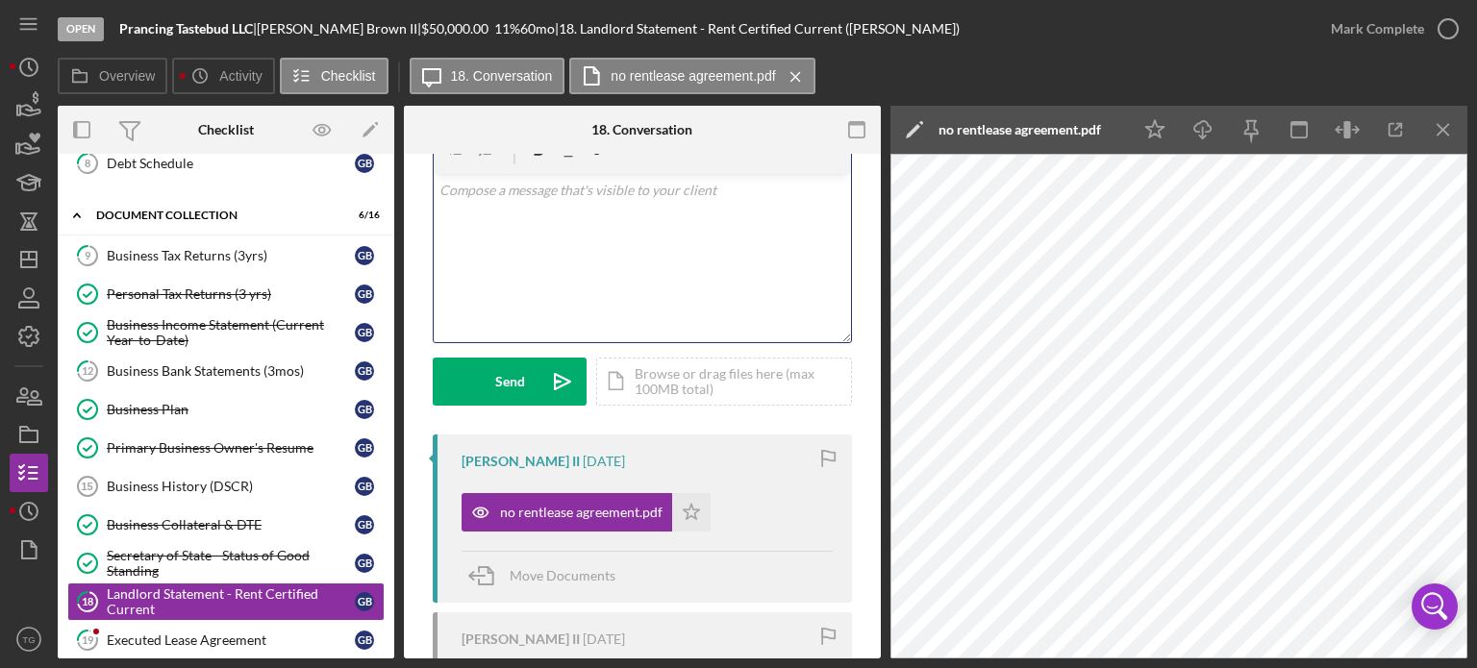
click at [583, 200] on p at bounding box center [643, 190] width 407 height 21
click at [1449, 27] on polyline "button" at bounding box center [1449, 29] width 8 height 5
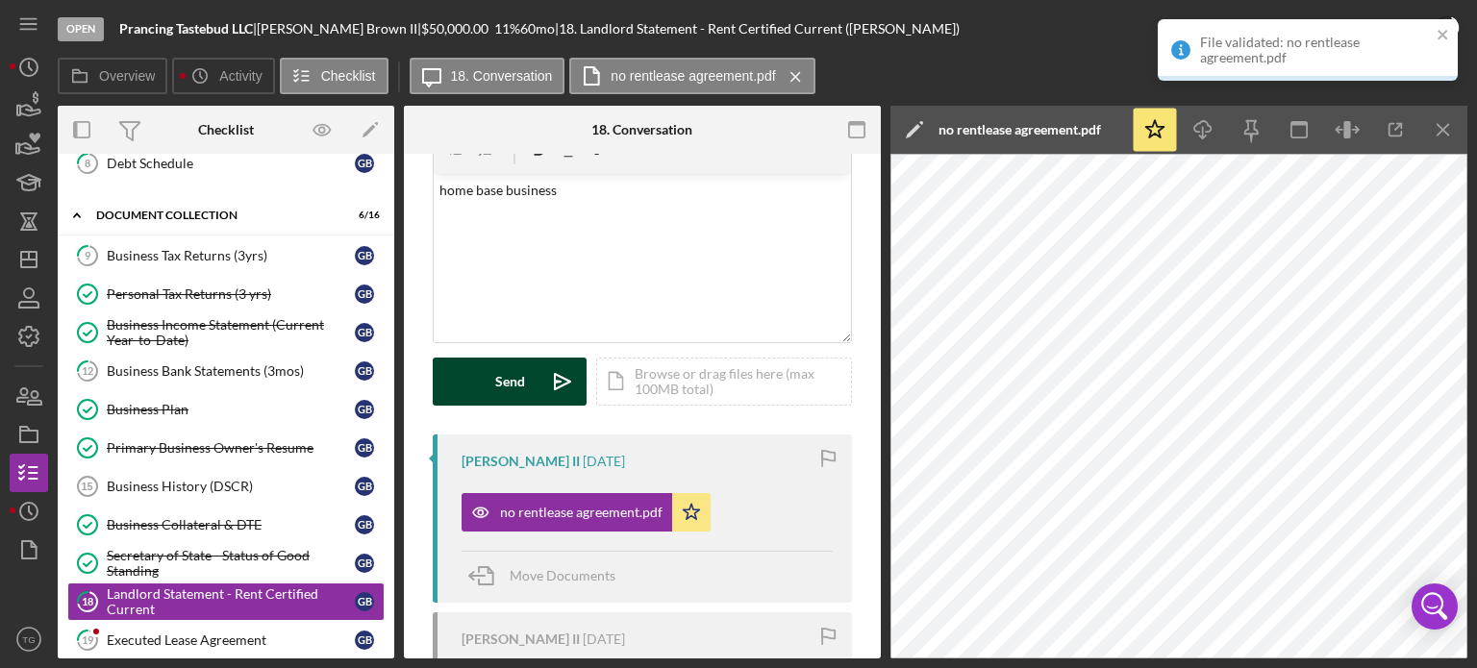
scroll to position [381, 0]
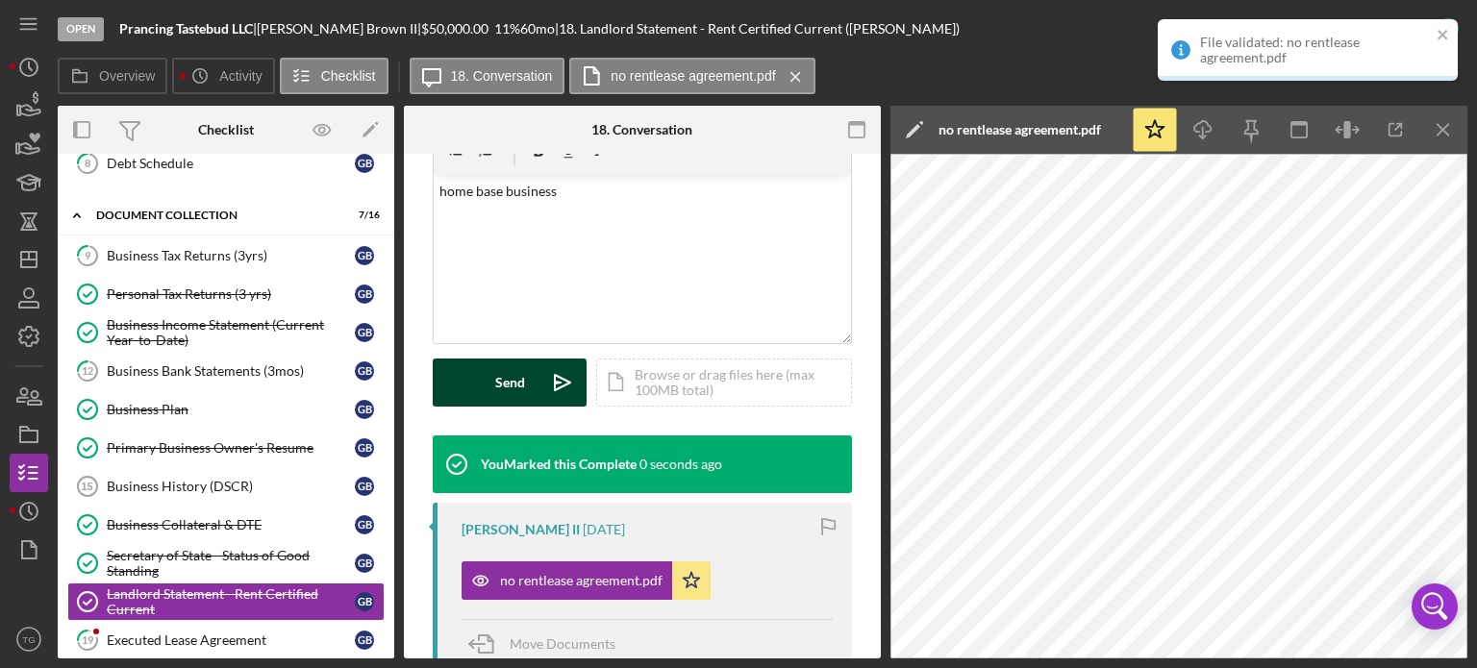
click at [482, 386] on button "Send Icon/icon-invite-send" at bounding box center [510, 383] width 154 height 48
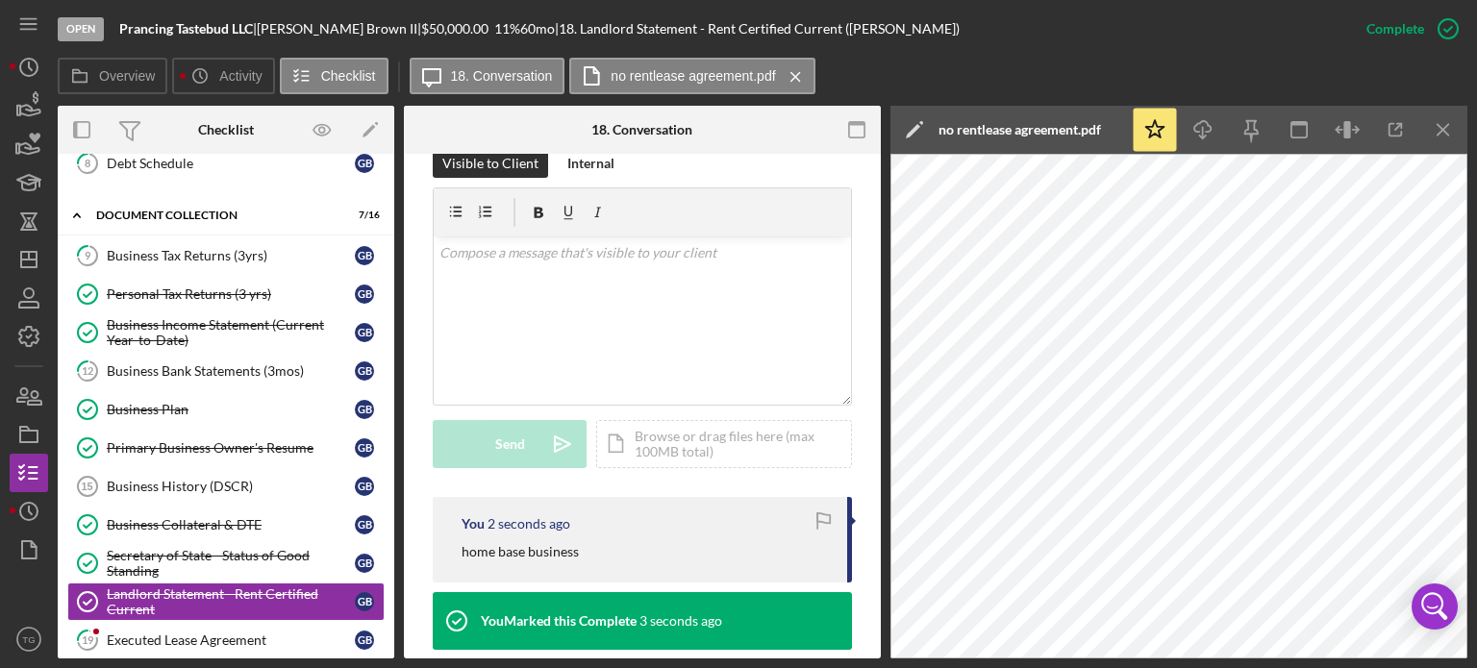
scroll to position [189, 0]
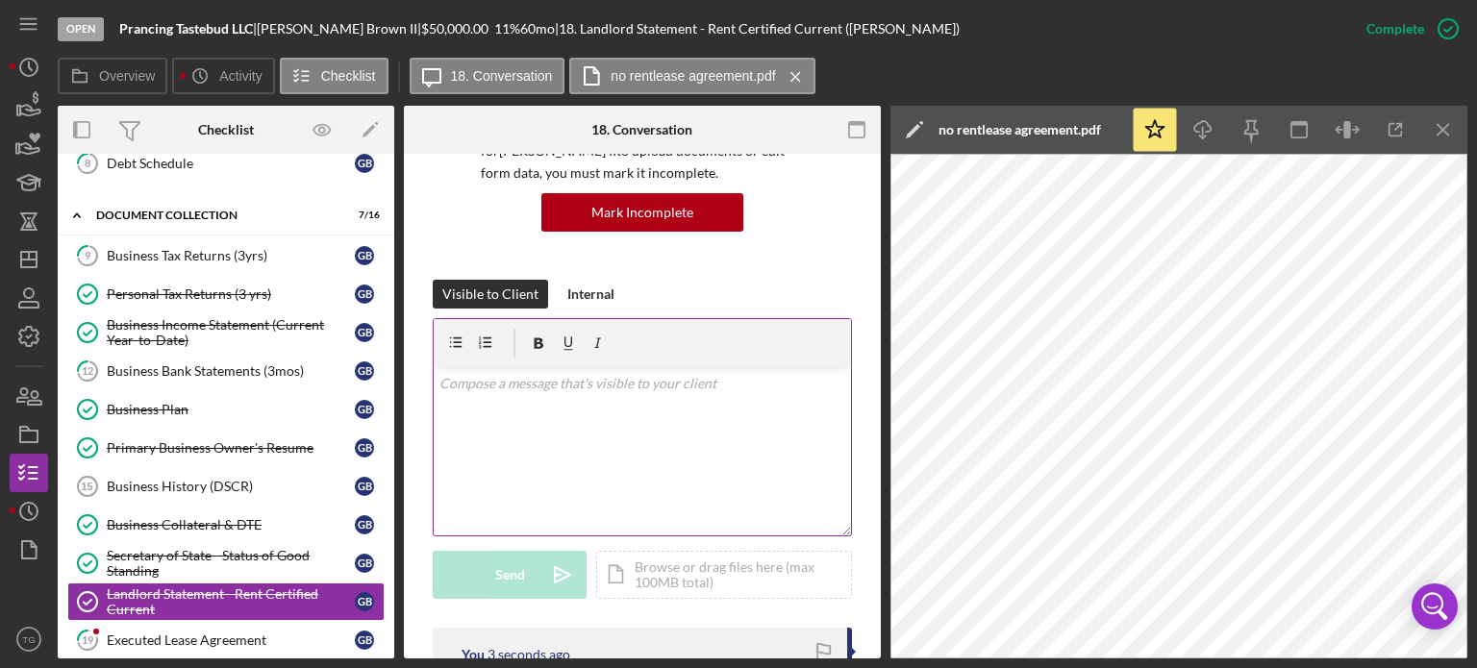
click at [492, 390] on p at bounding box center [643, 383] width 407 height 21
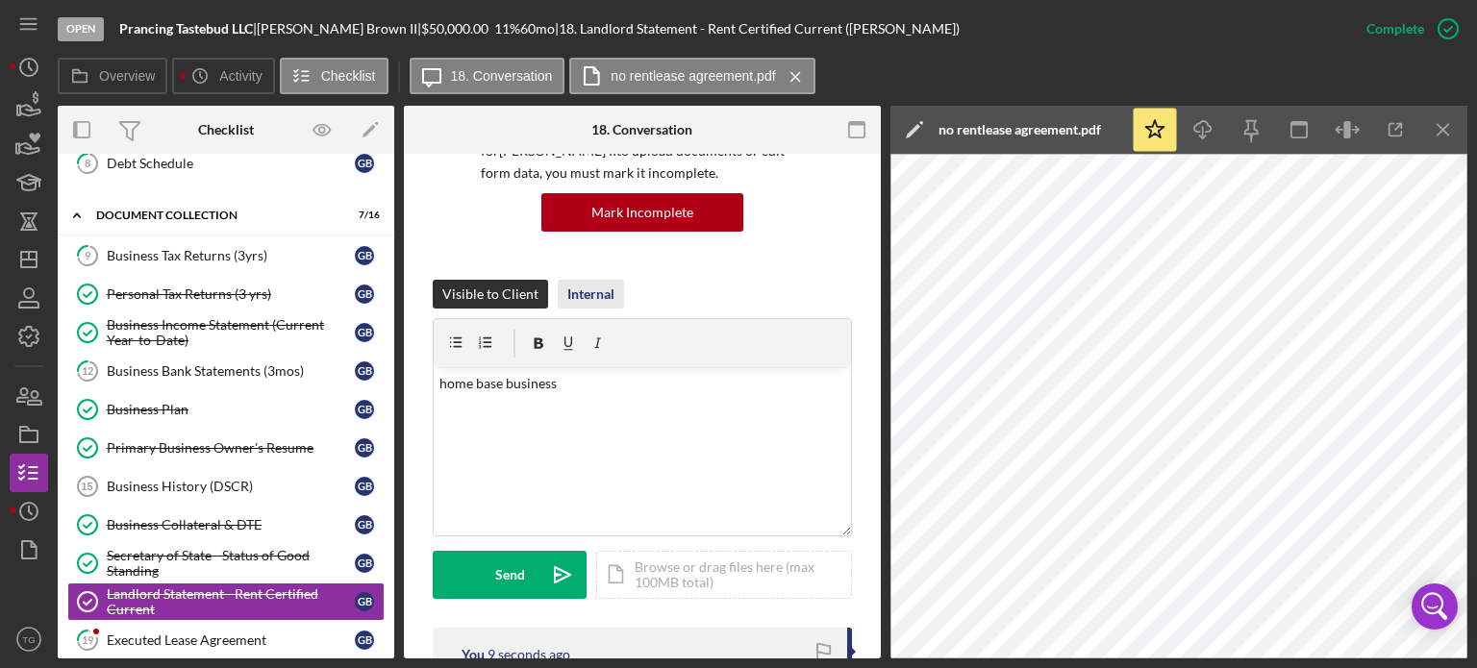
click at [596, 280] on div "Internal" at bounding box center [590, 294] width 47 height 29
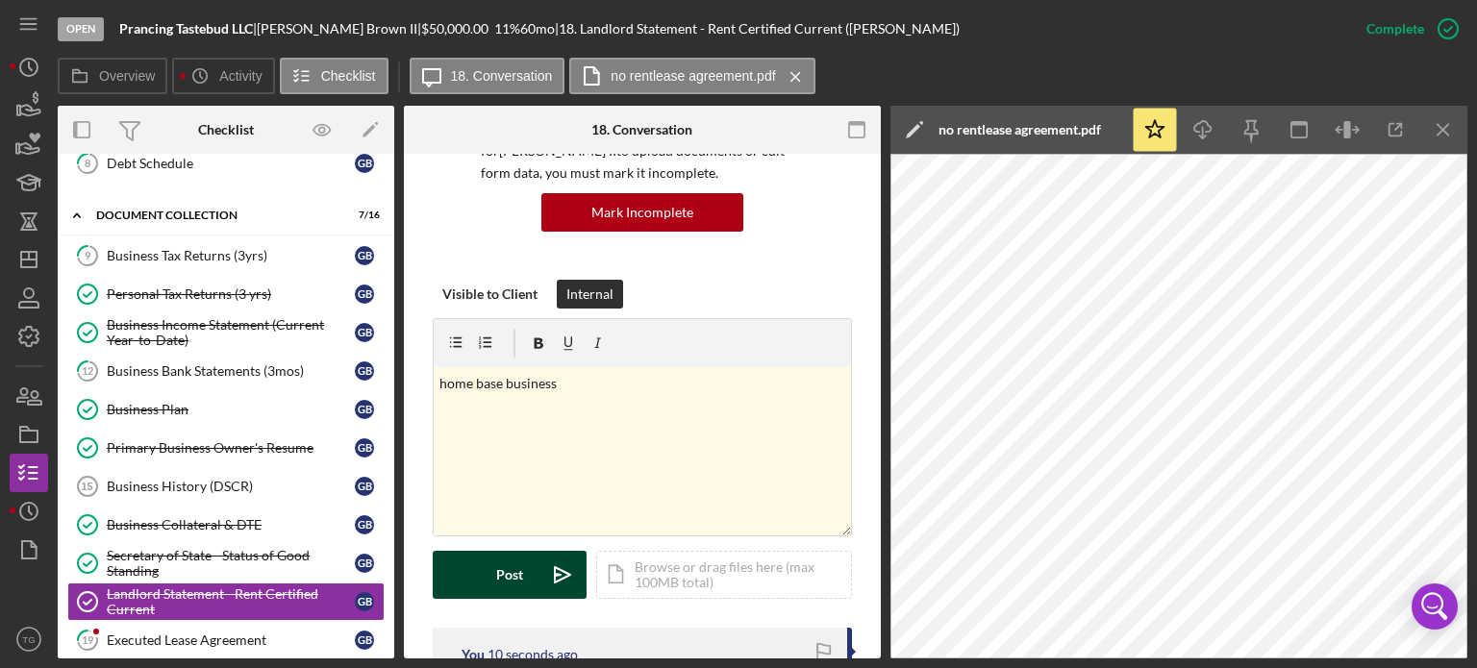
click at [520, 574] on div "Post" at bounding box center [509, 575] width 27 height 48
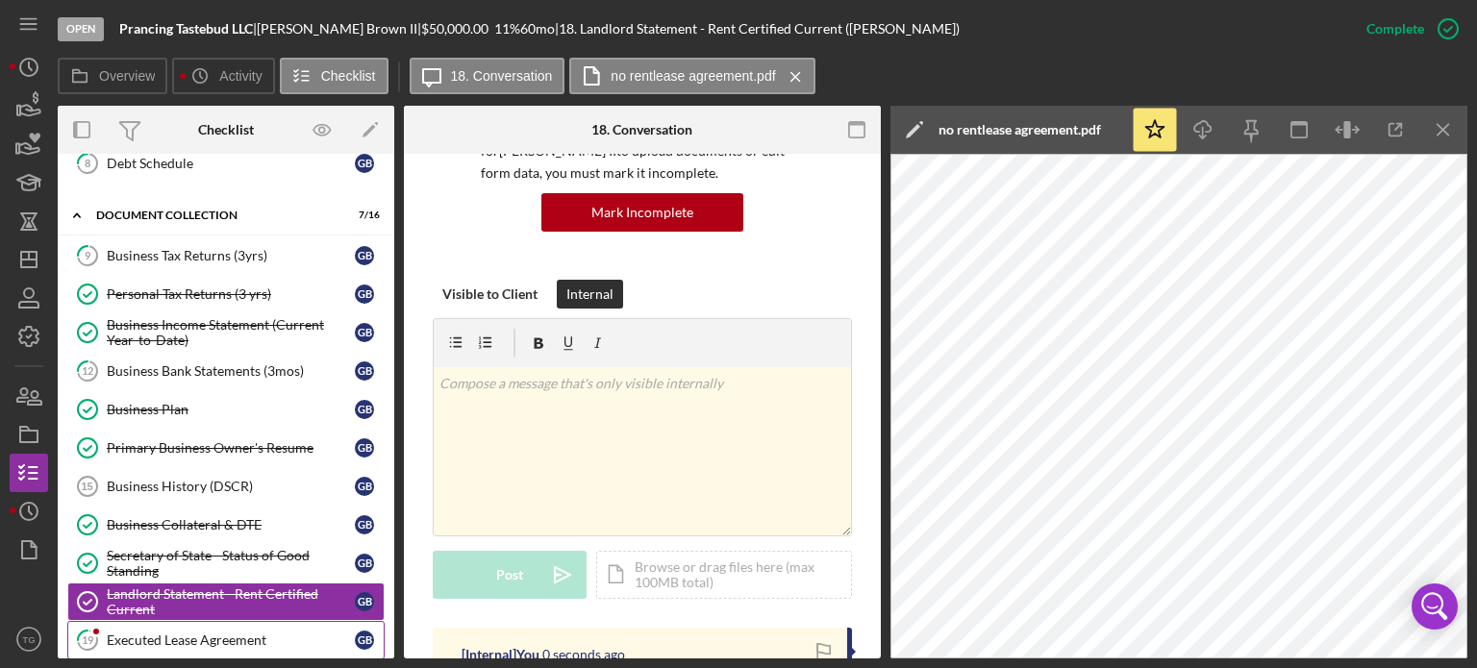
click at [152, 636] on div "Executed Lease Agreement" at bounding box center [231, 640] width 248 height 15
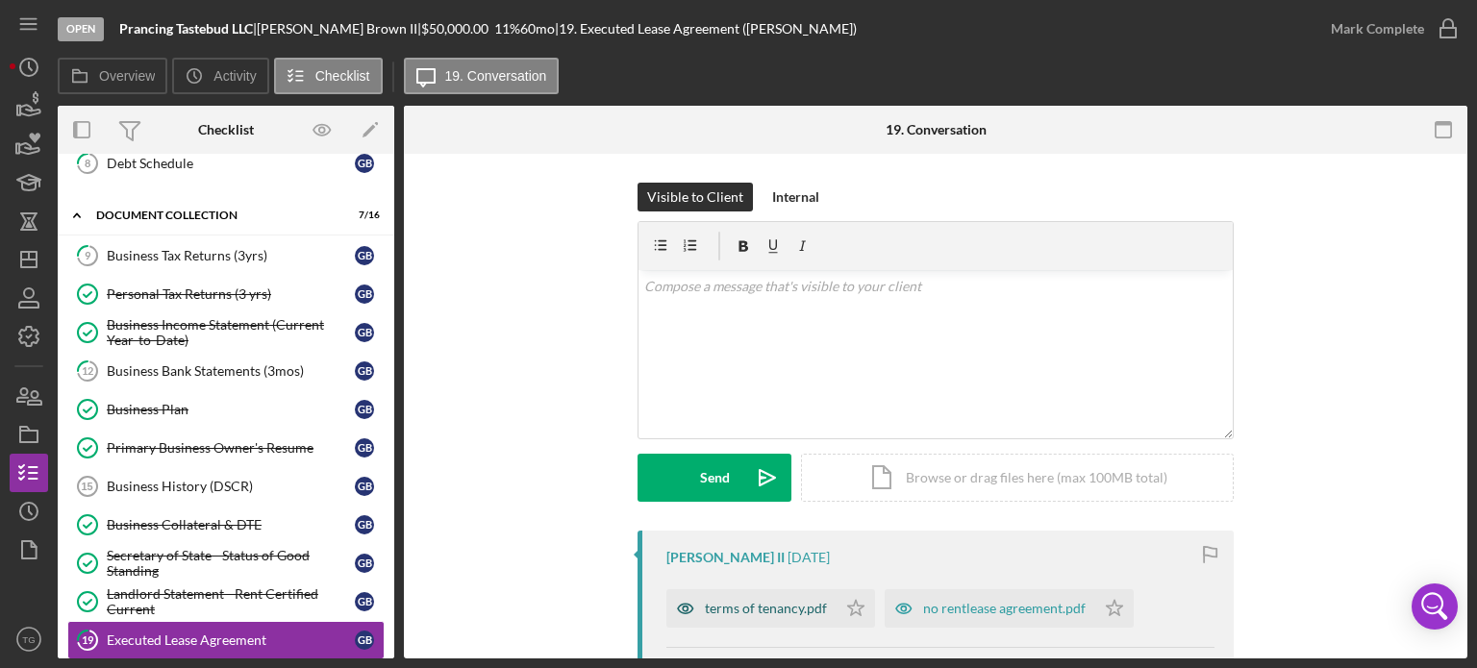
click at [718, 618] on div "terms of tenancy.pdf" at bounding box center [752, 609] width 170 height 38
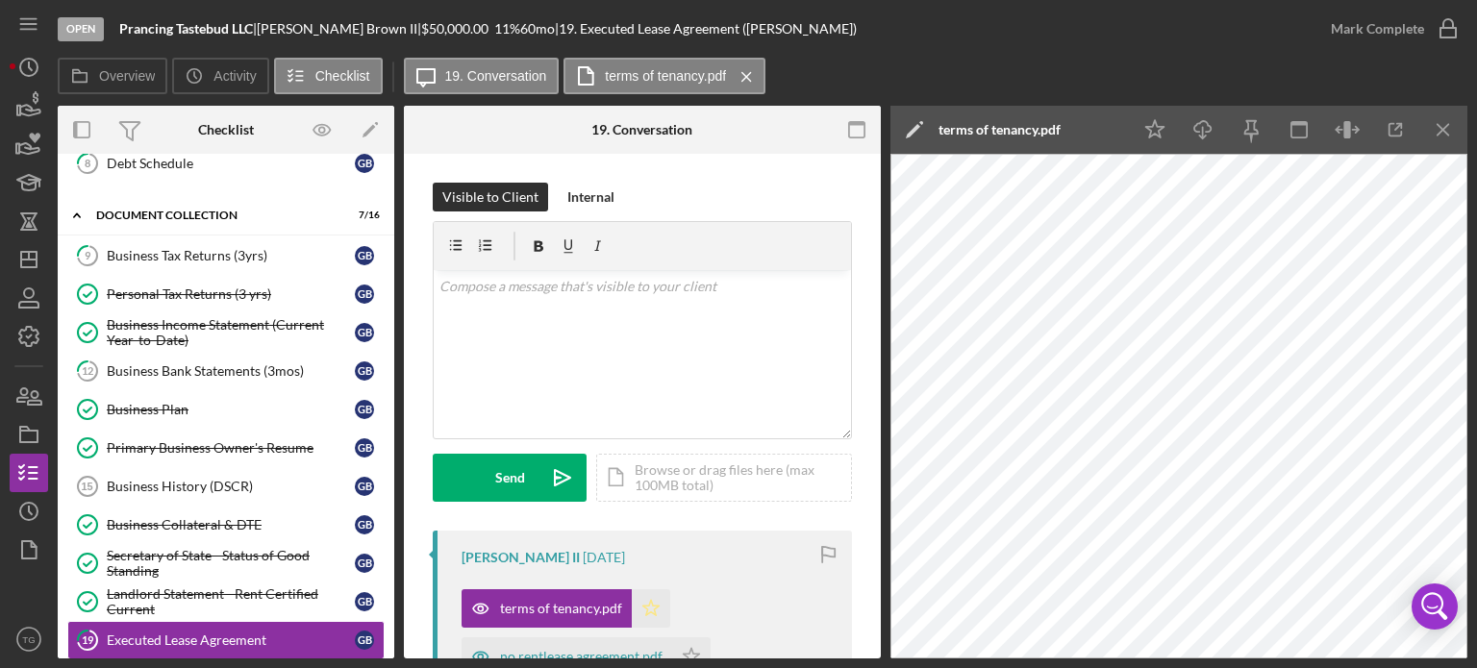
click at [650, 614] on icon "Icon/Star" at bounding box center [651, 609] width 38 height 38
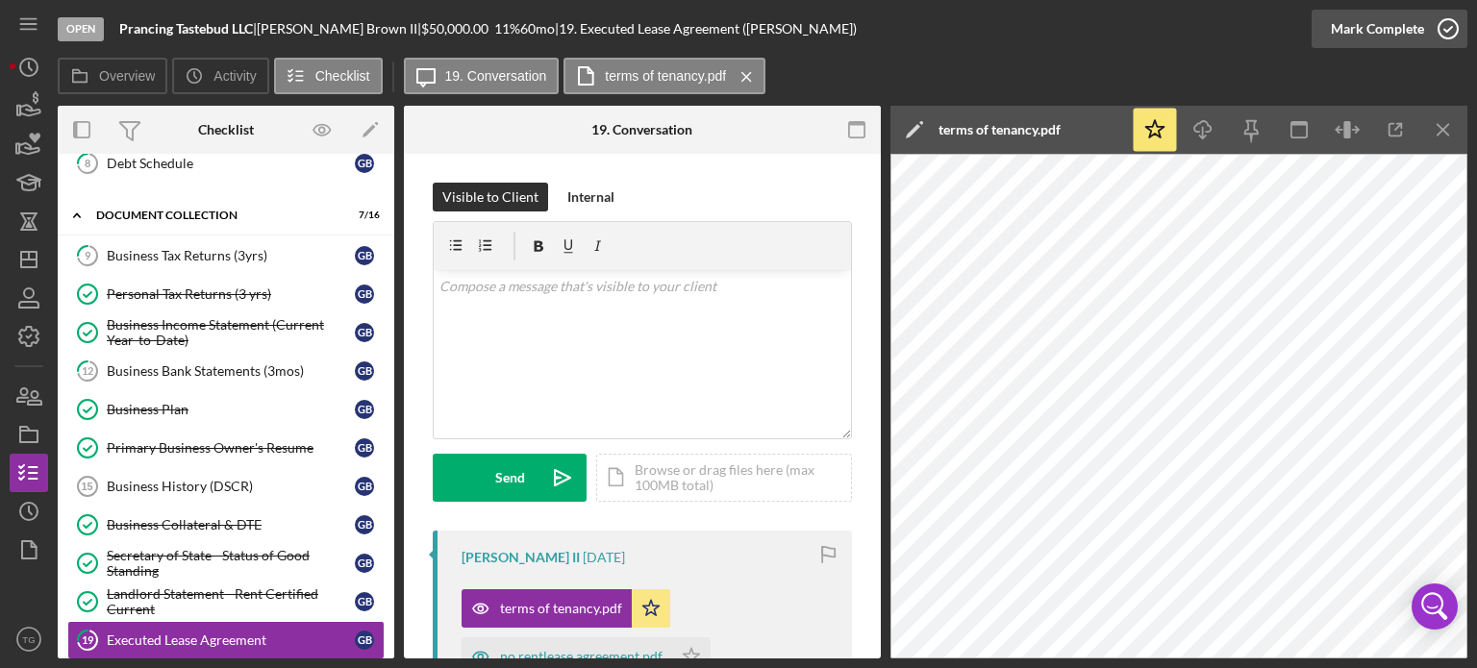
click at [1446, 22] on icon "button" at bounding box center [1448, 29] width 48 height 48
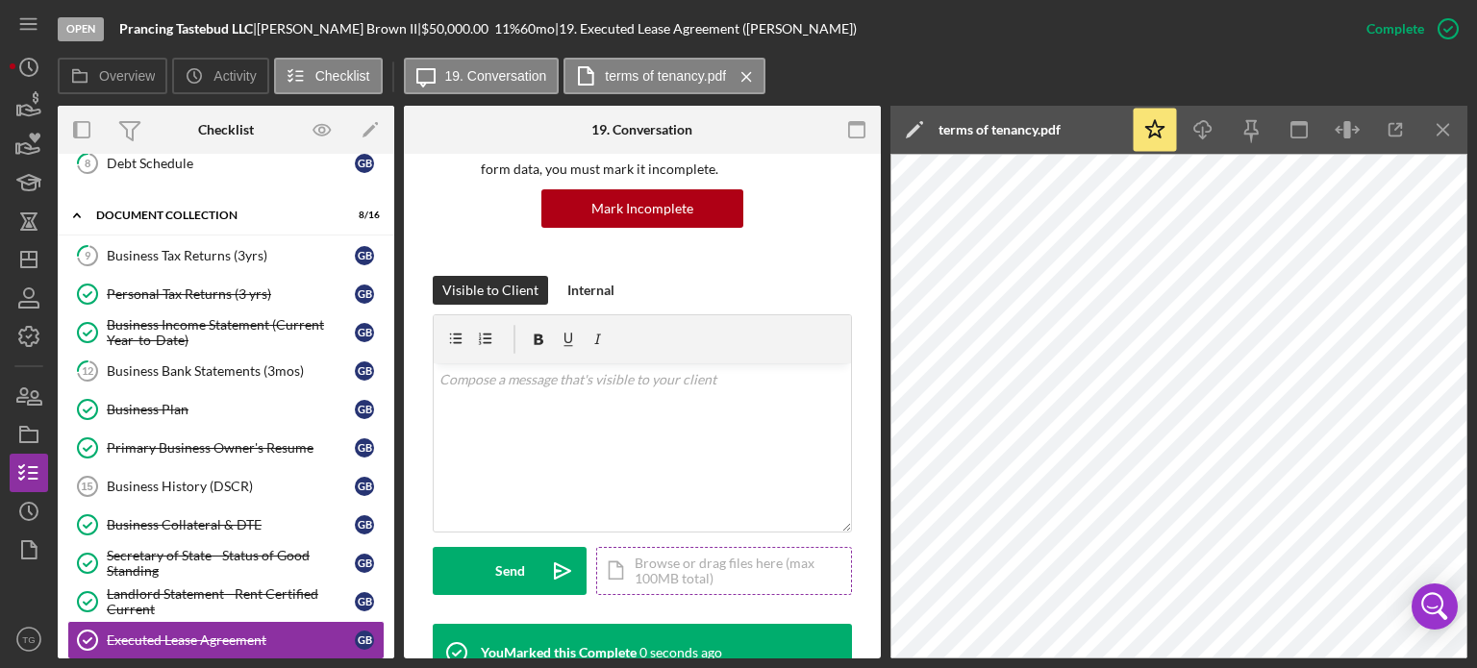
scroll to position [385, 0]
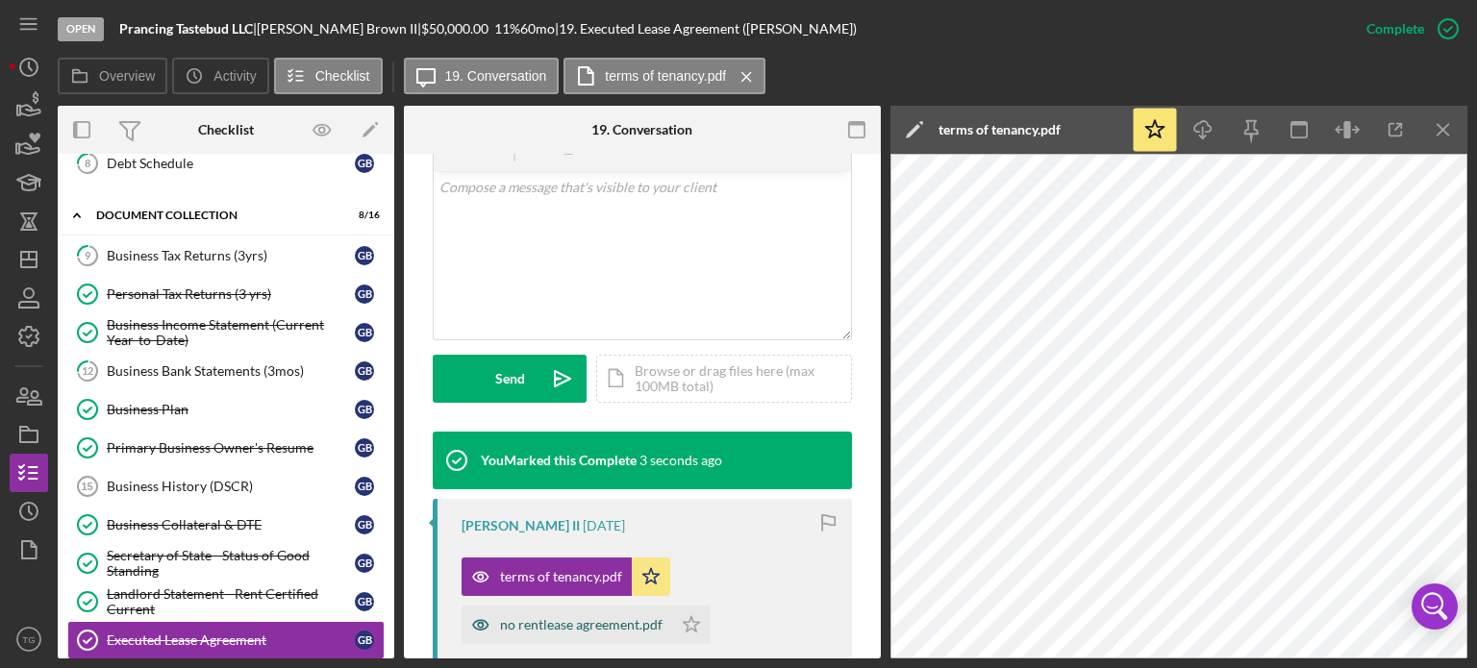
click at [647, 633] on div "no rentlease agreement.pdf" at bounding box center [567, 625] width 211 height 38
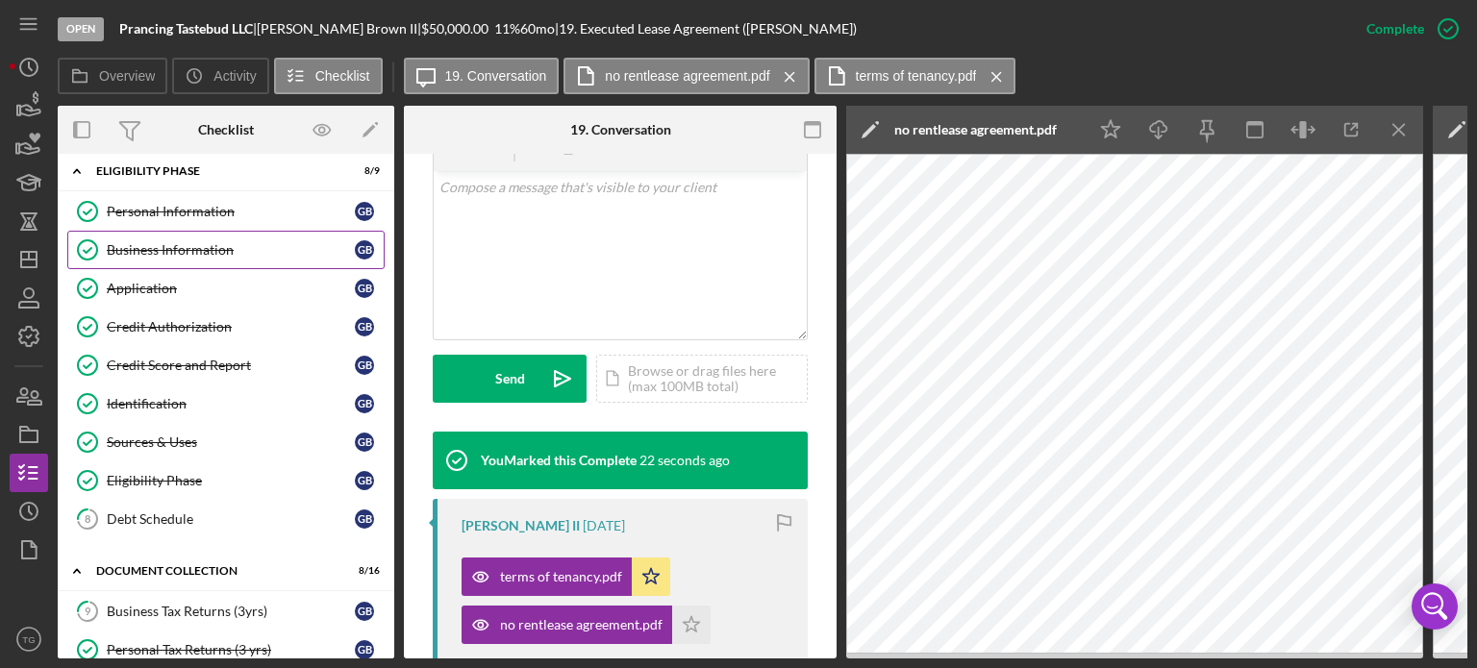
scroll to position [0, 0]
